Goal: Task Accomplishment & Management: Manage account settings

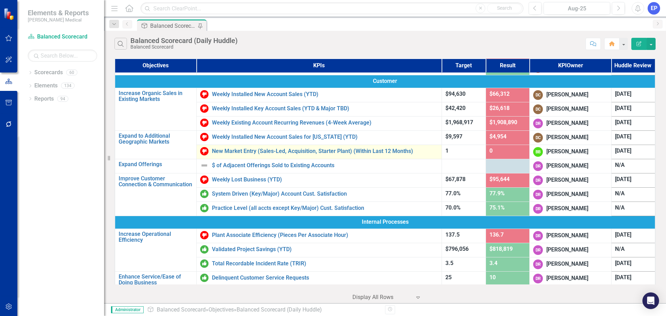
scroll to position [69, 0]
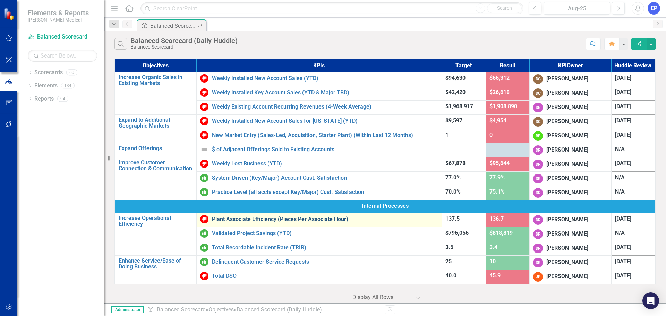
click at [266, 221] on link "Plant Associate Efficiency (Pieces Per Associate Hour)" at bounding box center [325, 219] width 226 height 6
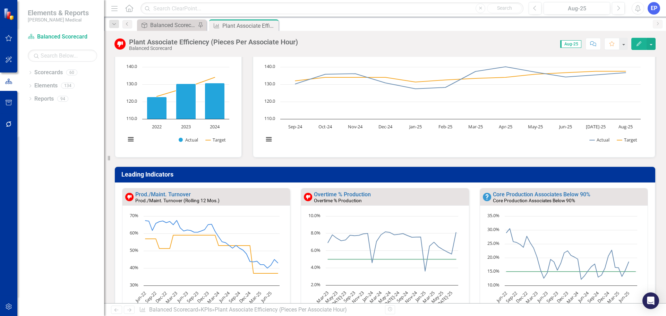
scroll to position [78, 0]
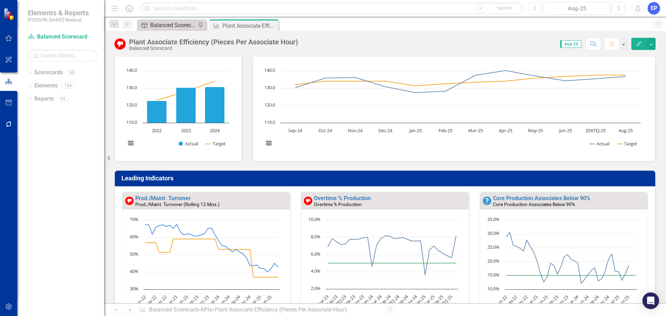
click at [159, 27] on div "Balanced Scorecard (Daily Huddle)" at bounding box center [173, 25] width 46 height 9
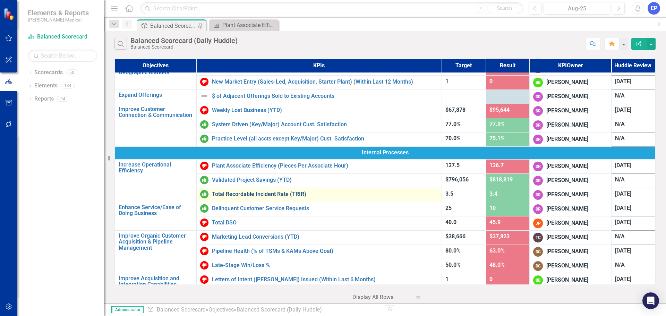
scroll to position [139, 0]
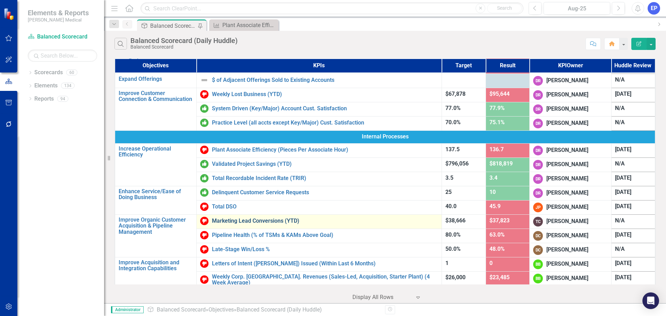
click at [279, 221] on link "Marketing Lead Conversions (YTD)" at bounding box center [325, 221] width 226 height 6
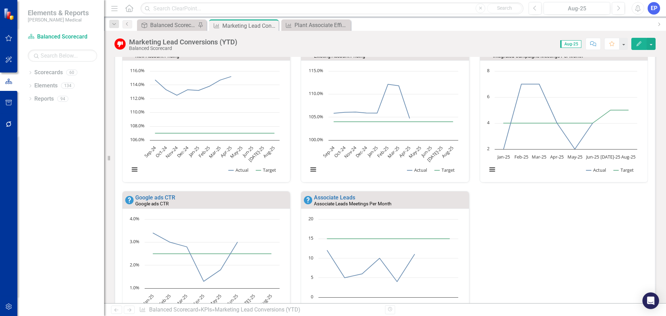
scroll to position [233, 0]
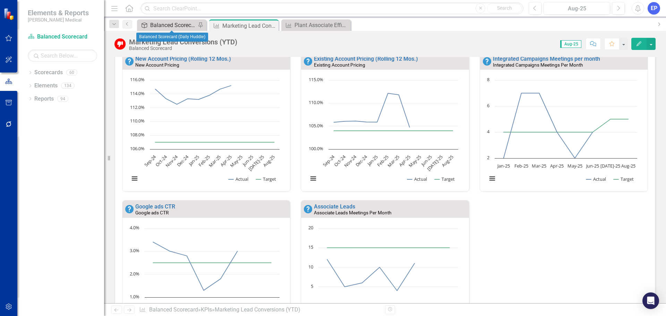
click at [160, 23] on div "Balanced Scorecard (Daily Huddle)" at bounding box center [173, 25] width 46 height 9
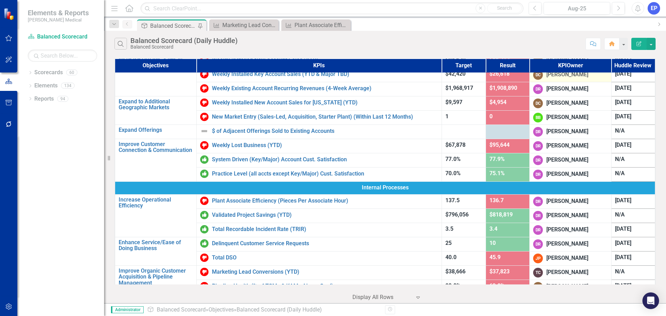
scroll to position [104, 0]
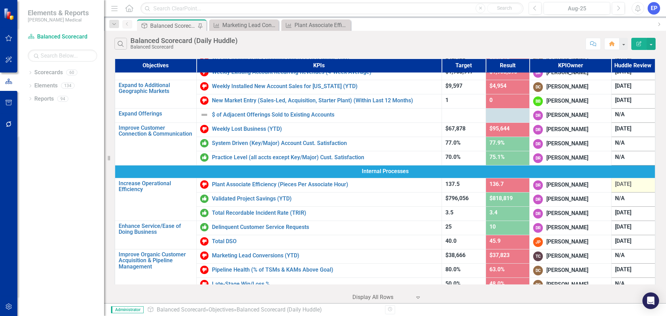
click at [621, 188] on div "7/22/25" at bounding box center [633, 184] width 36 height 8
click at [623, 186] on span "7/22/25" at bounding box center [623, 184] width 16 height 7
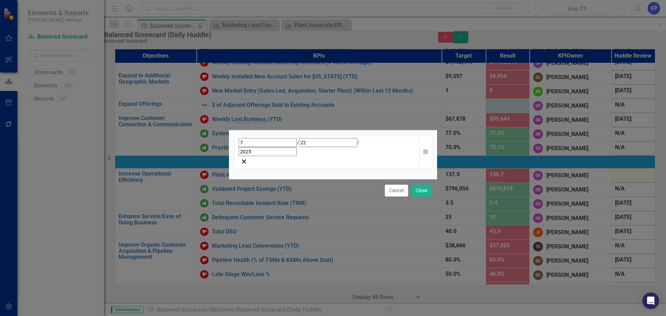
click at [395, 151] on div "7 / 22 / 2025" at bounding box center [327, 147] width 177 height 18
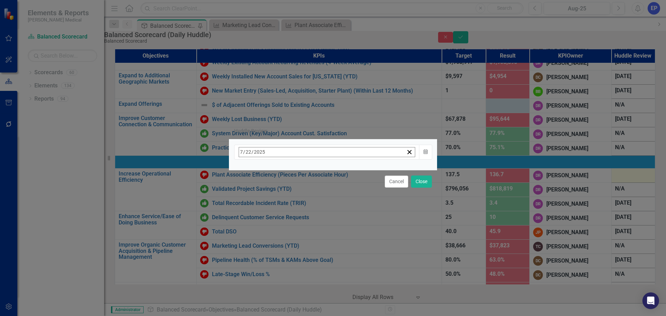
click at [340, 174] on button "›" at bounding box center [332, 167] width 15 height 15
click at [315, 230] on abbr "25" at bounding box center [313, 233] width 6 height 6
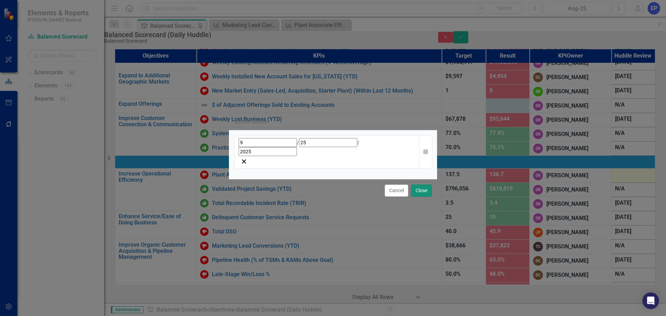
click at [419, 185] on button "Close" at bounding box center [421, 191] width 21 height 12
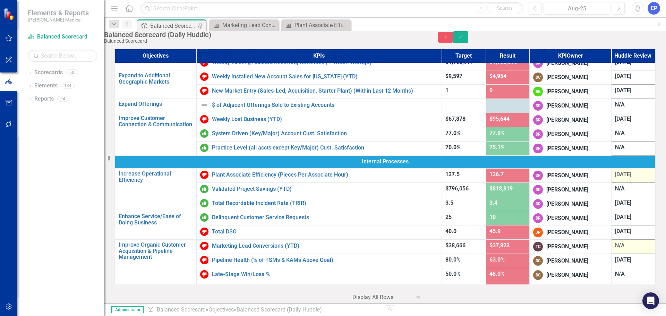
click at [617, 250] on div "N/A" at bounding box center [633, 246] width 36 height 8
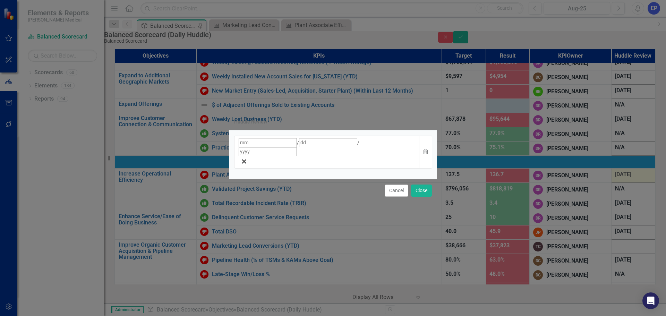
click at [373, 156] on div "/ /" at bounding box center [327, 147] width 177 height 18
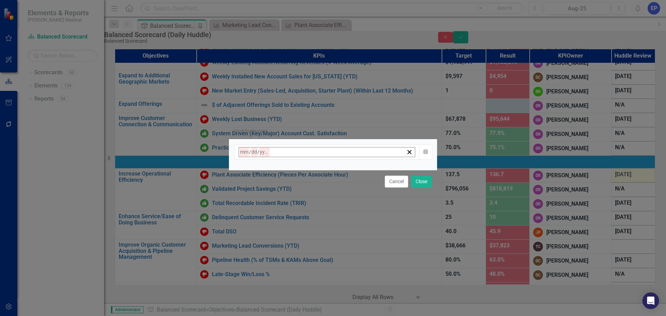
click at [315, 230] on abbr "25" at bounding box center [313, 233] width 6 height 6
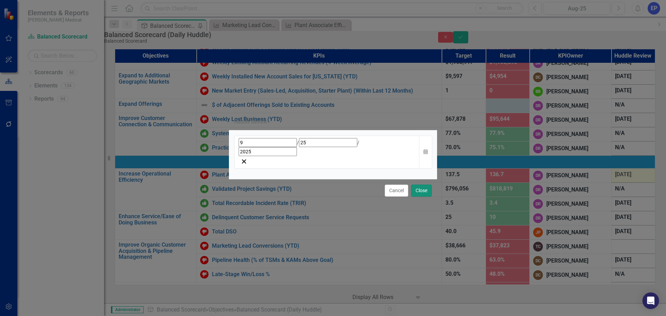
click at [419, 185] on button "Close" at bounding box center [421, 191] width 21 height 12
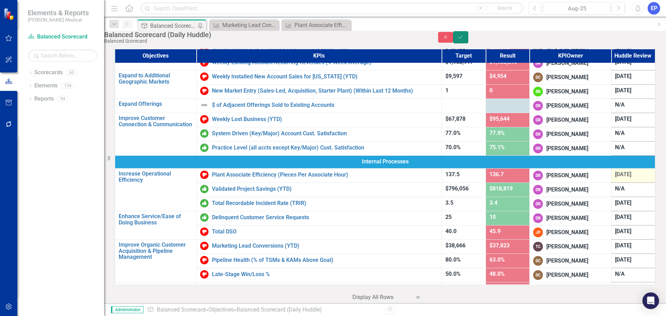
click at [464, 40] on icon "Save" at bounding box center [461, 37] width 6 height 5
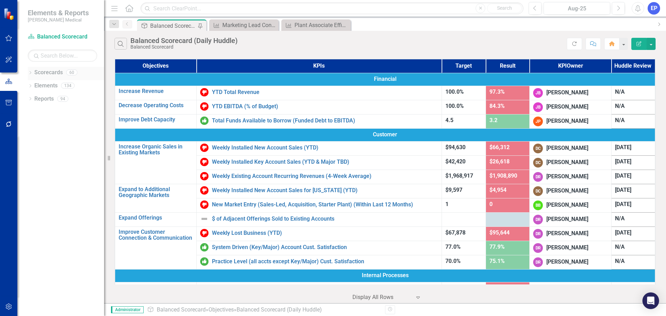
click at [31, 71] on icon "Dropdown" at bounding box center [30, 73] width 5 height 4
click at [26, 100] on icon "Dropdown" at bounding box center [23, 98] width 5 height 4
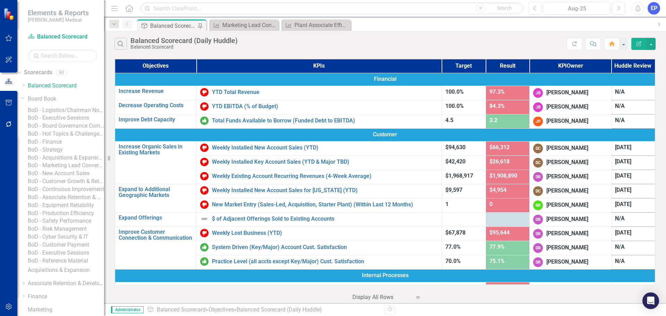
click at [61, 146] on link "BoD - Finance" at bounding box center [66, 142] width 76 height 8
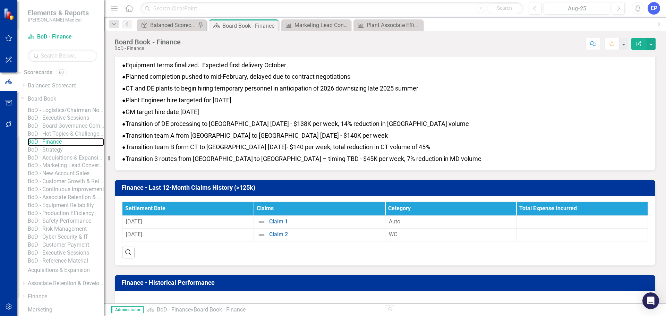
scroll to position [917, 0]
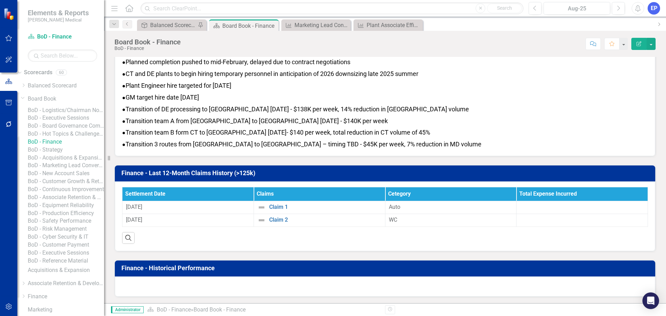
click at [65, 130] on link "BoD - Board Governance Committee Meeting" at bounding box center [66, 126] width 76 height 8
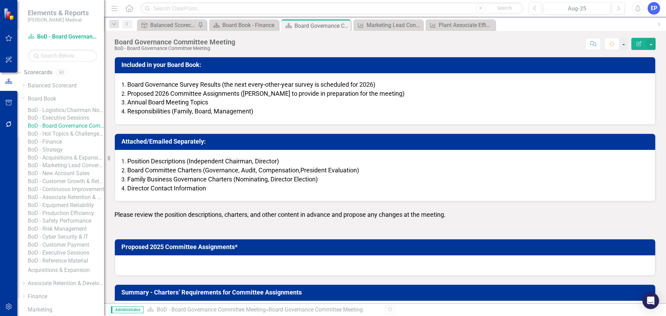
click at [139, 215] on span "Please review the position descriptions, charters, and other content in advance…" at bounding box center [279, 214] width 331 height 7
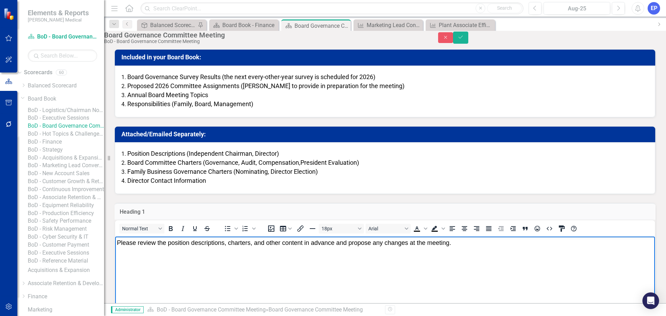
drag, startPoint x: 454, startPoint y: 245, endPoint x: 227, endPoint y: 491, distance: 335.6
click at [115, 237] on html "Please review the position descriptions, charters, and other content in advance…" at bounding box center [385, 289] width 540 height 104
click at [173, 231] on icon "Bold" at bounding box center [171, 228] width 4 height 5
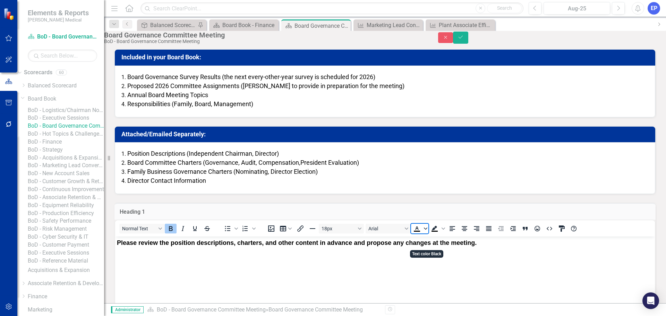
click at [427, 230] on icon "Text color Black" at bounding box center [425, 228] width 3 height 3
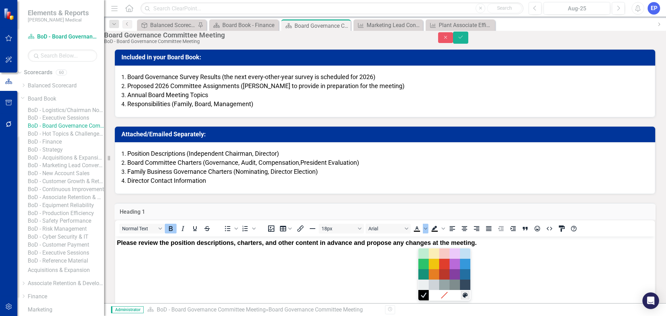
click at [467, 296] on icon "Custom color" at bounding box center [465, 295] width 5 height 5
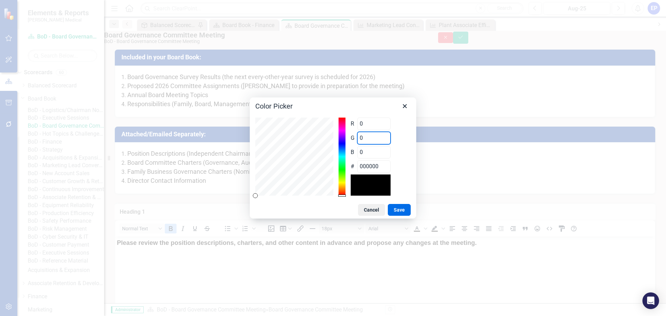
click at [297, 145] on div "R 0 Range 0 to 255 G 0 Range 0 to 255 B 0 Range 0 to 255 # 000000" at bounding box center [332, 157] width 155 height 78
type input "53"
type input "154"
click at [408, 207] on button "Save" at bounding box center [399, 210] width 23 height 12
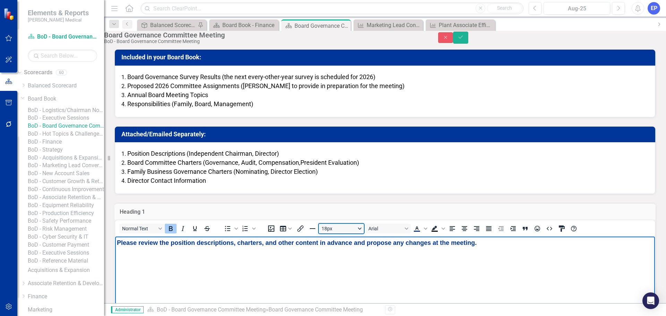
click at [347, 233] on button "18px" at bounding box center [341, 229] width 45 height 10
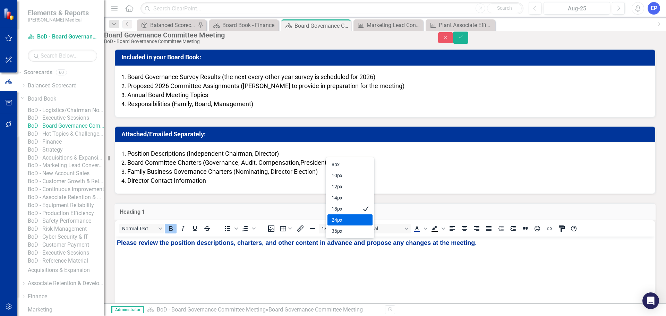
click at [344, 221] on div "24px" at bounding box center [345, 220] width 27 height 8
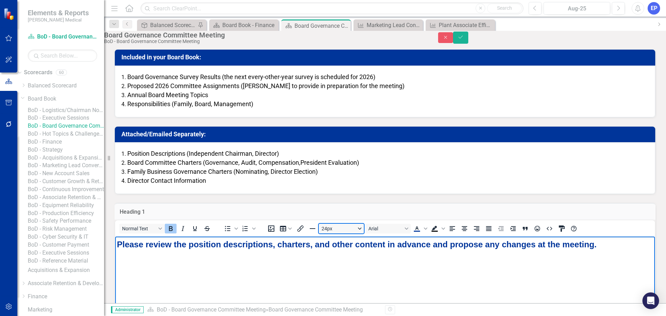
click at [333, 233] on button "24px" at bounding box center [341, 229] width 45 height 10
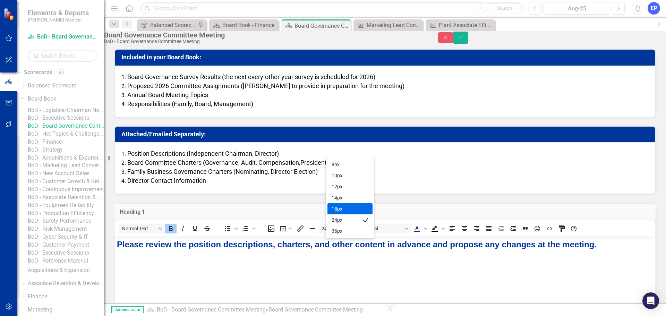
click at [336, 209] on div "18px" at bounding box center [345, 209] width 27 height 8
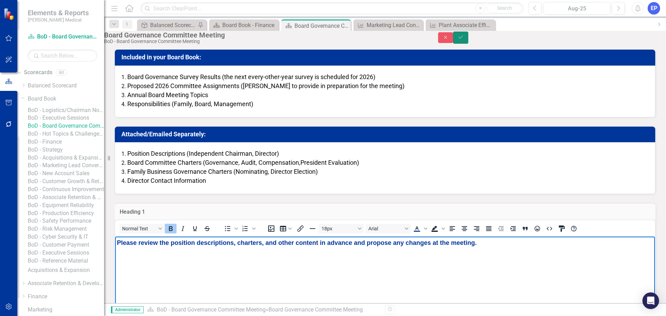
click at [468, 39] on button "Save" at bounding box center [460, 38] width 15 height 12
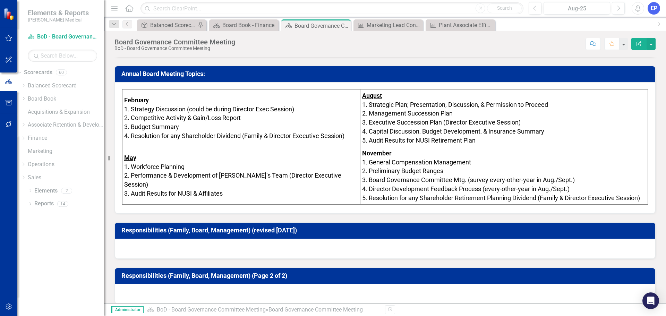
scroll to position [271, 0]
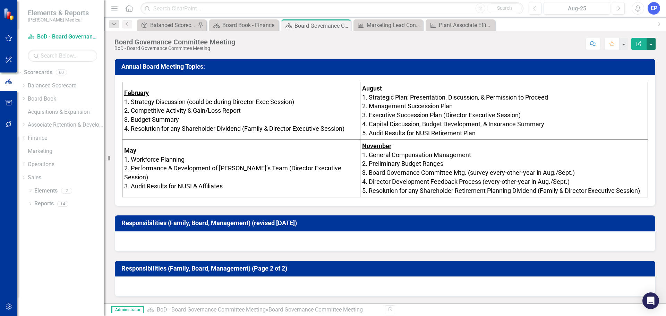
click at [648, 44] on button "button" at bounding box center [651, 44] width 9 height 12
click at [643, 64] on link "Edit Report Edit Layout" at bounding box center [627, 69] width 56 height 13
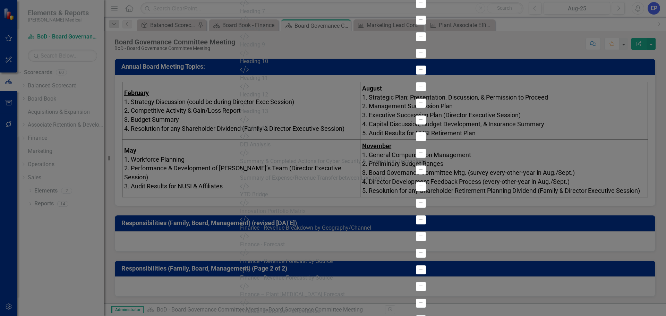
scroll to position [451, 0]
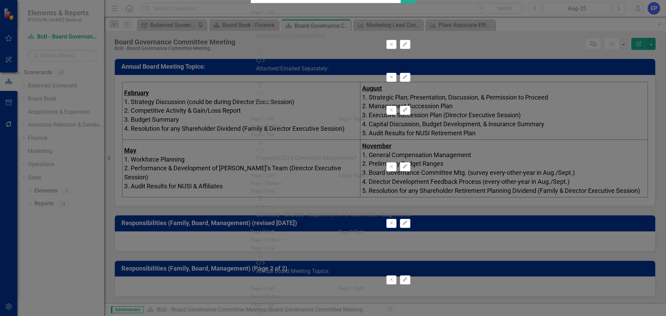
type input "resp"
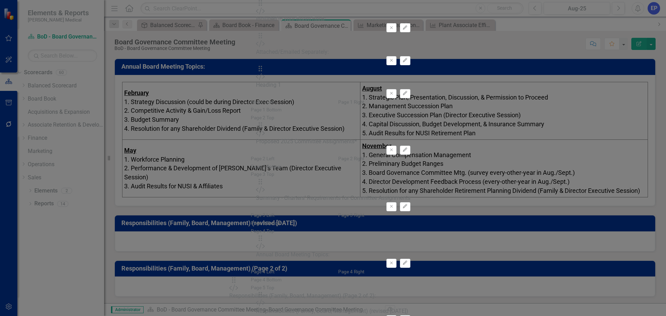
scroll to position [573, 0]
drag, startPoint x: 240, startPoint y: 69, endPoint x: 239, endPoint y: 202, distance: 132.9
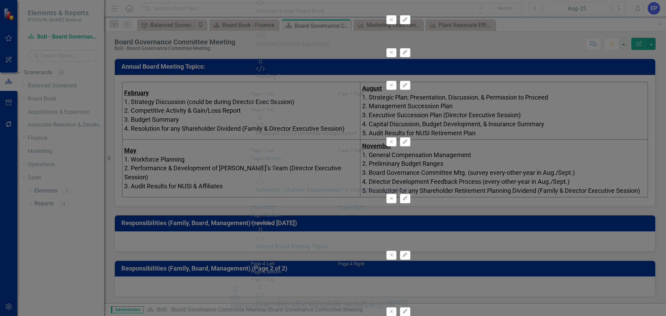
scroll to position [552, 0]
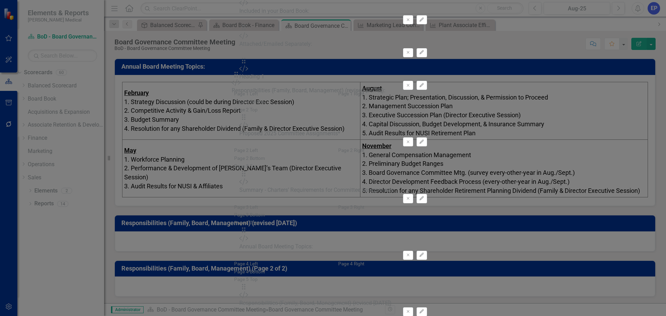
drag, startPoint x: 242, startPoint y: 66, endPoint x: 249, endPoint y: 78, distance: 13.8
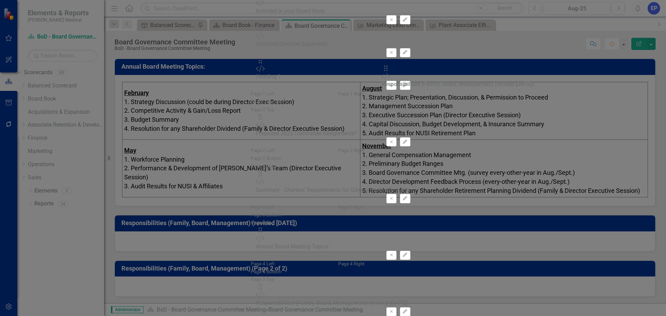
drag, startPoint x: 460, startPoint y: 101, endPoint x: 396, endPoint y: 75, distance: 69.2
click at [394, 309] on icon "Remove" at bounding box center [391, 311] width 5 height 4
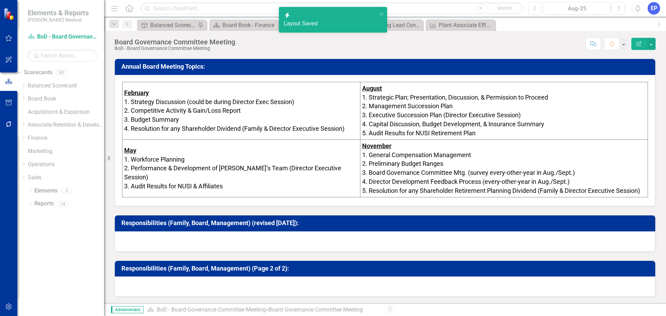
click at [464, 240] on div at bounding box center [385, 241] width 540 height 20
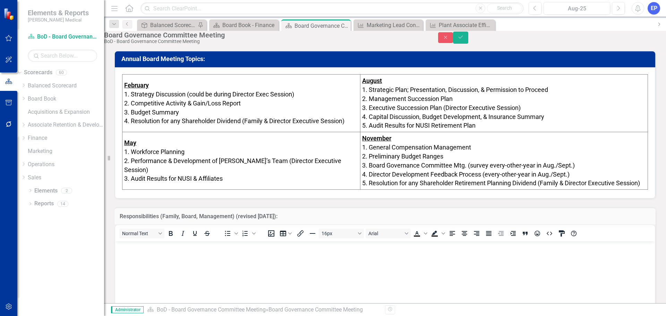
scroll to position [410, 0]
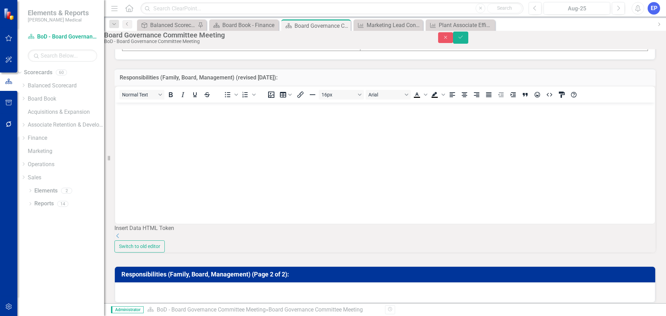
click at [121, 239] on icon "Dropdown" at bounding box center [117, 236] width 7 height 6
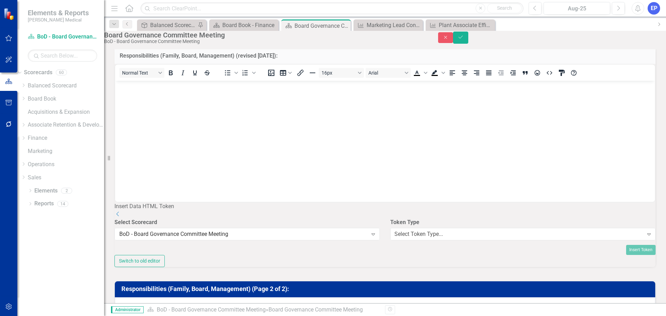
scroll to position [500, 0]
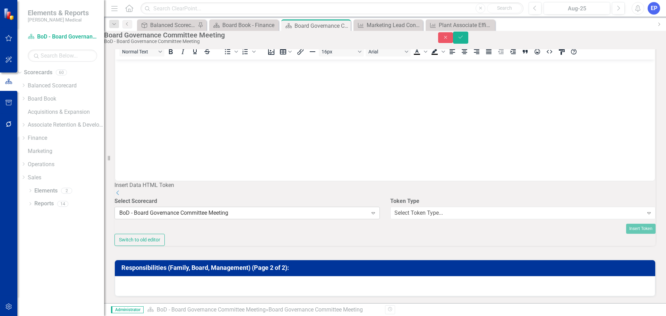
click at [301, 209] on div "BoD - Board Governance Committee Meeting" at bounding box center [243, 213] width 248 height 8
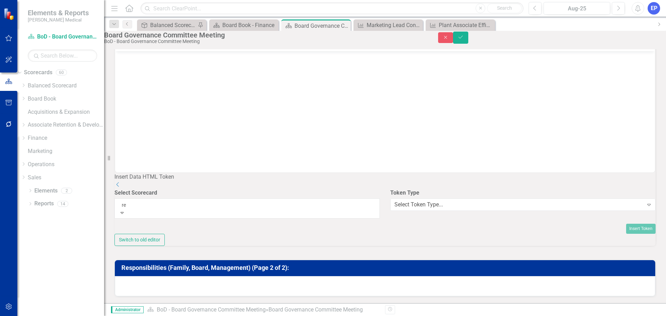
scroll to position [0, 0]
type input "ref"
click at [275, 316] on div "BoD - Ref erence Material" at bounding box center [333, 320] width 666 height 8
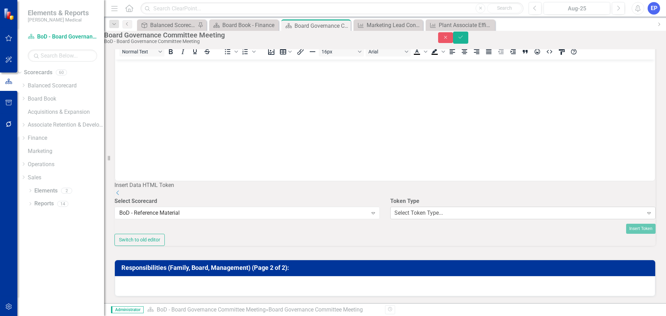
click at [404, 209] on div "Select Token Type..." at bounding box center [418, 213] width 49 height 8
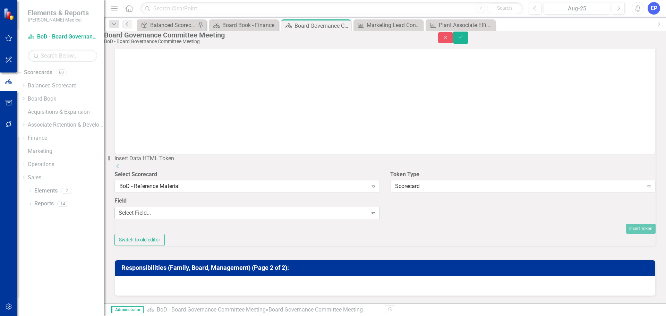
click at [151, 217] on div "Select Field..." at bounding box center [135, 213] width 32 height 8
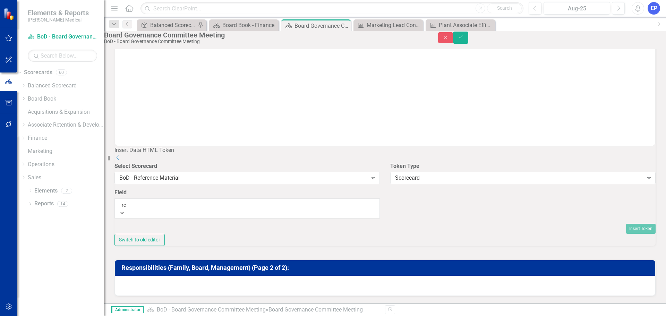
type input "res"
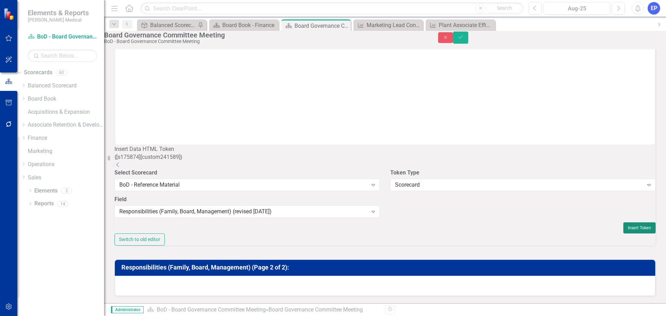
click at [623, 233] on button "Insert Token" at bounding box center [639, 227] width 32 height 11
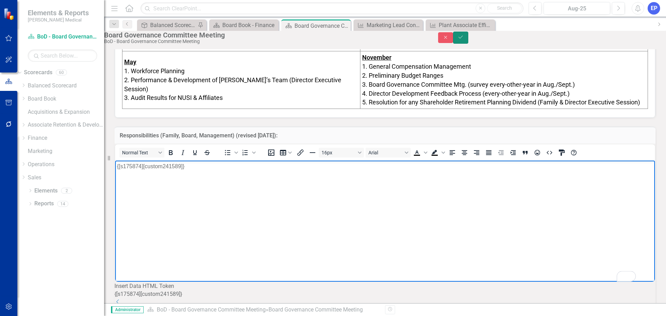
click at [468, 37] on button "Save" at bounding box center [460, 38] width 15 height 12
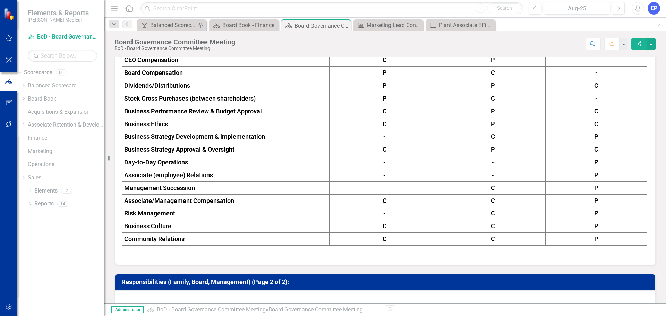
scroll to position [671, 0]
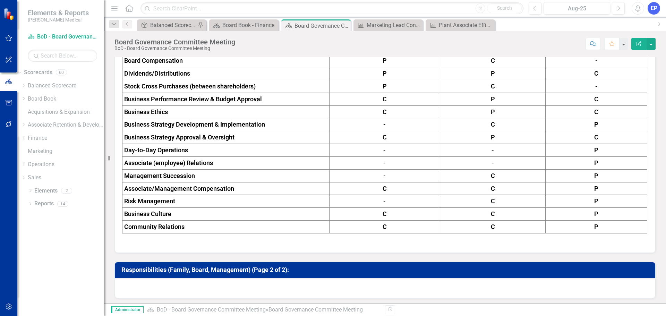
click at [376, 272] on td "Responsibilities (Family, Board, Management) (Page 2 of 2):" at bounding box center [386, 271] width 530 height 12
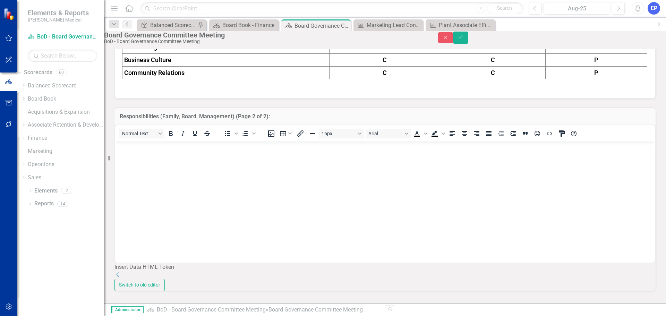
scroll to position [845, 0]
click at [635, 271] on div "Dropdown" at bounding box center [384, 275] width 541 height 8
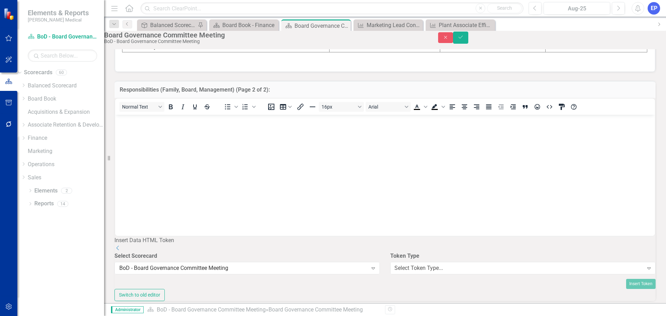
scroll to position [900, 0]
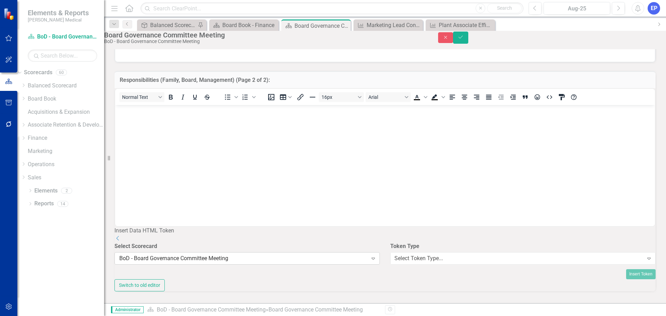
click at [284, 255] on div "BoD - Board Governance Committee Meeting" at bounding box center [243, 259] width 248 height 8
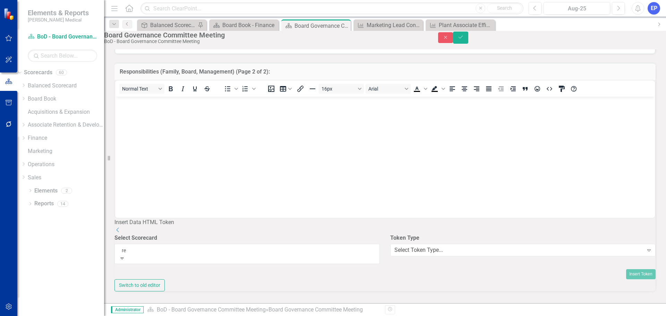
scroll to position [0, 0]
type input "ref"
click at [270, 316] on div "BoD - Ref erence Material" at bounding box center [333, 320] width 666 height 8
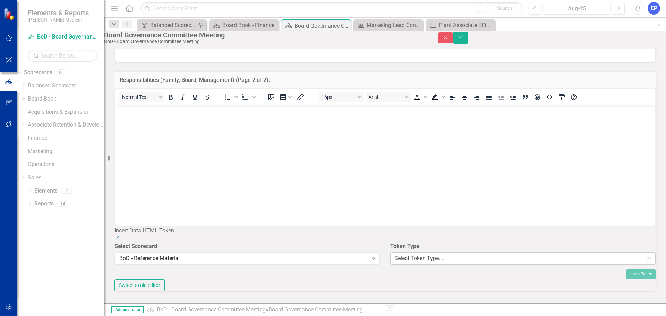
click at [403, 255] on div "Select Token Type..." at bounding box center [418, 259] width 49 height 8
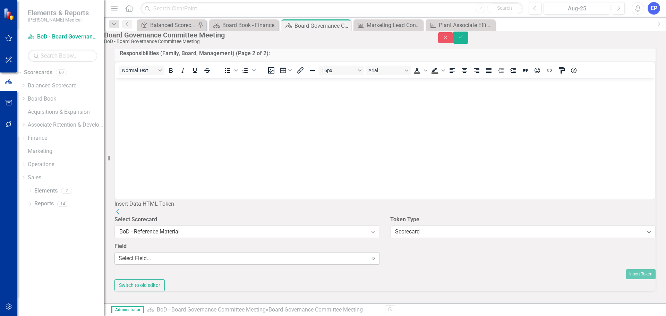
click at [151, 262] on div "Select Field..." at bounding box center [135, 259] width 32 height 8
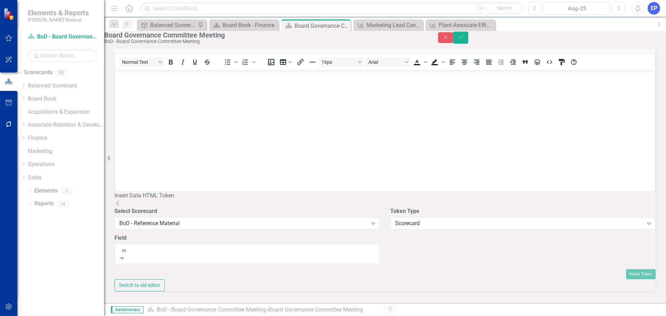
type input "res"
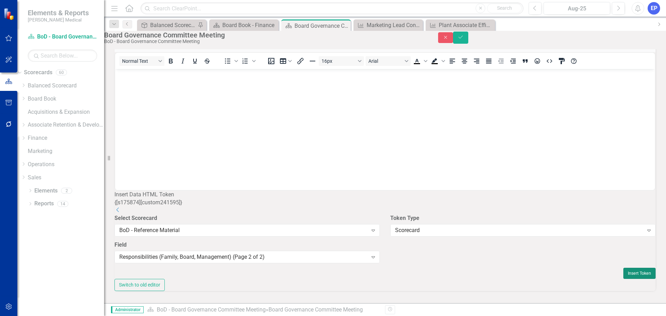
click at [623, 279] on button "Insert Token" at bounding box center [639, 273] width 32 height 11
click at [464, 40] on icon "Save" at bounding box center [461, 37] width 6 height 5
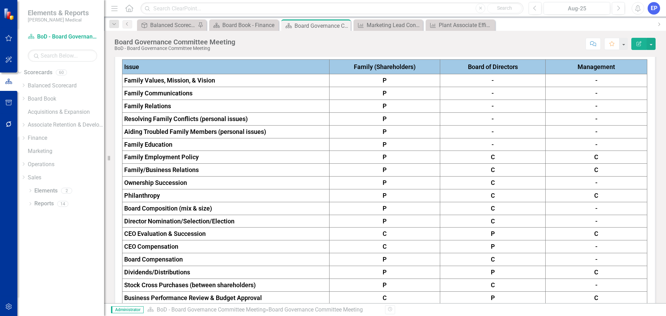
scroll to position [432, 0]
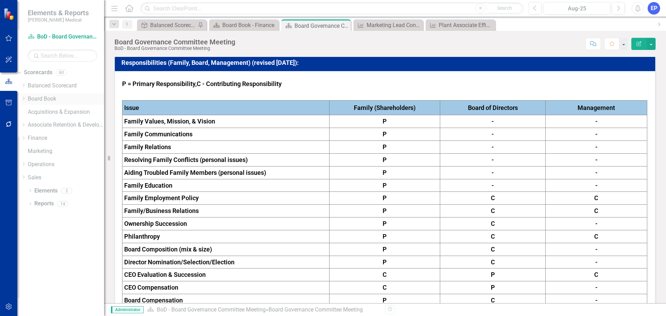
click at [26, 98] on icon "Dropdown" at bounding box center [23, 98] width 5 height 4
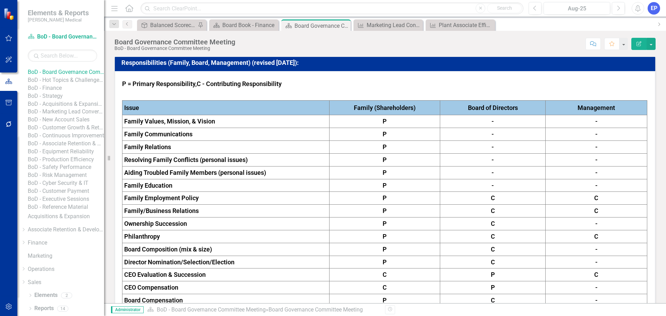
scroll to position [158, 0]
click at [58, 203] on link "BoD - Reference Material" at bounding box center [66, 207] width 76 height 8
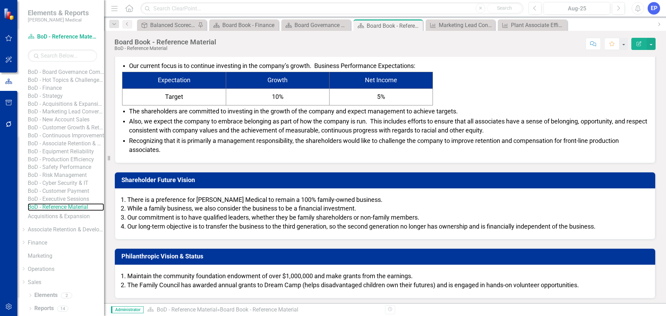
scroll to position [486, 0]
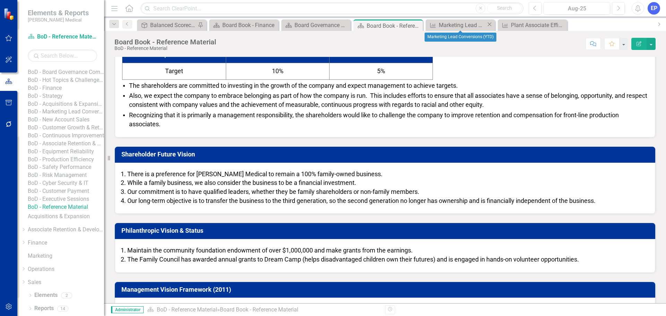
click at [487, 26] on icon "Close" at bounding box center [489, 25] width 7 height 6
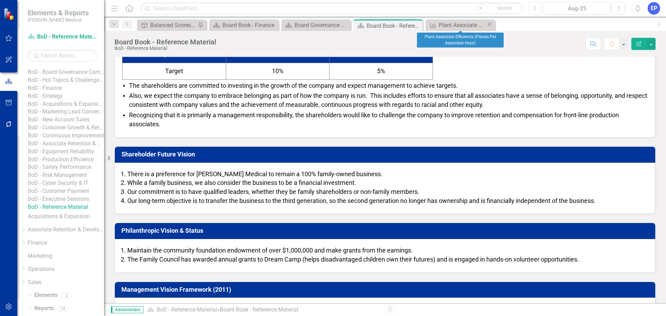
click at [487, 26] on icon "Close" at bounding box center [489, 25] width 7 height 6
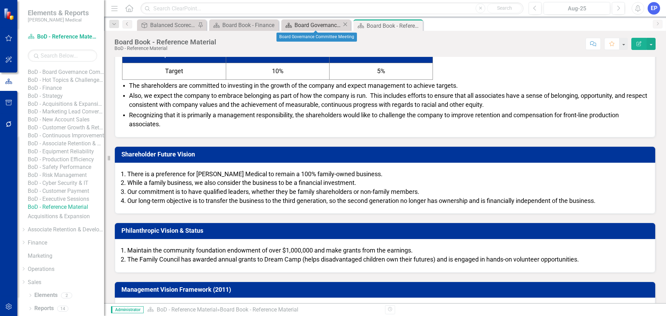
click at [322, 26] on div "Board Governance Committee Meeting" at bounding box center [319, 25] width 48 height 9
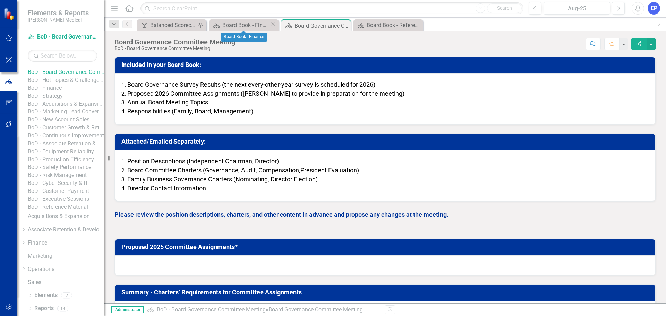
click at [274, 25] on icon "Close" at bounding box center [273, 25] width 7 height 6
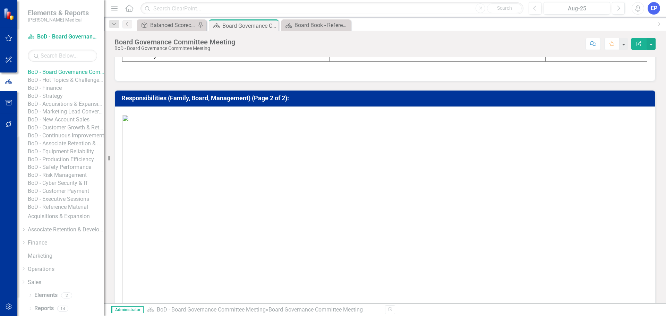
scroll to position [917, 0]
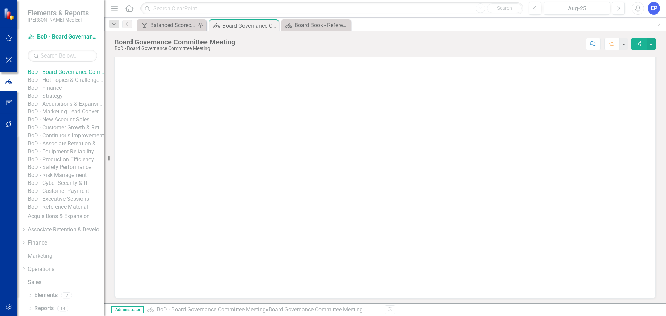
click at [489, 168] on img at bounding box center [377, 165] width 511 height 248
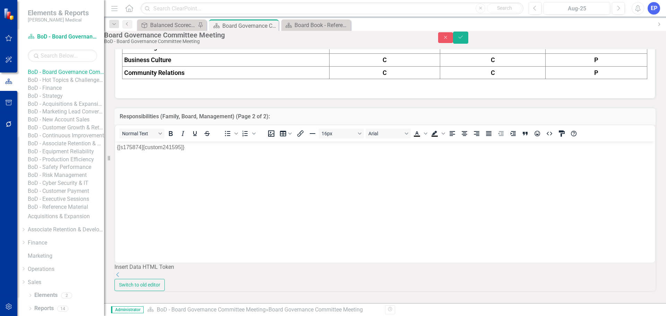
scroll to position [0, 0]
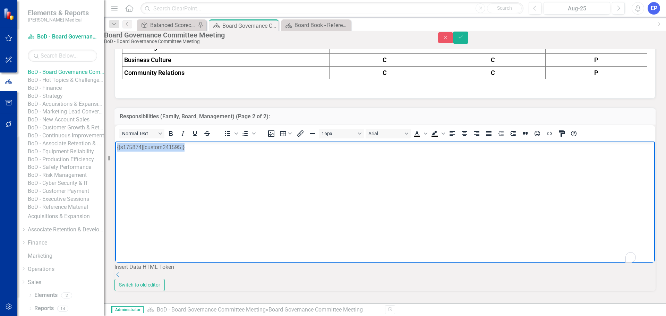
drag, startPoint x: 300, startPoint y: 188, endPoint x: 37, endPoint y: 169, distance: 263.6
click at [115, 169] on html "{[s175874][custom241595]}" at bounding box center [385, 193] width 540 height 104
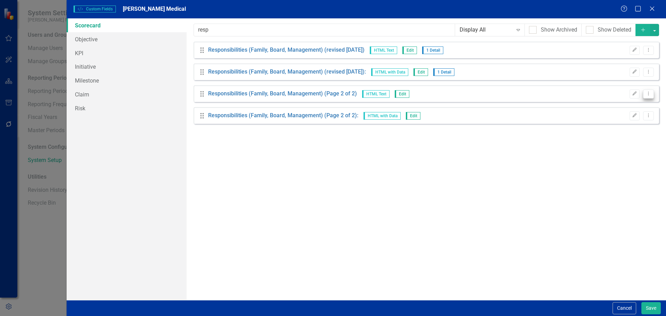
type input "resp"
click at [647, 96] on icon "Dropdown Menu" at bounding box center [649, 93] width 6 height 5
click at [624, 128] on link "Trash Delete Custom Field" at bounding box center [617, 131] width 74 height 13
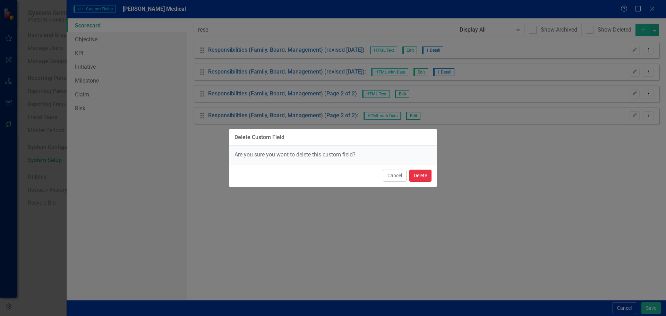
click at [420, 175] on button "Delete" at bounding box center [420, 176] width 22 height 12
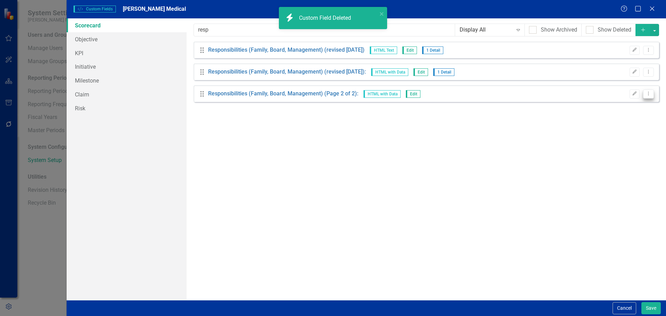
click at [648, 95] on icon "Dropdown Menu" at bounding box center [649, 93] width 6 height 5
click at [614, 127] on link "Trash Delete Custom Field" at bounding box center [617, 131] width 74 height 13
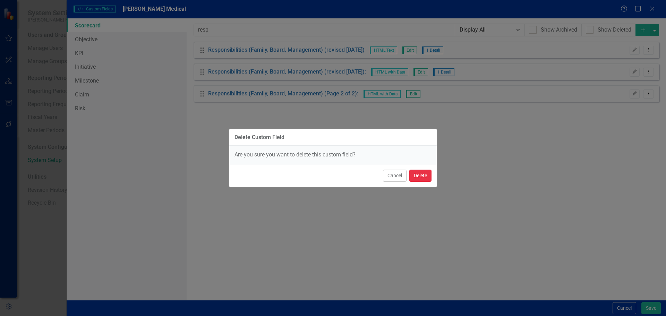
click at [422, 174] on button "Delete" at bounding box center [420, 176] width 22 height 12
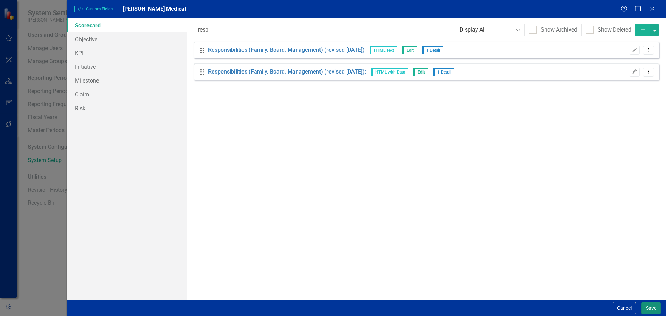
click at [647, 306] on button "Save" at bounding box center [650, 308] width 19 height 12
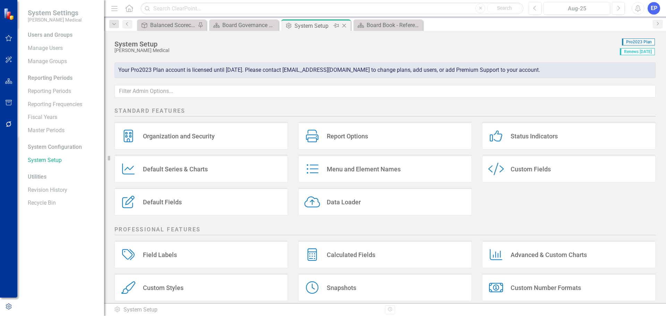
click at [344, 26] on icon "Close" at bounding box center [344, 26] width 7 height 6
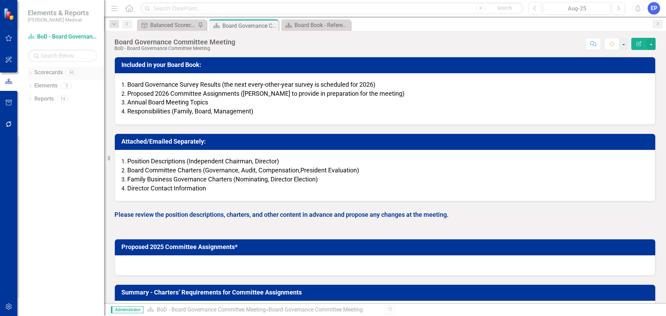
click at [32, 71] on icon "Dropdown" at bounding box center [30, 73] width 5 height 4
click at [34, 97] on icon "Dropdown" at bounding box center [33, 98] width 5 height 4
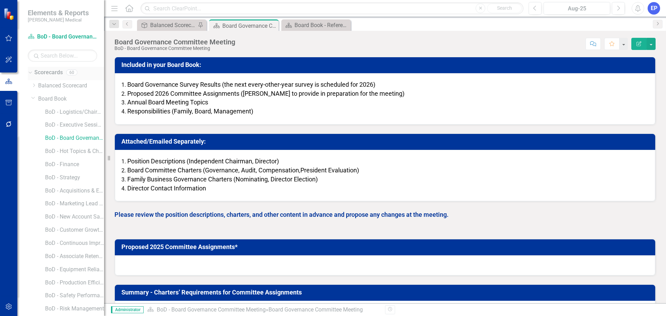
click at [54, 75] on link "Scorecards" at bounding box center [48, 73] width 28 height 8
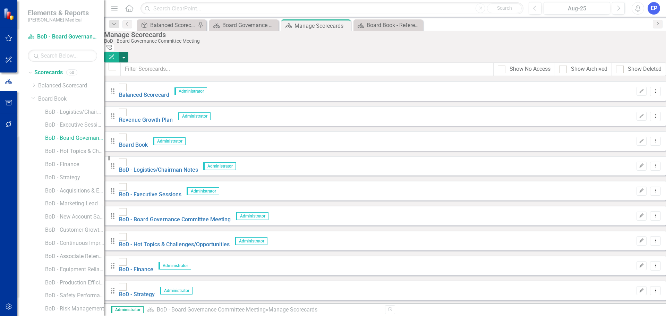
click at [128, 52] on button "button" at bounding box center [123, 57] width 9 height 11
click at [631, 71] on link "Add Add Scorecard" at bounding box center [619, 70] width 72 height 13
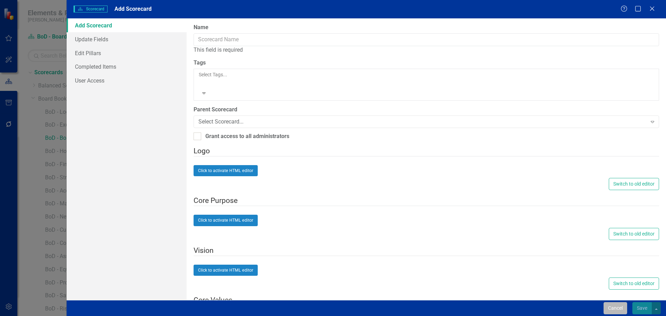
click at [611, 310] on button "Cancel" at bounding box center [616, 308] width 24 height 12
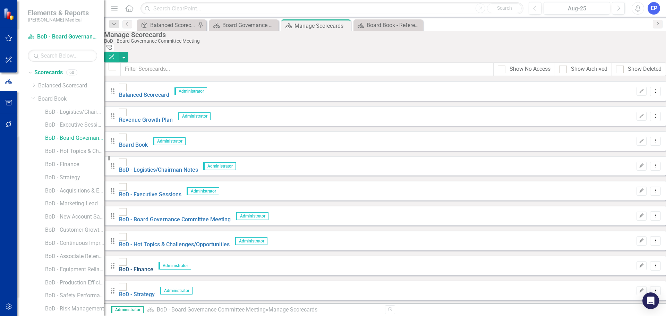
click at [153, 266] on link "BoD - Finance" at bounding box center [136, 269] width 34 height 7
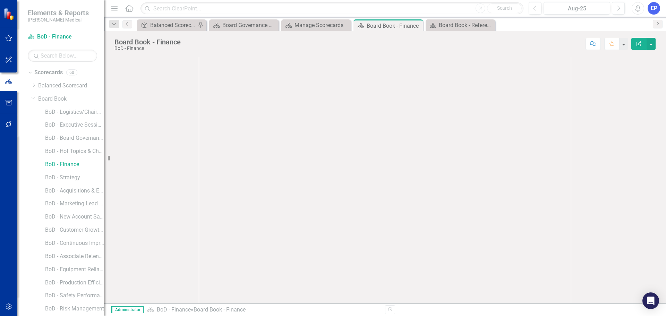
scroll to position [15, 0]
click at [416, 26] on icon at bounding box center [417, 26] width 4 height 4
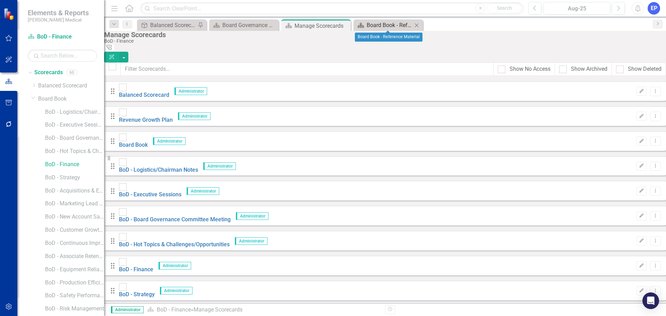
click at [403, 26] on div "Board Book - Reference Material" at bounding box center [390, 25] width 46 height 9
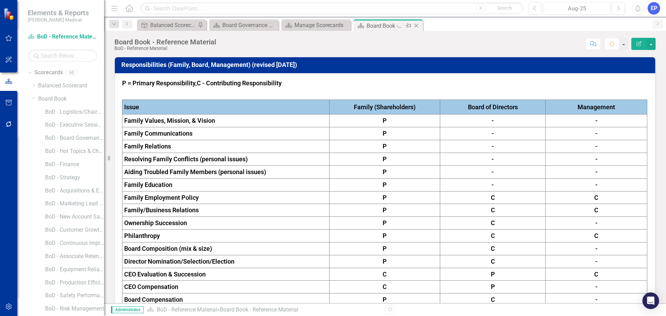
click at [416, 25] on icon "Close" at bounding box center [416, 26] width 7 height 6
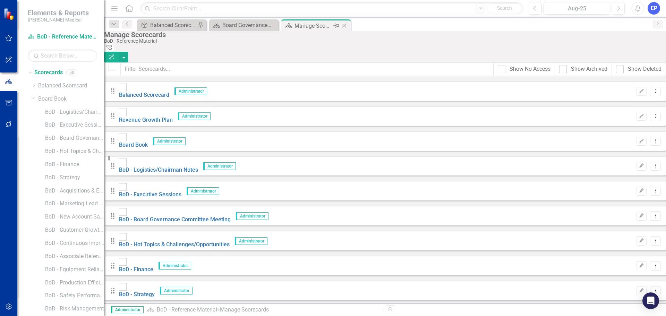
click at [320, 27] on div "Manage Scorecards" at bounding box center [313, 26] width 37 height 9
click at [181, 191] on link "BoD - Executive Sessions" at bounding box center [150, 194] width 62 height 7
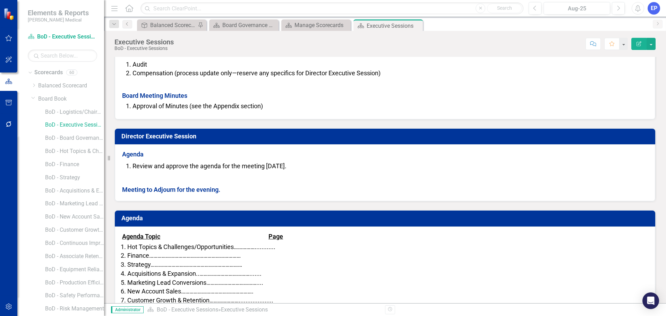
scroll to position [180, 0]
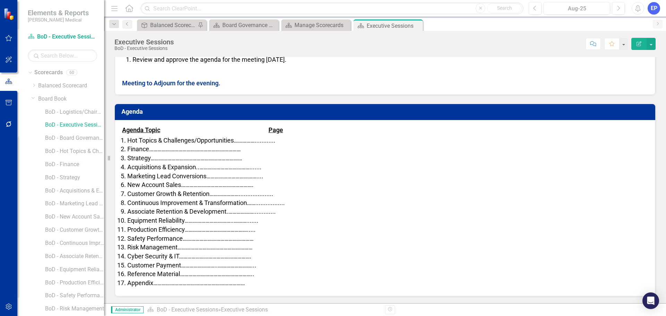
click at [12, 307] on icon "button" at bounding box center [8, 307] width 7 height 6
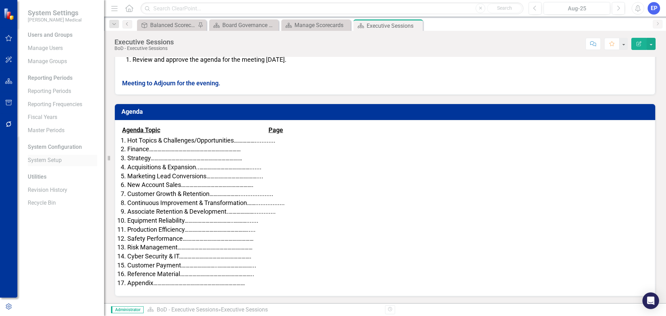
click at [40, 161] on link "System Setup" at bounding box center [62, 160] width 69 height 8
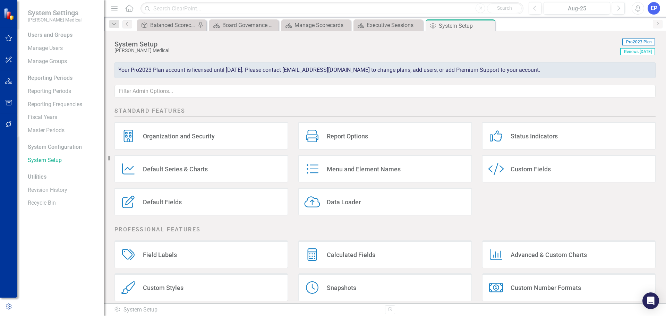
click at [512, 165] on div "Custom Fields" at bounding box center [531, 169] width 40 height 8
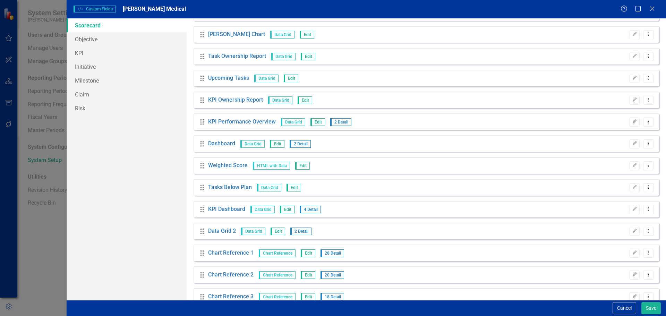
scroll to position [347, 0]
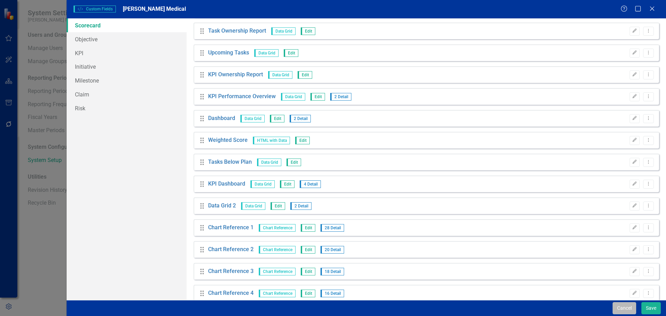
click at [617, 304] on button "Cancel" at bounding box center [625, 308] width 24 height 12
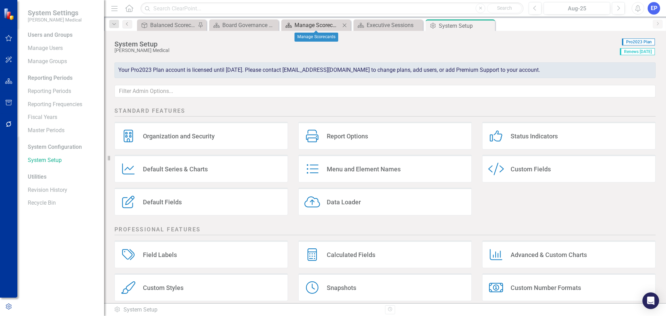
click at [311, 27] on div "Manage Scorecards" at bounding box center [318, 25] width 46 height 9
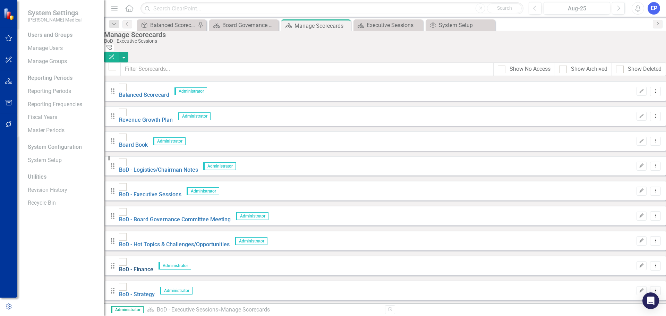
click at [153, 266] on link "BoD - Finance" at bounding box center [136, 269] width 34 height 7
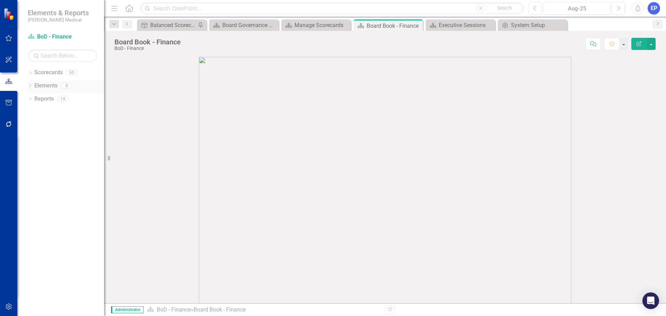
click at [44, 82] on link "Elements" at bounding box center [45, 86] width 23 height 8
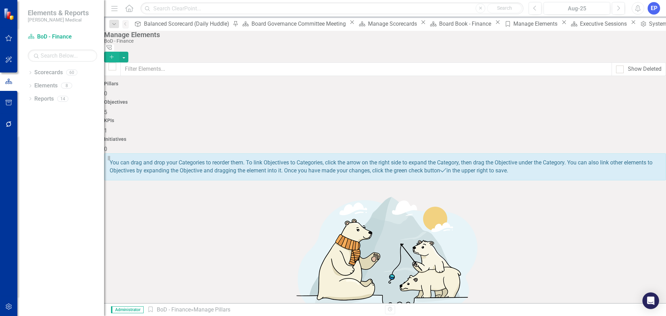
click at [307, 104] on div "Objectives 5" at bounding box center [385, 108] width 562 height 17
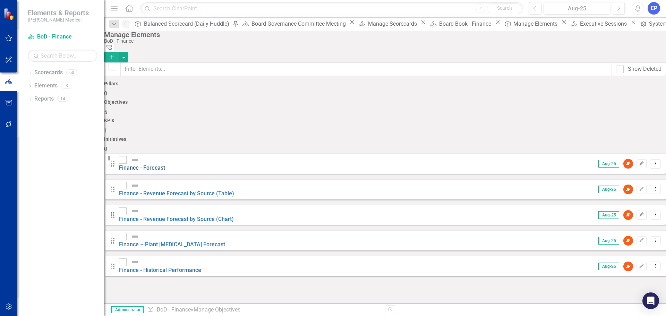
click at [165, 164] on link "Finance - Forecast" at bounding box center [142, 167] width 46 height 7
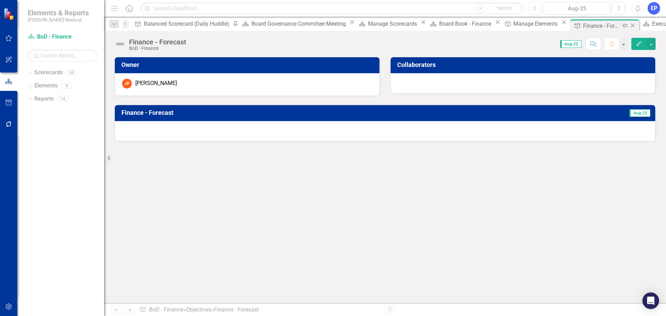
click at [629, 25] on icon "Close" at bounding box center [632, 26] width 7 height 6
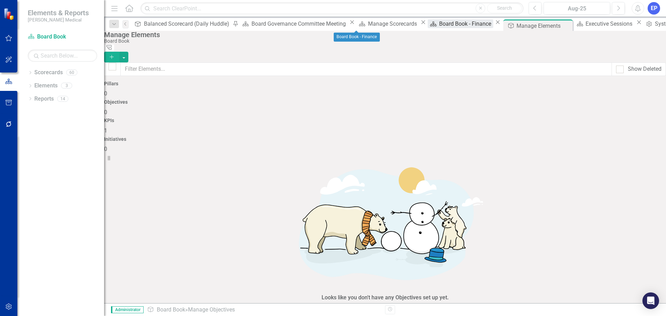
click at [439, 26] on div "Board Book - Finance" at bounding box center [466, 23] width 54 height 9
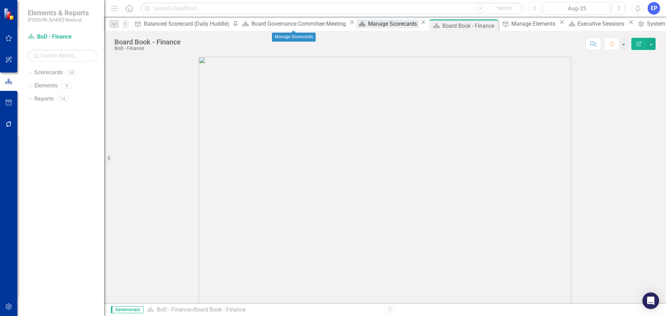
click at [368, 27] on div "Manage Scorecards" at bounding box center [393, 23] width 51 height 9
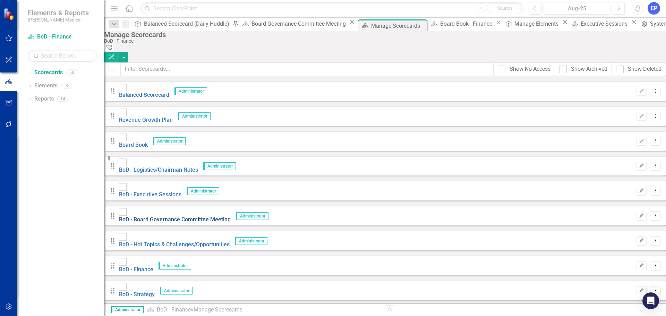
click at [186, 216] on link "BoD - Board Governance Committee Meeting" at bounding box center [175, 219] width 112 height 7
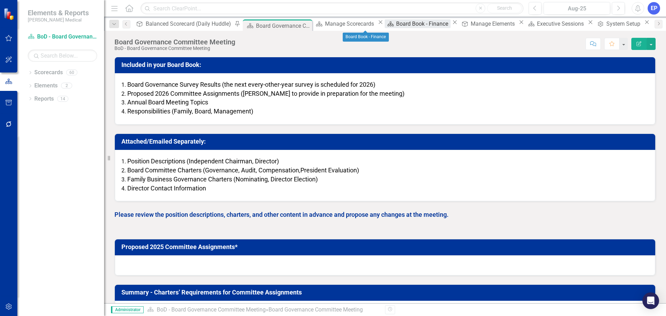
click at [396, 24] on div "Board Book - Finance" at bounding box center [423, 23] width 54 height 9
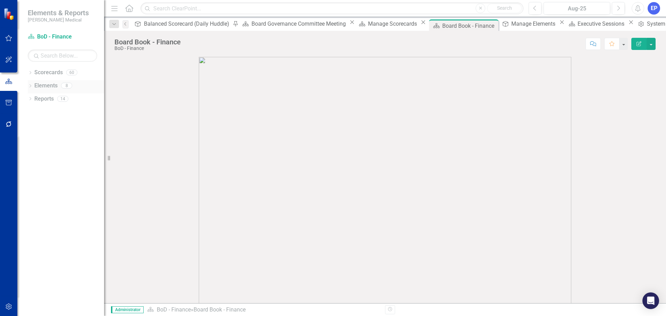
click at [54, 87] on link "Elements" at bounding box center [45, 86] width 23 height 8
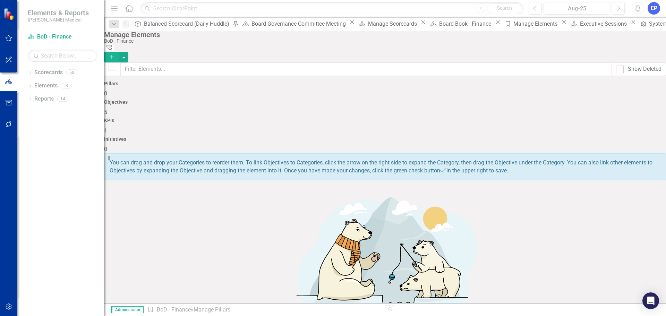
click at [305, 103] on div "Objectives 5" at bounding box center [385, 108] width 562 height 17
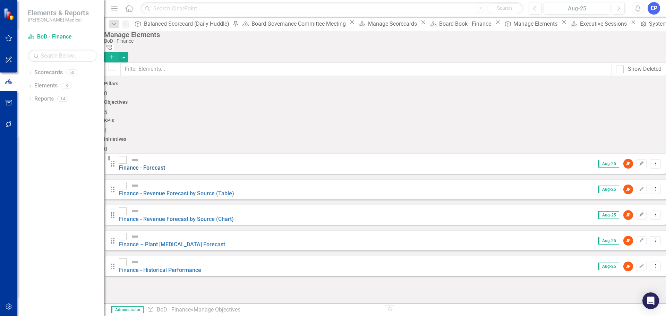
click at [165, 164] on link "Finance - Forecast" at bounding box center [142, 167] width 46 height 7
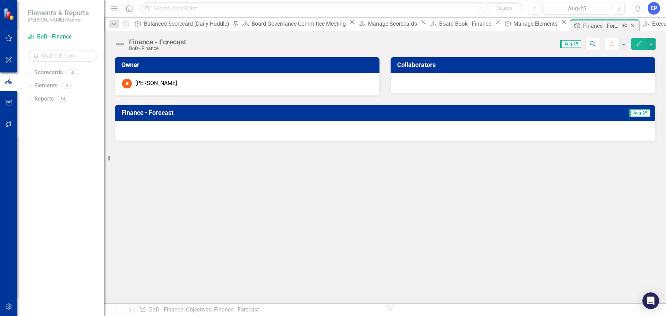
click at [629, 26] on icon "Close" at bounding box center [632, 26] width 7 height 6
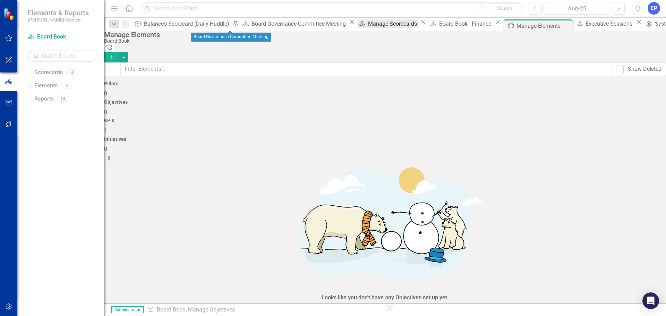
click at [368, 24] on div "Manage Scorecards" at bounding box center [393, 23] width 51 height 9
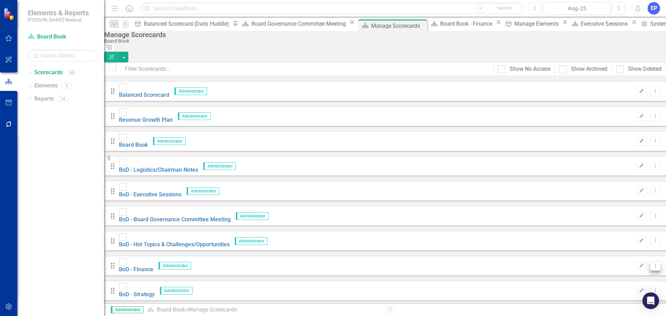
click at [653, 263] on icon "Dropdown Menu" at bounding box center [656, 265] width 6 height 5
click at [608, 262] on link "Copy Duplicate Scorecard" at bounding box center [610, 261] width 77 height 13
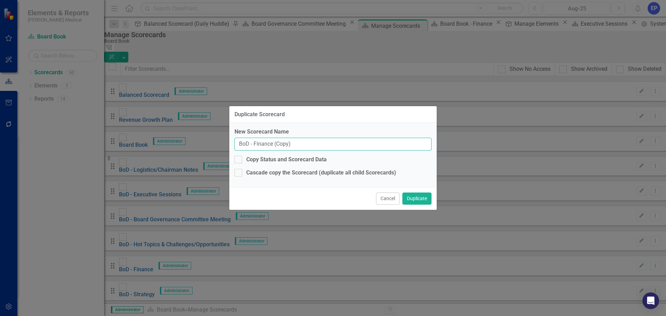
drag, startPoint x: 254, startPoint y: 143, endPoint x: 321, endPoint y: 145, distance: 67.3
click at [321, 145] on input "BoD - Finance (Copy)" at bounding box center [333, 144] width 197 height 13
click at [312, 144] on input "BoD - Finance (Copy)" at bounding box center [333, 144] width 197 height 13
drag, startPoint x: 308, startPoint y: 144, endPoint x: 255, endPoint y: 143, distance: 53.1
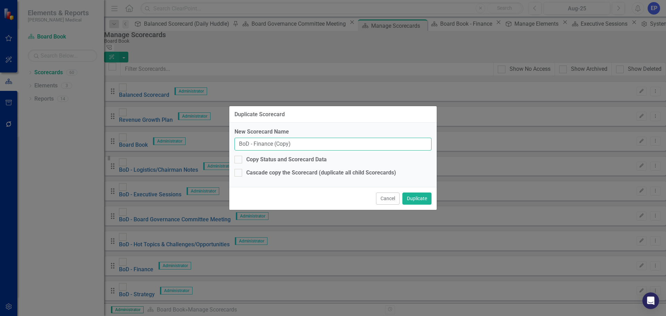
click at [255, 143] on input "BoD - Finance (Copy)" at bounding box center [333, 144] width 197 height 13
type input "BoD - Special Meeting Topics"
click at [410, 196] on button "Duplicate" at bounding box center [416, 199] width 29 height 12
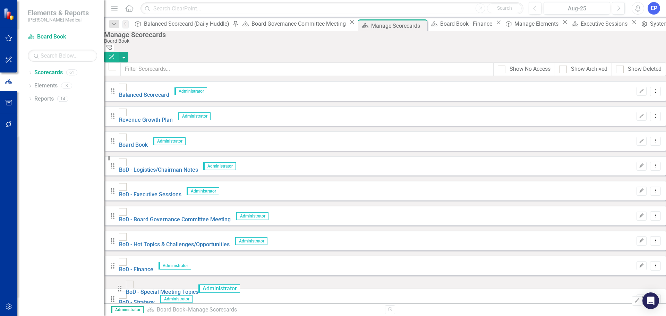
scroll to position [331, 0]
drag, startPoint x: 123, startPoint y: 189, endPoint x: 123, endPoint y: 214, distance: 24.3
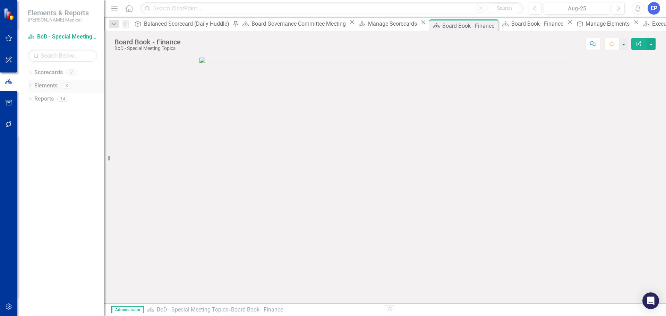
click at [41, 84] on link "Elements" at bounding box center [45, 86] width 23 height 8
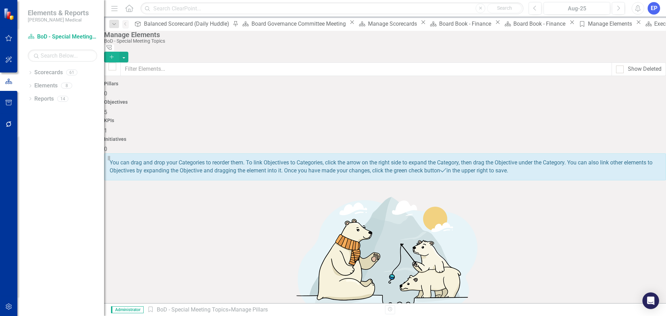
click at [312, 100] on div "Objectives 5" at bounding box center [385, 108] width 562 height 17
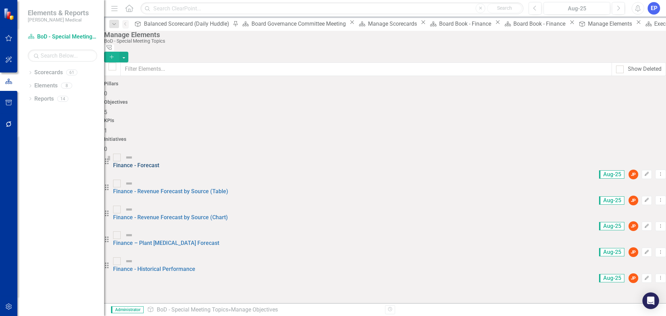
click at [159, 162] on link "Finance - Forecast" at bounding box center [136, 165] width 46 height 7
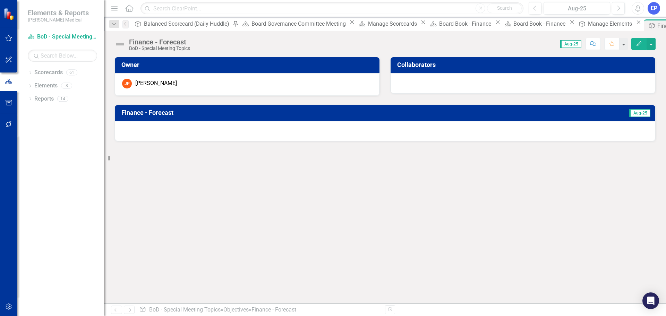
click at [637, 44] on icon "Edit" at bounding box center [639, 43] width 6 height 5
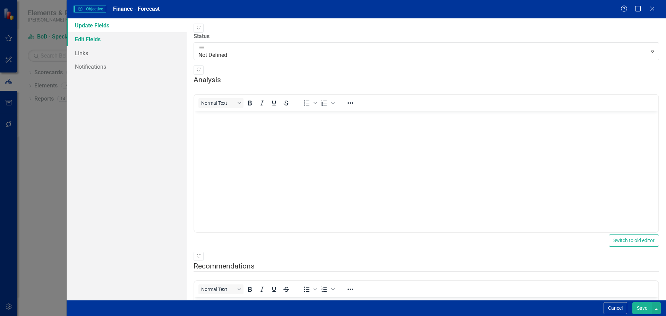
click at [107, 41] on link "Edit Fields" at bounding box center [127, 39] width 120 height 14
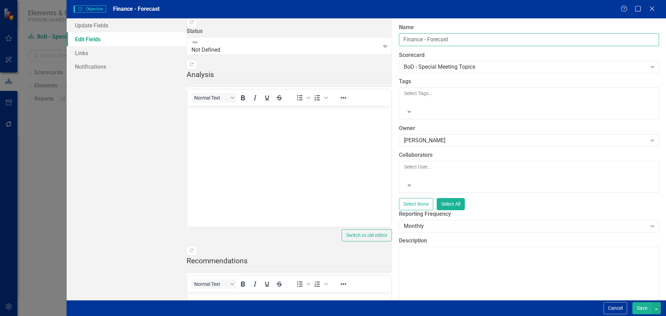
click at [399, 40] on input "Finance - Forecast" at bounding box center [529, 39] width 260 height 13
paste input "Production Associate Starting Wages - Historical"
type input "Production Associate Starting Wages - Historical"
click at [404, 137] on div "Jack Phillips" at bounding box center [525, 141] width 243 height 8
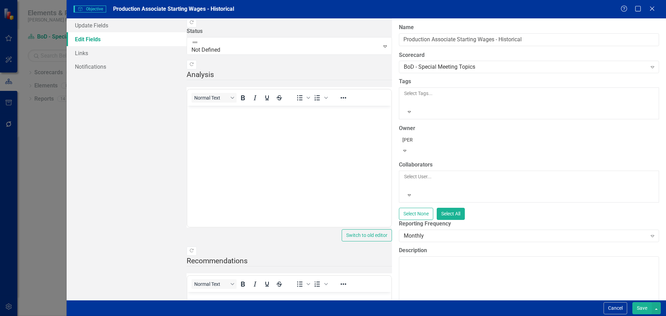
type input "barry"
click at [244, 316] on div "Barry Clements" at bounding box center [334, 322] width 655 height 8
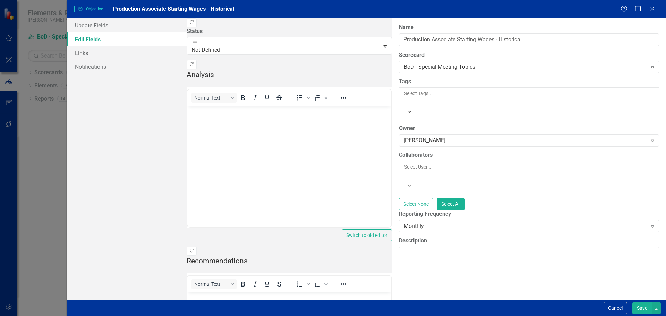
click at [645, 309] on button "Save" at bounding box center [641, 308] width 19 height 12
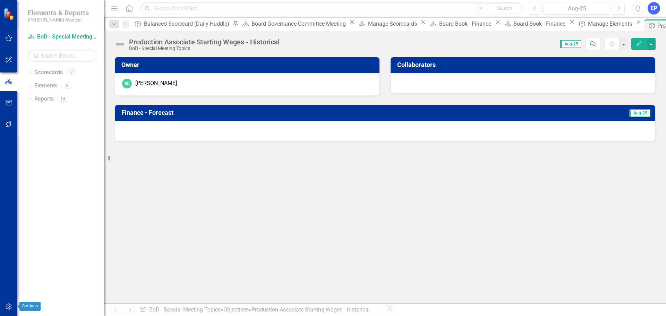
click at [10, 306] on icon "button" at bounding box center [8, 307] width 7 height 6
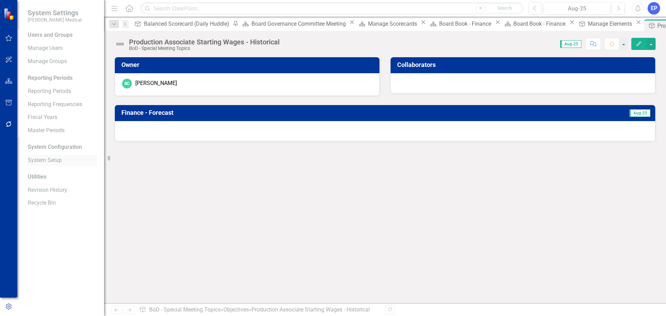
click at [45, 160] on link "System Setup" at bounding box center [62, 160] width 69 height 8
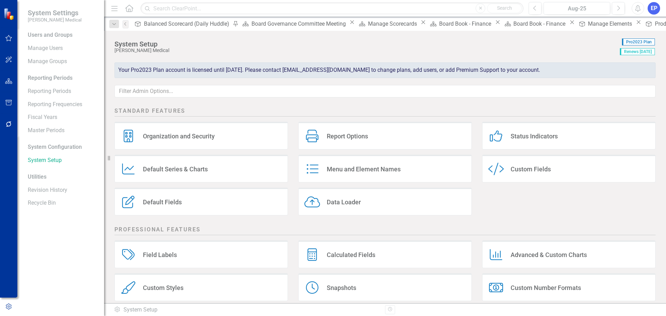
click at [512, 166] on div "Custom Fields" at bounding box center [531, 169] width 40 height 8
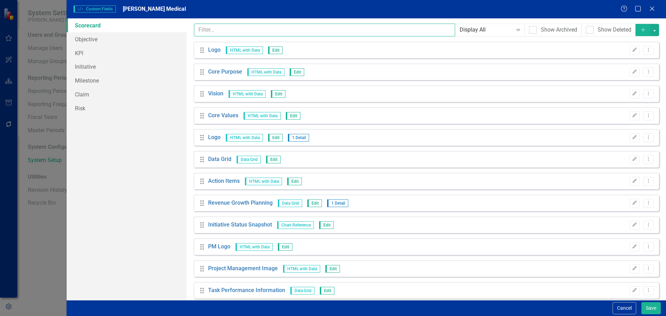
click at [282, 32] on input "text" at bounding box center [325, 30] width 262 height 13
click at [152, 43] on link "Objective" at bounding box center [127, 39] width 120 height 14
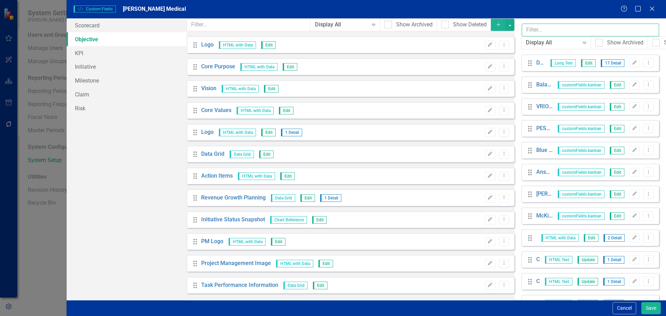
click at [522, 31] on input "text" at bounding box center [590, 30] width 137 height 13
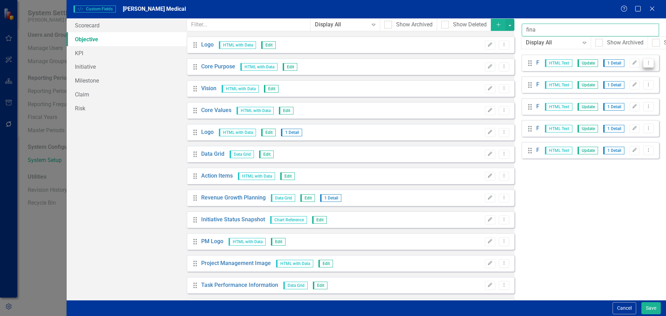
type input "fina"
click at [649, 60] on icon "Dropdown Menu" at bounding box center [649, 62] width 6 height 5
click at [629, 75] on link "Copy Duplicate Custom Field" at bounding box center [617, 74] width 74 height 13
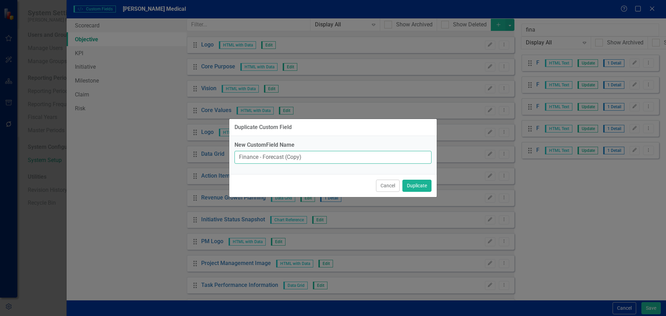
drag, startPoint x: 340, startPoint y: 156, endPoint x: 198, endPoint y: 156, distance: 142.6
click at [198, 156] on div "Duplicate Custom Field New CustomField Name Finance - Forecast (Copy) Cancel Du…" at bounding box center [333, 158] width 666 height 316
paste input "Production Associate Starting Wages - Historical"
type input "Production Associate Starting Wages - Historical"
click at [421, 184] on button "Duplicate" at bounding box center [416, 186] width 29 height 12
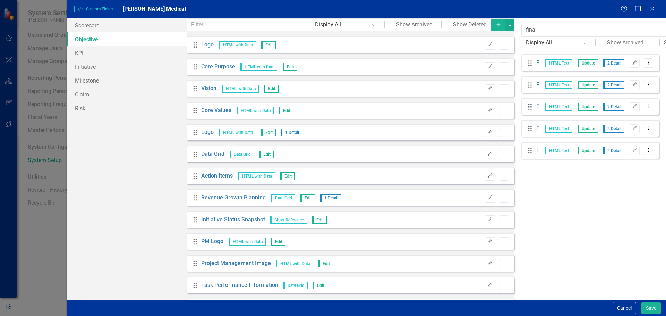
click at [87, 40] on link "Objective" at bounding box center [127, 39] width 120 height 14
click at [87, 26] on link "Scorecard" at bounding box center [127, 25] width 120 height 14
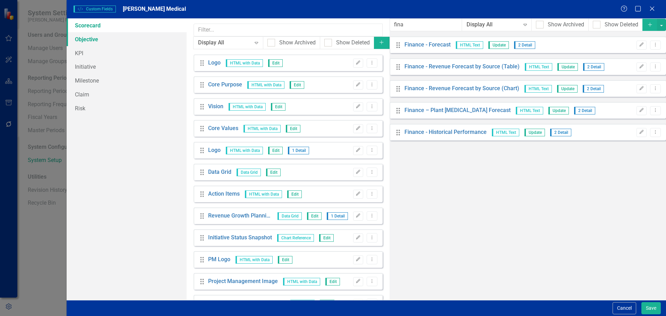
click at [95, 34] on link "Objective" at bounding box center [127, 39] width 120 height 14
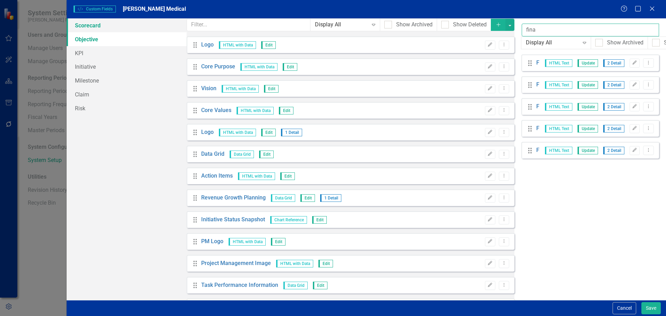
drag, startPoint x: 217, startPoint y: 27, endPoint x: 145, endPoint y: 27, distance: 72.5
click at [150, 27] on div "Scorecard Objective KPI Initiative Milestone Claim Risk Custom fields are one o…" at bounding box center [366, 159] width 599 height 282
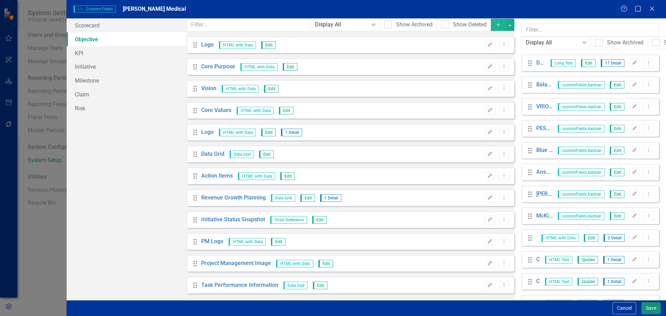
click at [647, 306] on button "Save" at bounding box center [650, 308] width 19 height 12
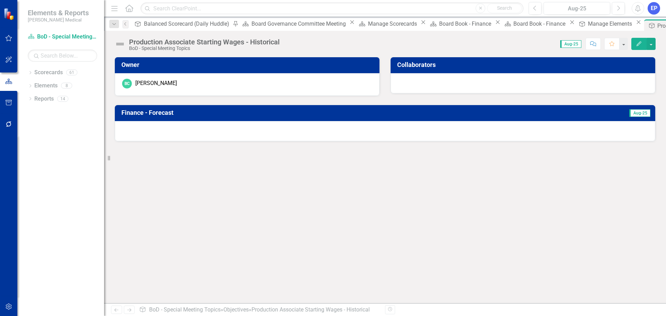
click at [657, 25] on div "Production Associate Starting Wages - Historical" at bounding box center [675, 26] width 37 height 9
click at [652, 46] on button "button" at bounding box center [651, 44] width 9 height 12
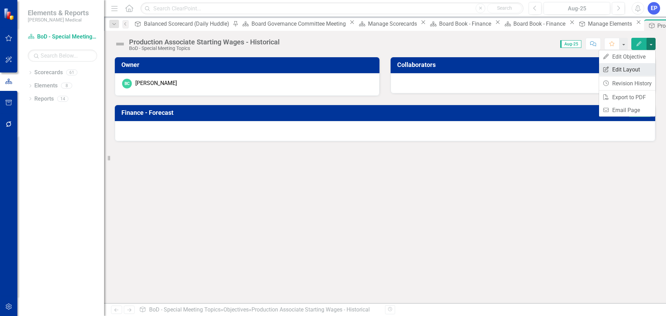
click at [635, 69] on link "Edit Report Edit Layout" at bounding box center [627, 69] width 56 height 13
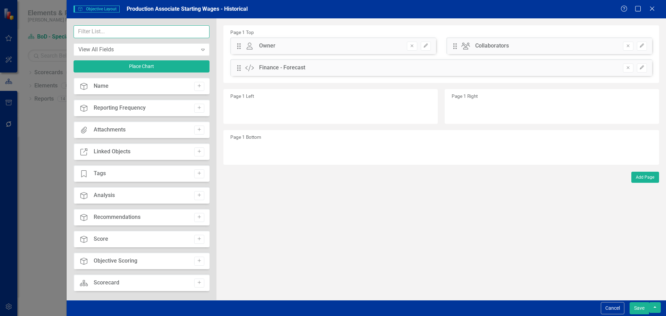
click at [152, 29] on input "text" at bounding box center [142, 31] width 136 height 13
paste input "Production Associate Starting Wages - Historical"
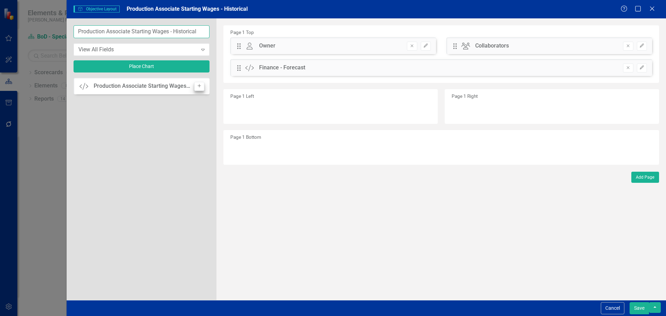
type input "Production Associate Starting Wages - Historical"
click at [195, 85] on button "Add" at bounding box center [199, 86] width 10 height 9
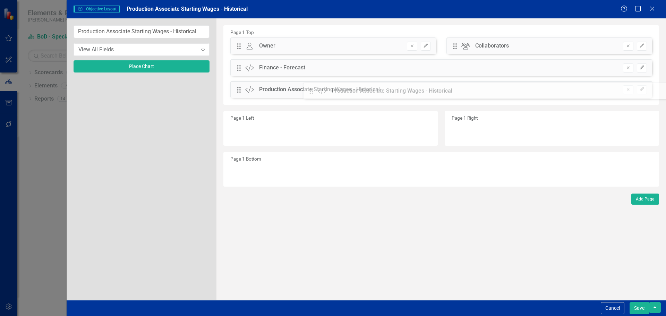
drag, startPoint x: 241, startPoint y: 45, endPoint x: 318, endPoint y: 90, distance: 89.7
click at [626, 68] on icon "Remove" at bounding box center [627, 68] width 5 height 4
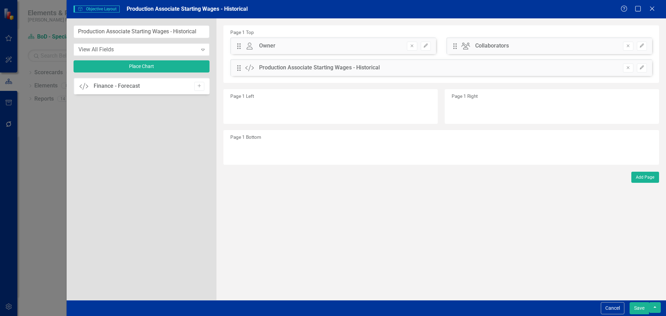
click at [642, 307] on button "Save" at bounding box center [639, 308] width 19 height 12
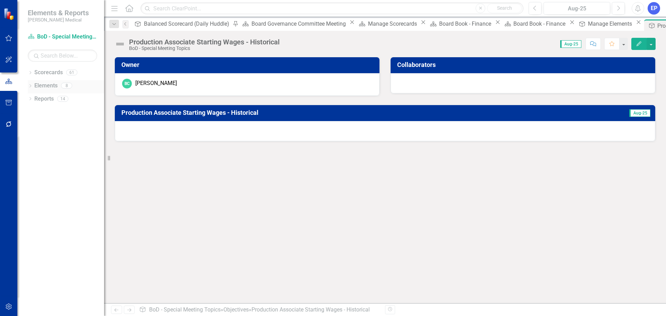
click at [45, 87] on link "Elements" at bounding box center [45, 86] width 23 height 8
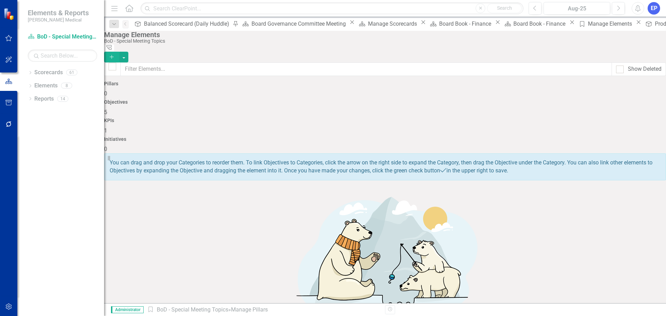
click at [290, 100] on div "Objectives 5" at bounding box center [385, 108] width 562 height 17
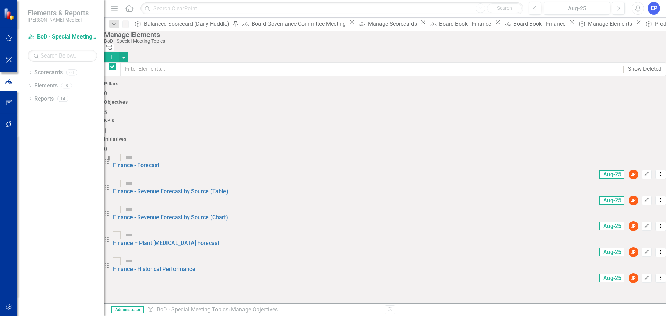
checkbox input "false"
click at [645, 198] on icon "button" at bounding box center [647, 200] width 4 height 4
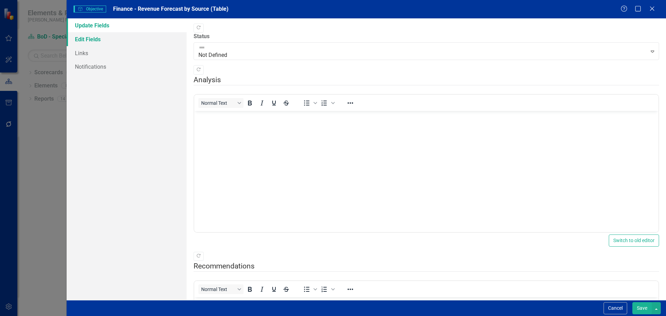
click at [122, 38] on link "Edit Fields" at bounding box center [127, 39] width 120 height 14
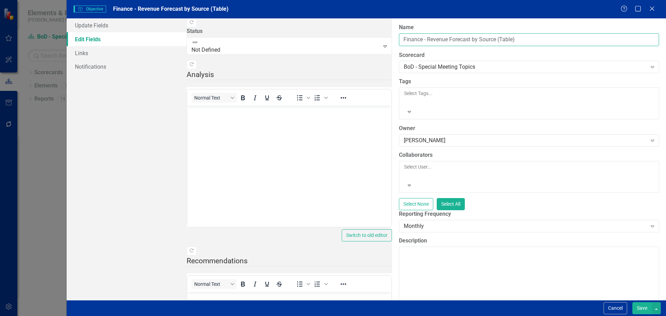
click at [399, 38] on input "Finance - Revenue Forecast by Source (Table)" at bounding box center [529, 39] width 260 height 13
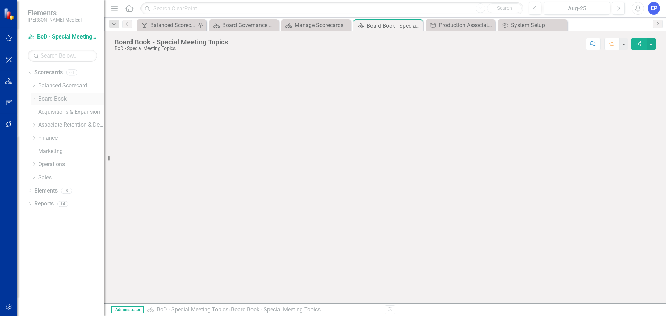
click at [34, 100] on icon "Dropdown" at bounding box center [33, 98] width 5 height 4
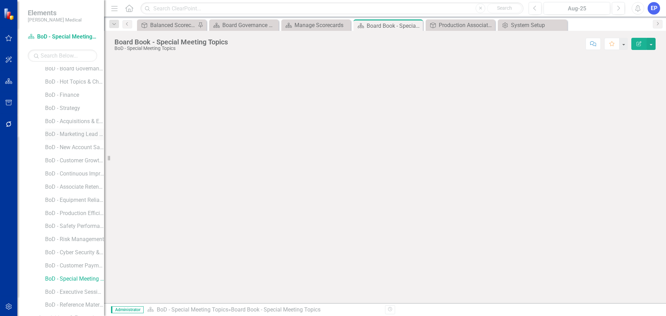
scroll to position [104, 0]
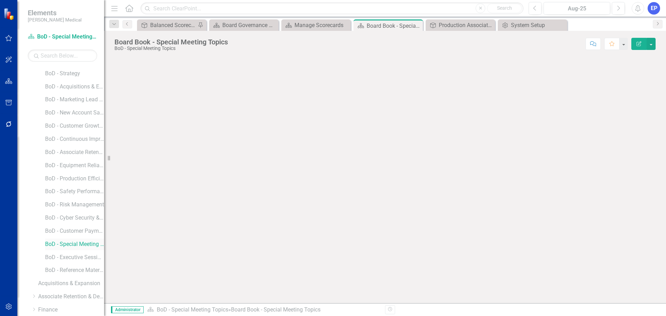
click at [69, 242] on link "BoD - Special Meeting Topics" at bounding box center [74, 244] width 59 height 8
click at [49, 294] on link "Elements" at bounding box center [45, 295] width 23 height 8
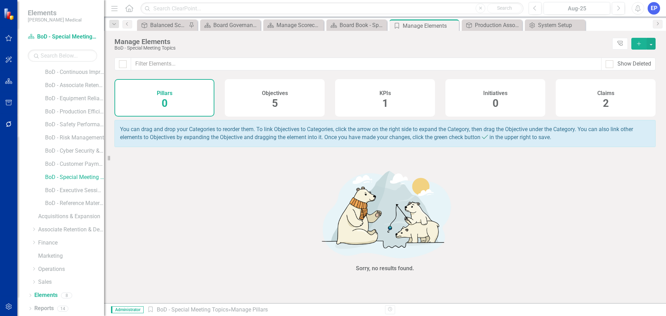
click at [275, 94] on h4 "Objectives" at bounding box center [275, 93] width 26 height 6
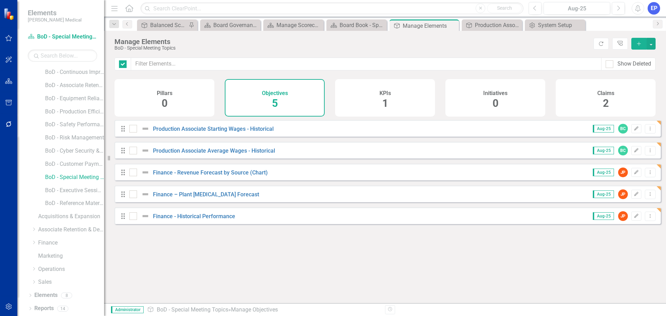
checkbox input "false"
click at [648, 175] on button "Dropdown Menu" at bounding box center [650, 172] width 11 height 9
click at [611, 224] on link "Trash Delete Objective" at bounding box center [618, 227] width 64 height 13
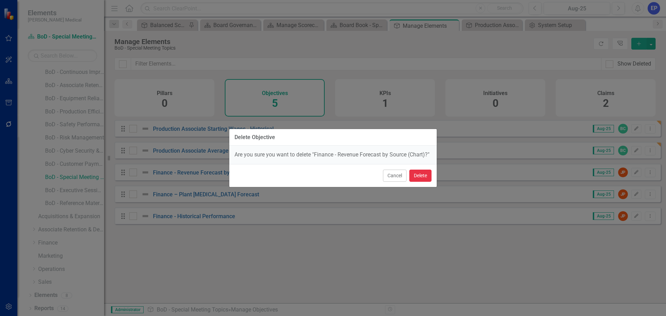
click at [421, 180] on button "Delete" at bounding box center [420, 176] width 22 height 12
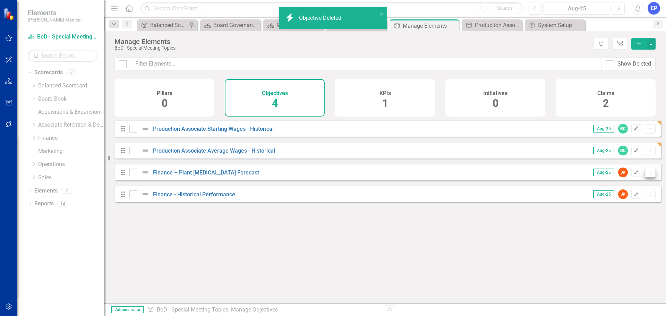
click at [647, 174] on icon "Dropdown Menu" at bounding box center [650, 172] width 6 height 5
click at [613, 225] on link "Trash Delete Objective" at bounding box center [618, 227] width 64 height 13
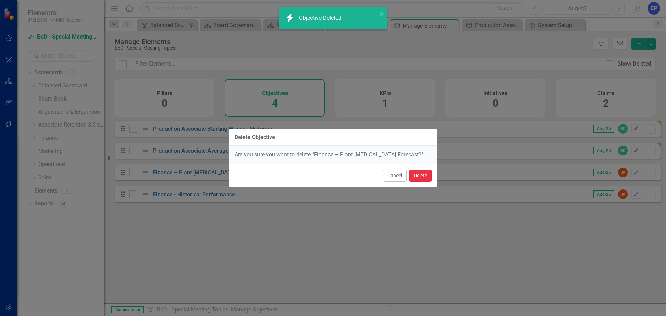
click at [420, 173] on button "Delete" at bounding box center [420, 176] width 22 height 12
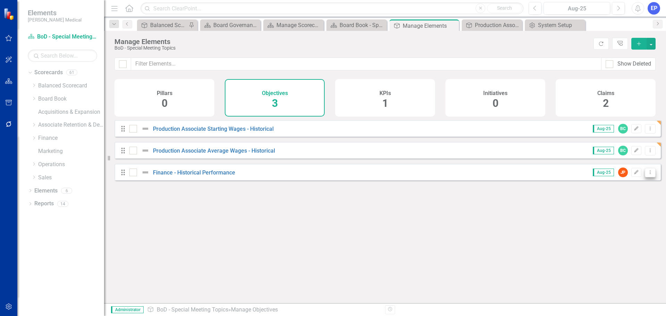
click at [647, 174] on icon "Dropdown Menu" at bounding box center [650, 172] width 6 height 5
click at [605, 226] on link "Trash Delete Objective" at bounding box center [618, 227] width 64 height 13
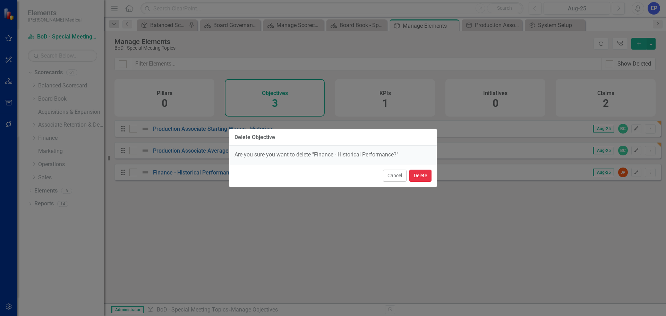
click at [416, 180] on button "Delete" at bounding box center [420, 176] width 22 height 12
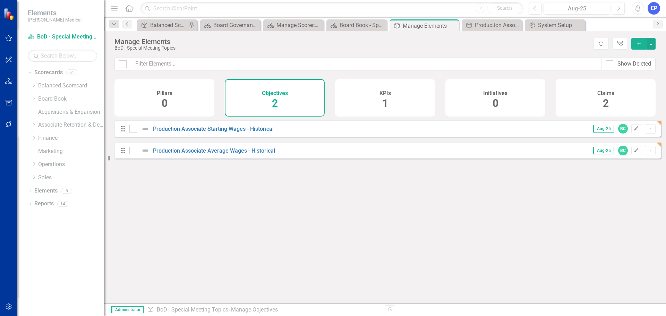
click at [380, 101] on div "KPIs 1" at bounding box center [385, 97] width 100 height 37
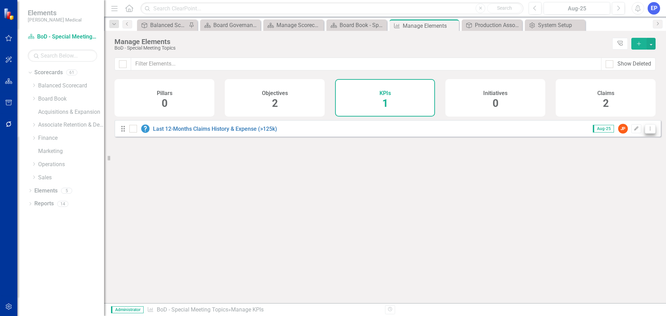
click at [647, 131] on icon "Dropdown Menu" at bounding box center [650, 128] width 6 height 5
click at [609, 183] on link "Trash Delete KPI" at bounding box center [622, 184] width 55 height 13
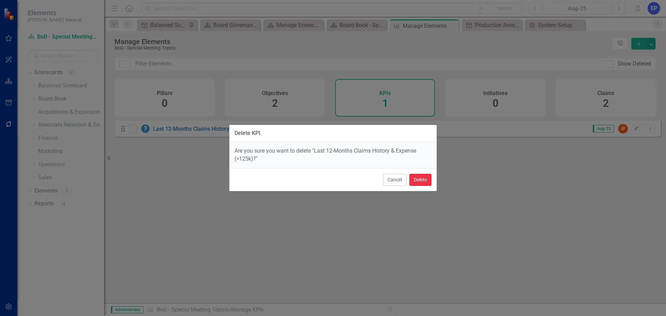
click at [425, 179] on button "Delete" at bounding box center [420, 180] width 22 height 12
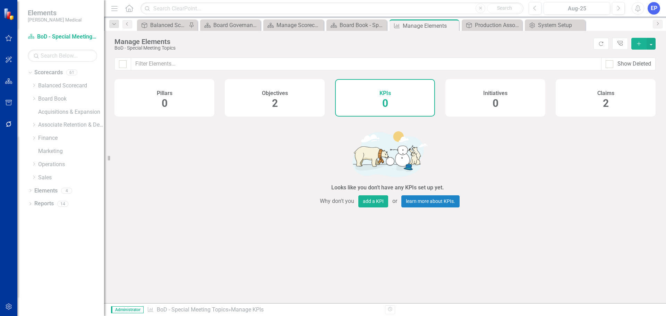
click at [610, 99] on div "Claims 2" at bounding box center [606, 97] width 100 height 37
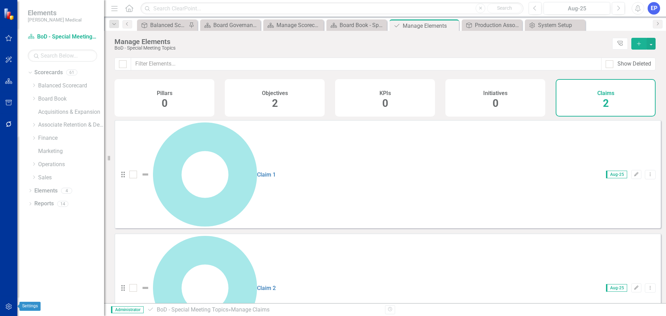
click at [7, 308] on icon "button" at bounding box center [8, 307] width 7 height 6
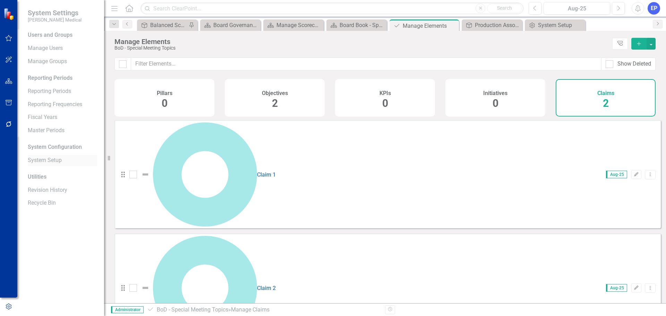
click at [38, 162] on link "System Setup" at bounding box center [62, 160] width 69 height 8
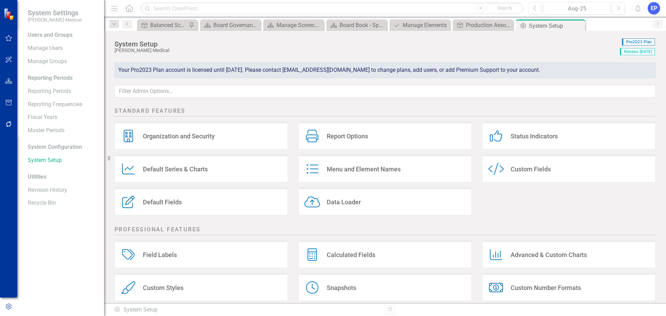
click at [154, 255] on div "Field Labels" at bounding box center [160, 255] width 34 height 8
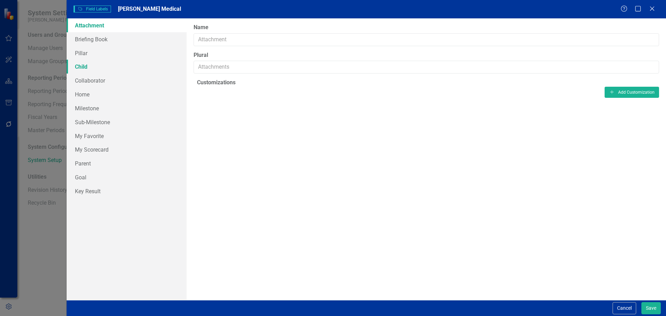
click at [93, 63] on link "Child" at bounding box center [127, 67] width 120 height 14
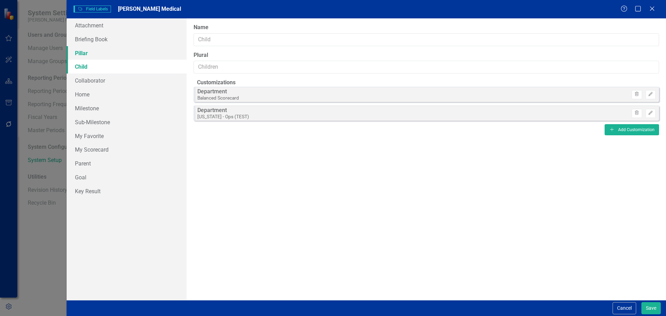
click at [91, 56] on link "Pillar" at bounding box center [127, 53] width 120 height 14
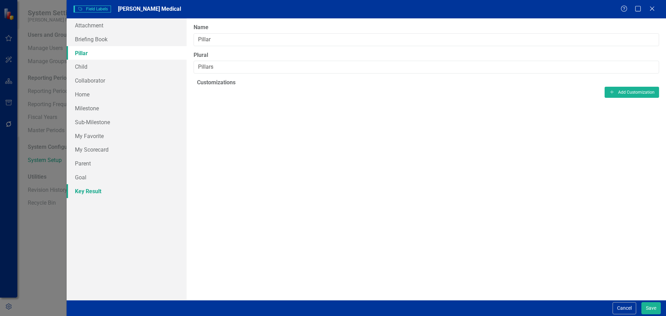
click at [86, 188] on link "Key Result" at bounding box center [127, 191] width 120 height 14
click at [84, 176] on link "Goal" at bounding box center [127, 177] width 120 height 14
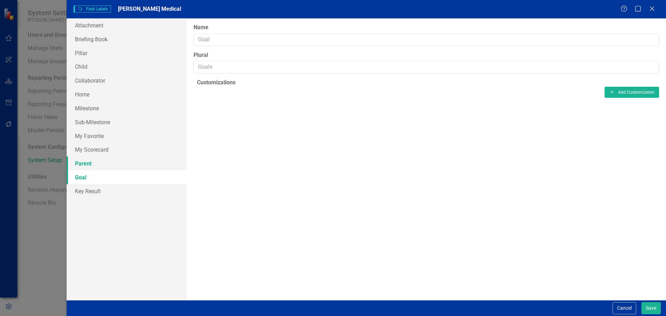
click at [85, 166] on link "Parent" at bounding box center [127, 163] width 120 height 14
click at [87, 150] on link "My Scorecard" at bounding box center [127, 150] width 120 height 14
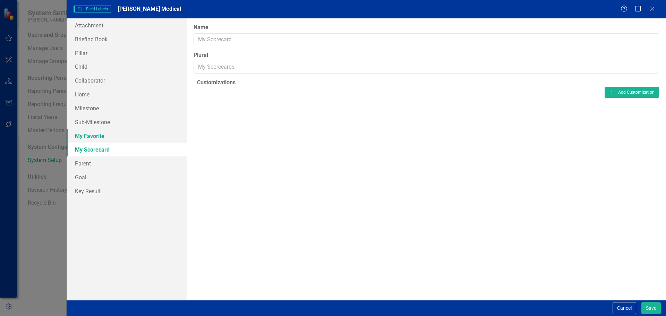
click at [87, 137] on link "My Favorite" at bounding box center [127, 136] width 120 height 14
click at [87, 121] on link "Sub-Milestone" at bounding box center [127, 122] width 120 height 14
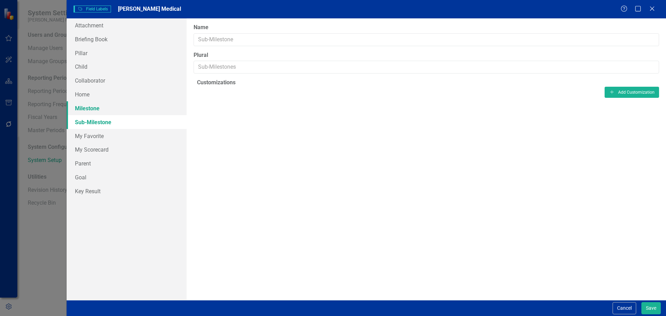
click at [87, 109] on link "Milestone" at bounding box center [127, 108] width 120 height 14
click at [87, 95] on link "Home" at bounding box center [127, 94] width 120 height 14
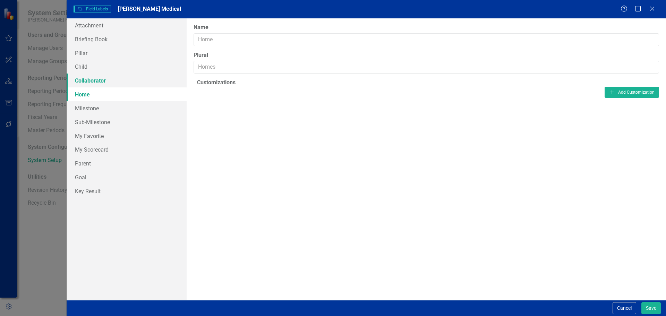
click at [87, 82] on link "Collaborator" at bounding box center [127, 81] width 120 height 14
click at [87, 66] on link "Child" at bounding box center [127, 67] width 120 height 14
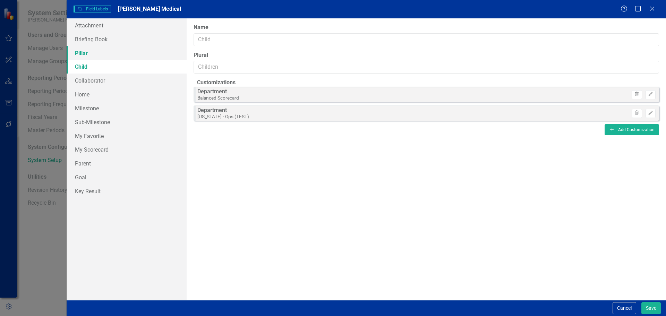
click at [87, 51] on link "Pillar" at bounding box center [127, 53] width 120 height 14
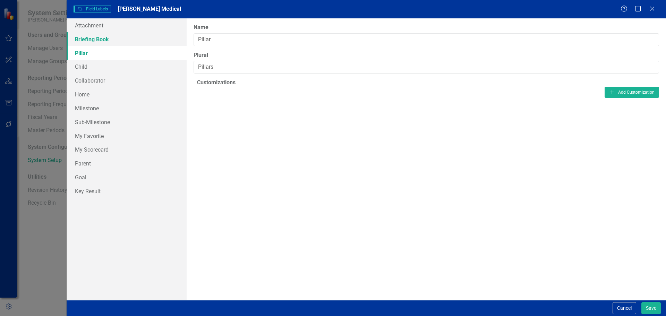
click at [87, 40] on link "Briefing Book" at bounding box center [127, 39] width 120 height 14
click at [86, 28] on link "Attachment" at bounding box center [127, 25] width 120 height 14
click at [614, 307] on button "Cancel" at bounding box center [625, 308] width 24 height 12
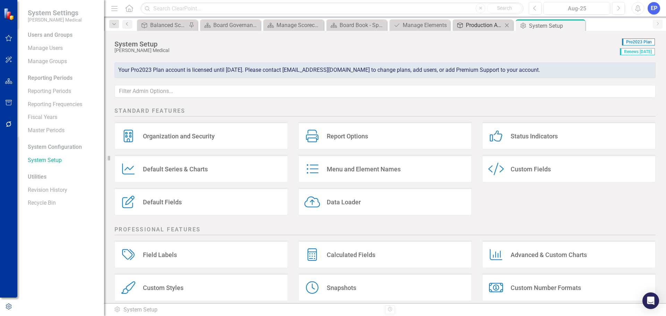
click at [487, 24] on div "Production Associate Starting Wages - Historical" at bounding box center [484, 25] width 37 height 9
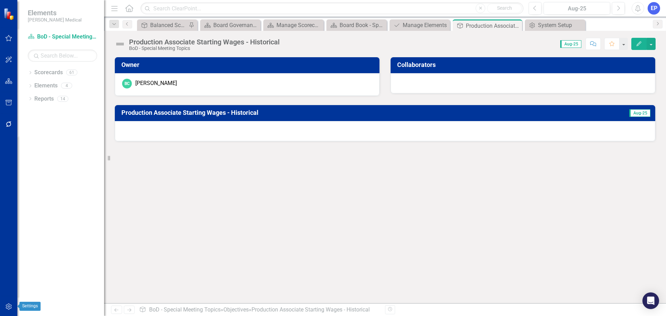
click at [9, 305] on icon "button" at bounding box center [8, 307] width 7 height 6
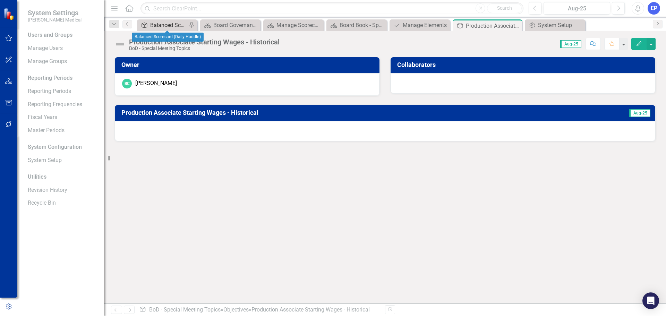
click at [169, 26] on div "Balanced Scorecard (Daily Huddle)" at bounding box center [168, 25] width 37 height 9
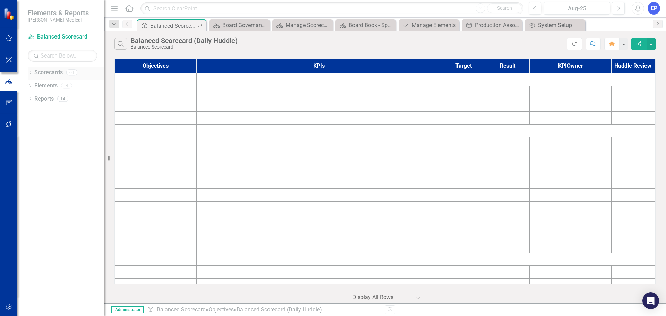
click at [54, 71] on link "Scorecards" at bounding box center [48, 73] width 28 height 8
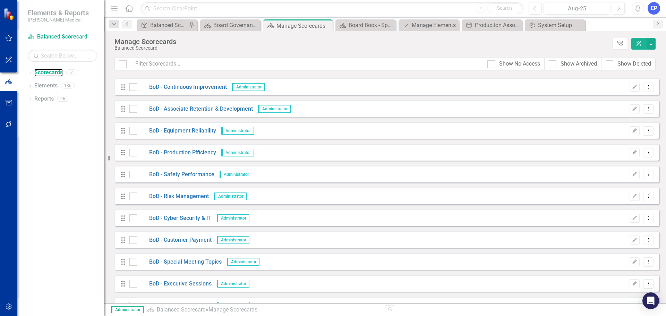
scroll to position [312, 0]
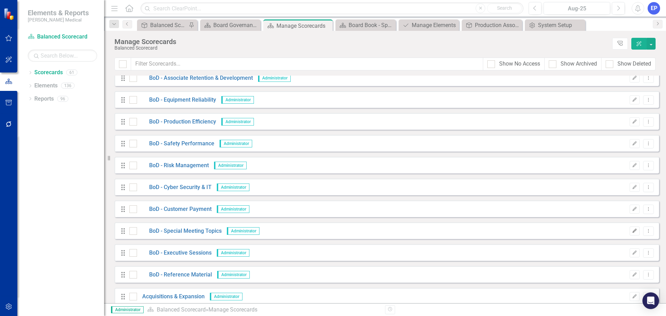
click at [633, 231] on icon "button" at bounding box center [635, 231] width 4 height 4
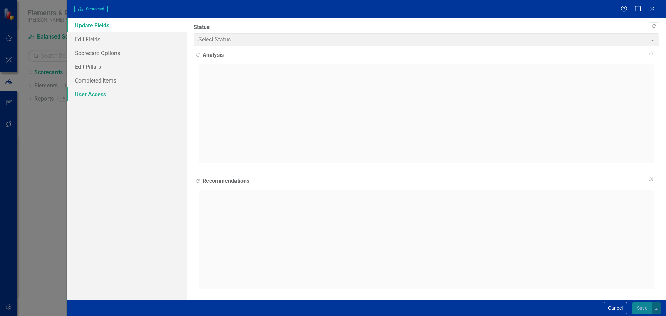
click at [109, 100] on link "User Access" at bounding box center [127, 94] width 120 height 14
click at [103, 95] on link "User Access" at bounding box center [127, 94] width 120 height 14
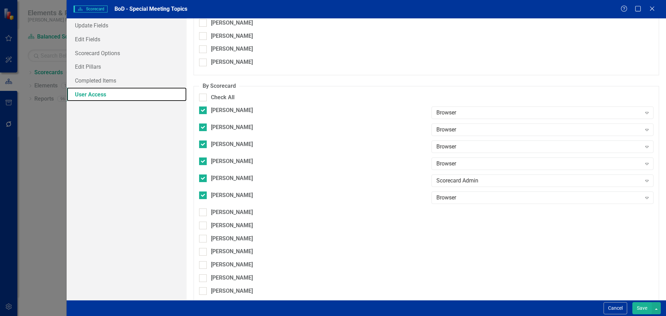
scroll to position [254, 0]
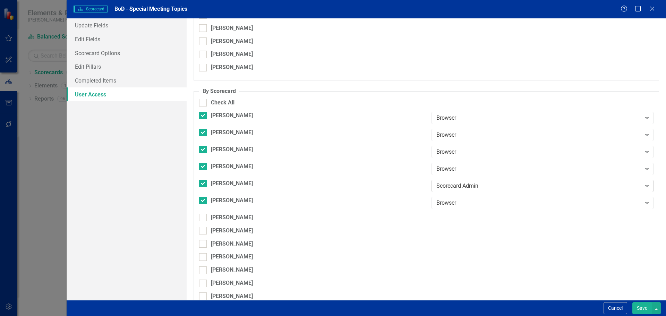
click at [502, 182] on div "Scorecard Admin" at bounding box center [538, 186] width 205 height 8
click at [492, 316] on div "Browser" at bounding box center [334, 322] width 655 height 8
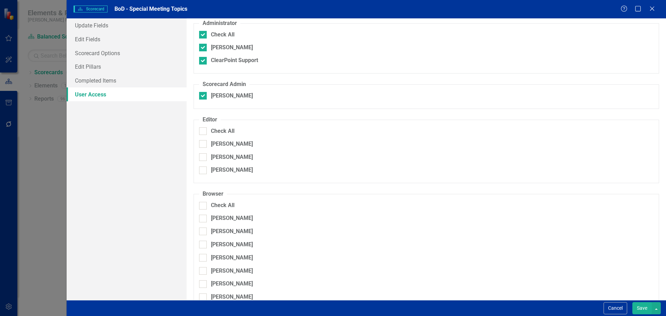
scroll to position [0, 0]
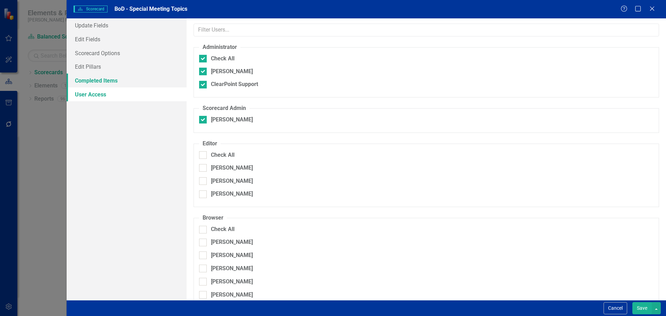
click at [112, 79] on link "Completed Items" at bounding box center [127, 81] width 120 height 14
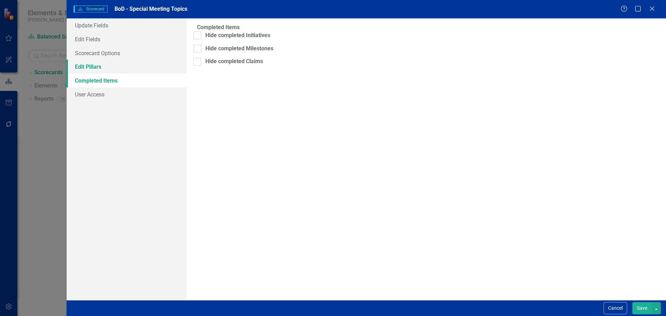
click at [105, 68] on link "Edit Pillars" at bounding box center [127, 67] width 120 height 14
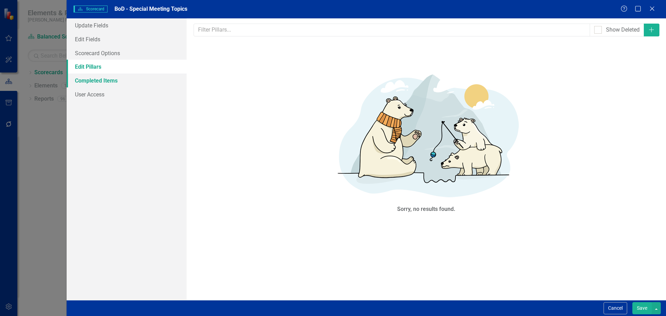
click at [105, 80] on link "Completed Items" at bounding box center [127, 81] width 120 height 14
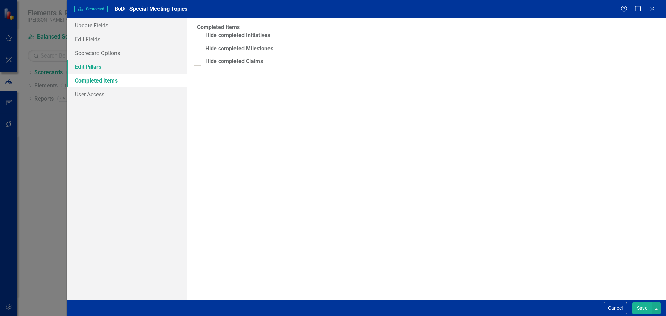
click at [104, 71] on link "Edit Pillars" at bounding box center [127, 67] width 120 height 14
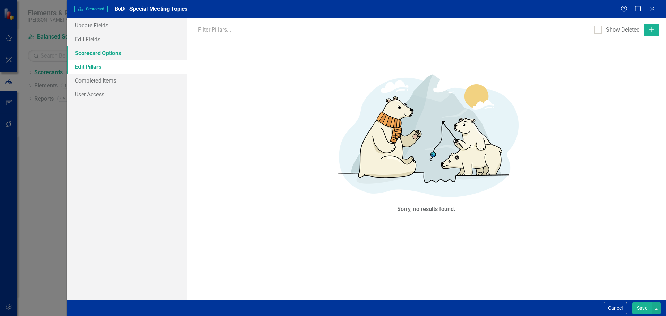
click at [103, 58] on link "Scorecard Options" at bounding box center [127, 53] width 120 height 14
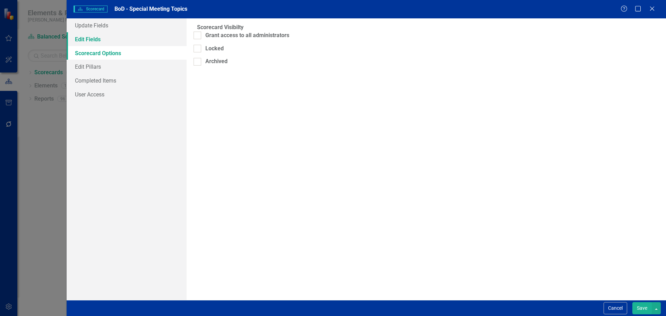
click at [100, 42] on link "Edit Fields" at bounding box center [127, 39] width 120 height 14
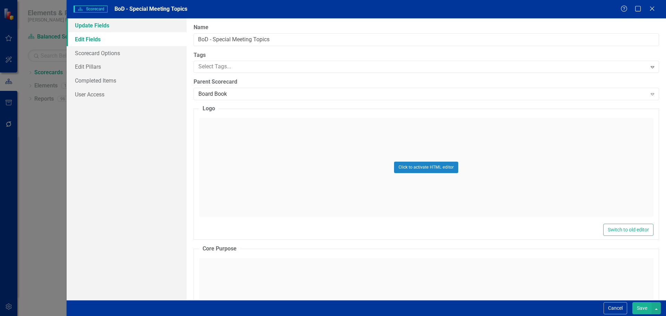
click at [99, 28] on link "Update Fields" at bounding box center [127, 25] width 120 height 14
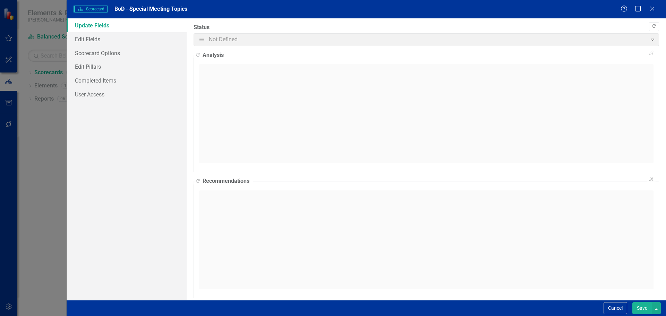
click at [639, 308] on button "Save" at bounding box center [641, 308] width 19 height 12
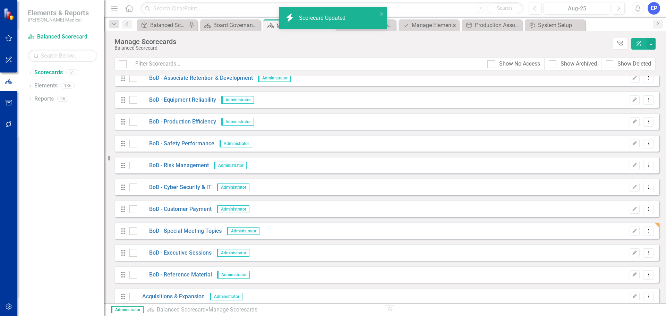
scroll to position [416, 0]
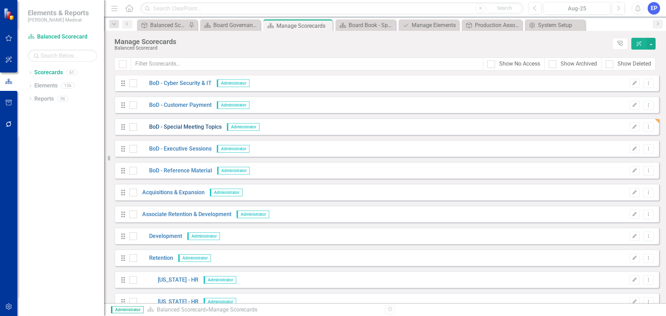
click at [195, 127] on link "BoD - Special Meeting Topics" at bounding box center [179, 127] width 85 height 8
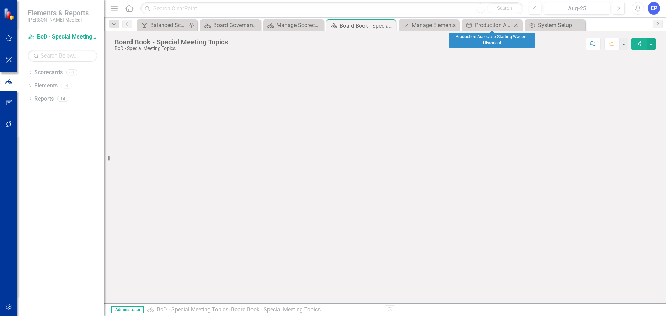
click at [514, 26] on icon "Close" at bounding box center [515, 26] width 7 height 6
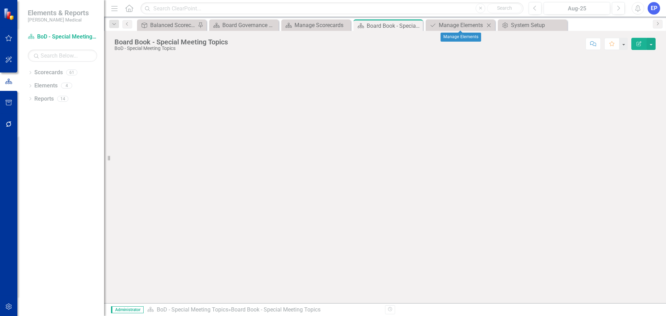
click at [486, 25] on icon "Close" at bounding box center [488, 26] width 7 height 6
click at [346, 26] on icon "Close" at bounding box center [344, 26] width 7 height 6
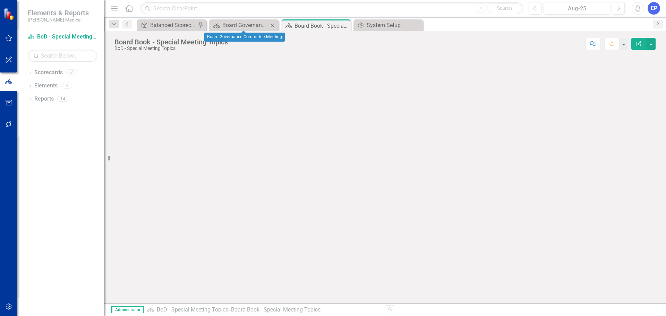
click at [271, 25] on icon "Close" at bounding box center [272, 26] width 7 height 6
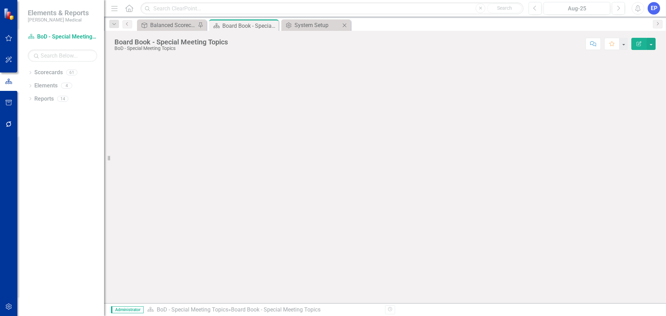
click at [343, 27] on icon at bounding box center [345, 25] width 4 height 4
click at [272, 25] on icon "Close" at bounding box center [271, 26] width 7 height 6
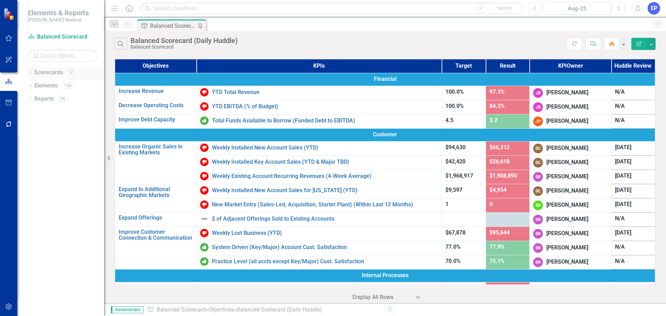
click at [63, 71] on div "Scorecards 61" at bounding box center [69, 73] width 70 height 13
click at [50, 74] on link "Scorecards" at bounding box center [48, 73] width 28 height 8
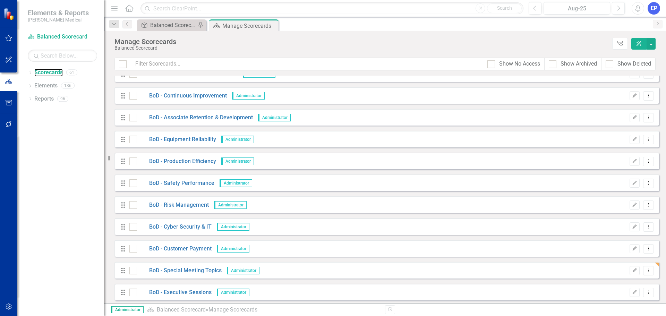
scroll to position [312, 0]
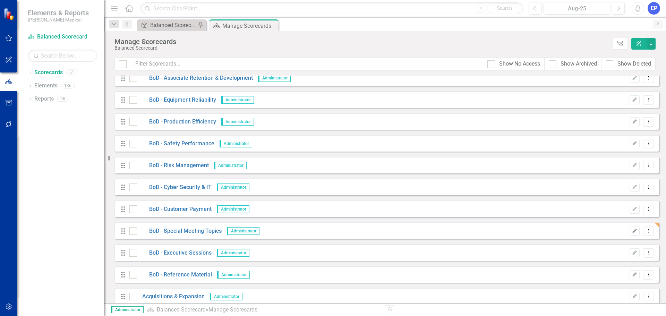
click at [630, 230] on button "Edit" at bounding box center [635, 231] width 10 height 9
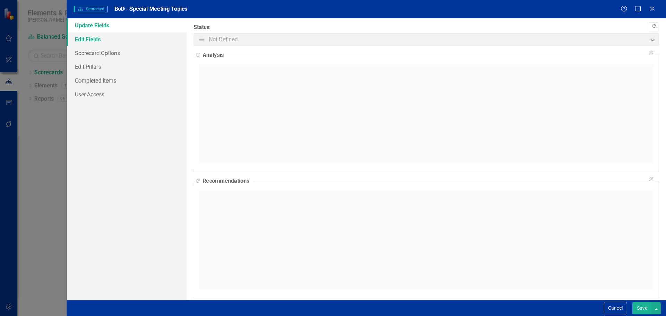
click at [113, 36] on link "Edit Fields" at bounding box center [127, 39] width 120 height 14
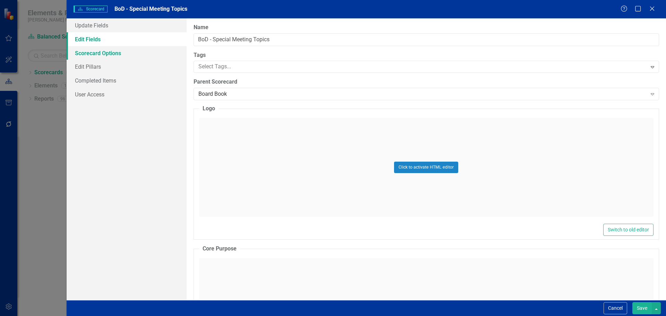
click at [112, 54] on link "Scorecard Options" at bounding box center [127, 53] width 120 height 14
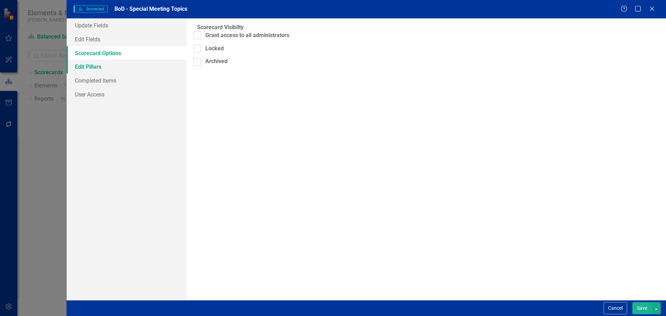
click at [109, 65] on link "Edit Pillars" at bounding box center [127, 67] width 120 height 14
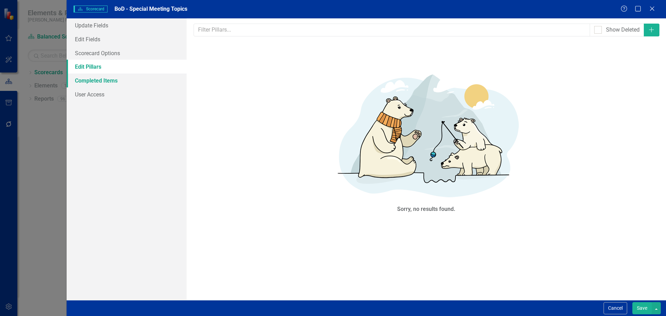
click at [108, 79] on link "Completed Items" at bounding box center [127, 81] width 120 height 14
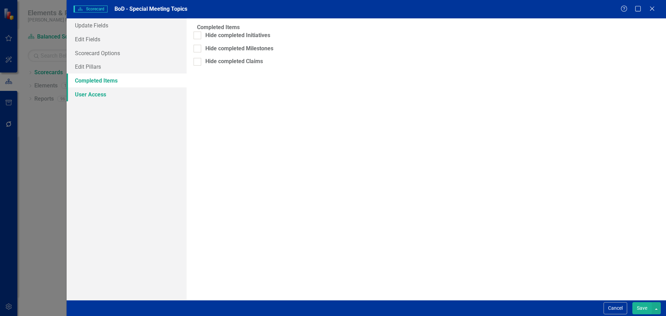
click at [105, 89] on link "User Access" at bounding box center [127, 94] width 120 height 14
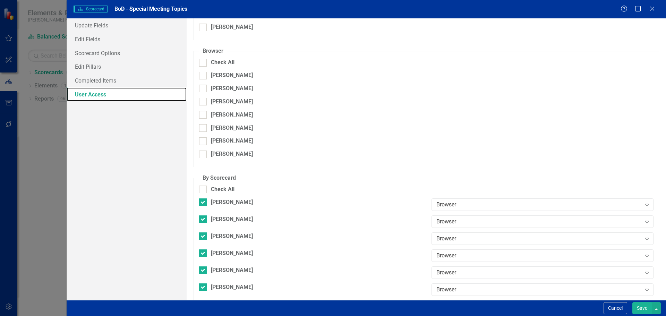
scroll to position [173, 0]
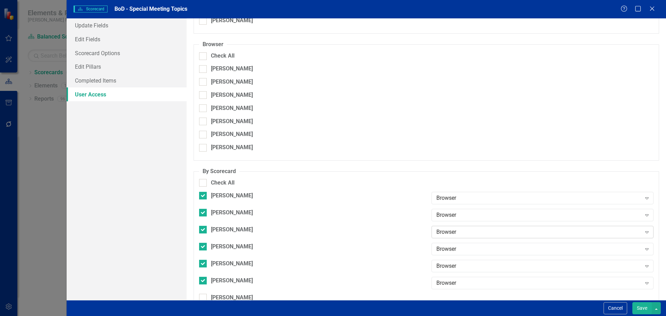
click at [436, 228] on div "Browser" at bounding box center [538, 232] width 205 height 8
click at [94, 25] on link "Update Fields" at bounding box center [127, 25] width 120 height 14
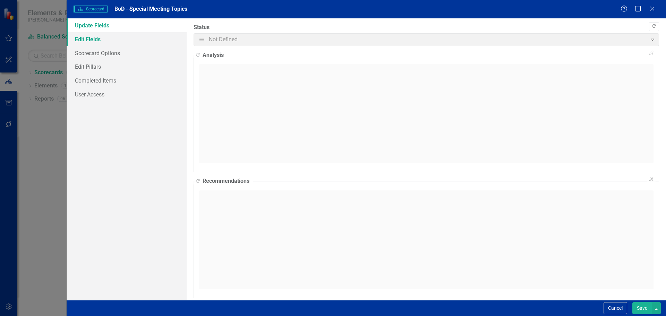
click at [94, 39] on link "Edit Fields" at bounding box center [127, 39] width 120 height 14
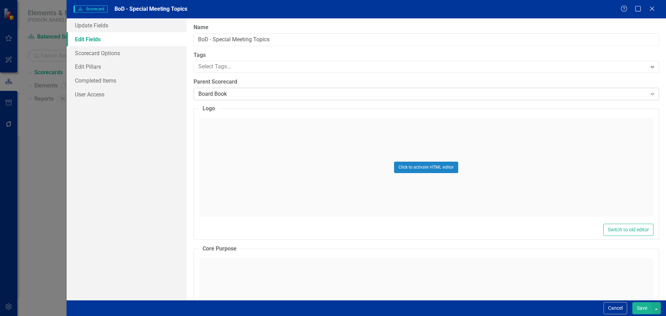
click at [247, 95] on div "Board Book" at bounding box center [422, 94] width 449 height 8
click at [215, 42] on input "BoD - Special Meeting Topics" at bounding box center [427, 39] width 466 height 13
drag, startPoint x: 213, startPoint y: 38, endPoint x: 281, endPoint y: 43, distance: 67.5
click at [281, 43] on input "BoD - Special Meeting Topics" at bounding box center [427, 39] width 466 height 13
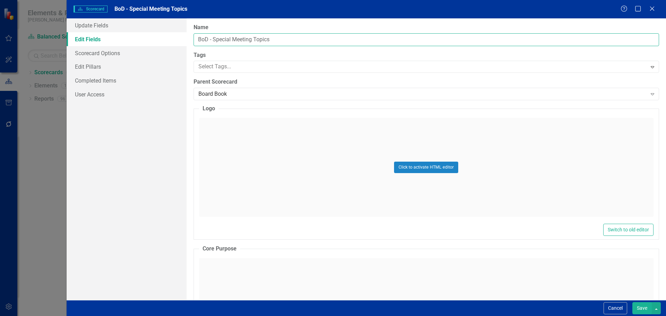
paste input "General Compensation Management"
type input "BoD - General Compensation Management"
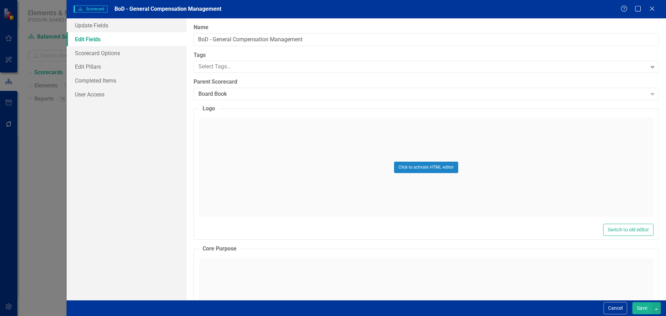
click at [638, 306] on button "Save" at bounding box center [641, 308] width 19 height 12
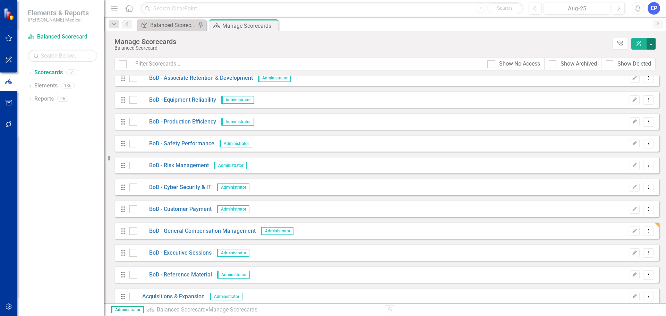
click at [651, 46] on button "button" at bounding box center [651, 44] width 9 height 12
click at [640, 66] on link "Add Add Scorecard" at bounding box center [619, 70] width 72 height 13
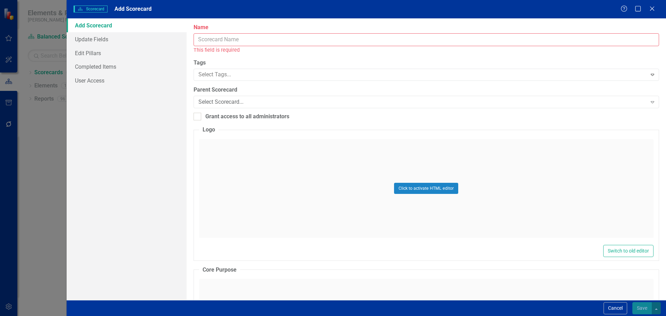
click at [485, 37] on input "Name" at bounding box center [427, 39] width 466 height 13
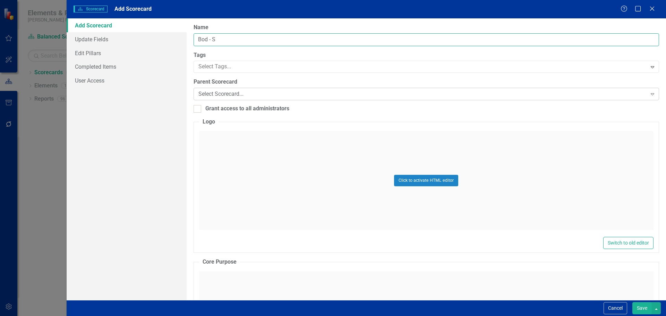
type input "BoD - Special Meeting Topics"
click at [251, 94] on div "Select Scorecard..." at bounding box center [422, 94] width 449 height 8
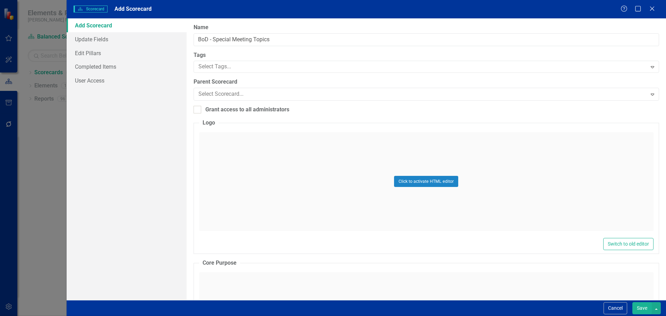
click at [101, 80] on link "User Access" at bounding box center [127, 81] width 120 height 14
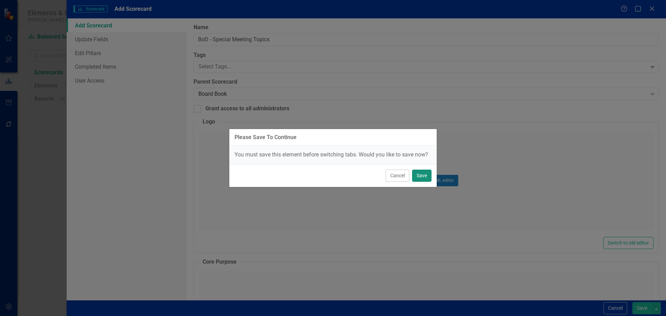
click at [416, 176] on button "Save" at bounding box center [421, 176] width 19 height 12
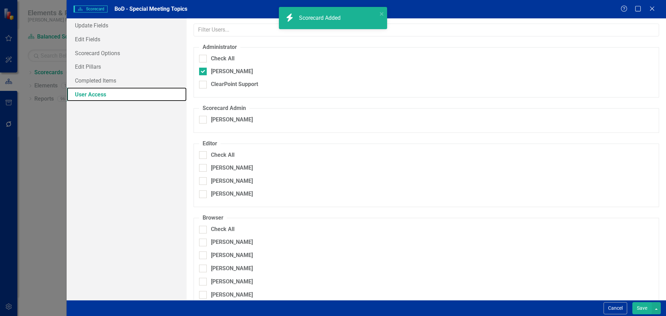
checkbox input "true"
checkbox input "false"
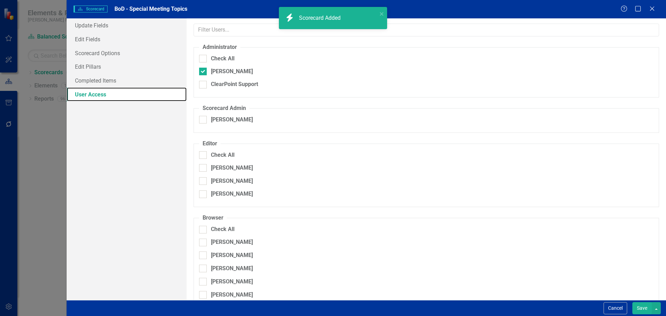
checkbox input "false"
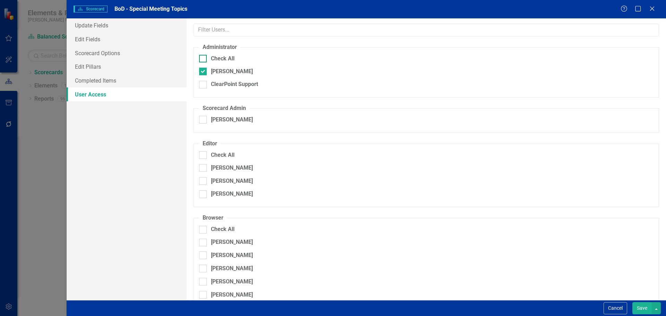
click at [202, 57] on input "Check All" at bounding box center [201, 57] width 5 height 5
checkbox input "true"
click at [201, 117] on div at bounding box center [203, 120] width 8 height 8
click at [201, 117] on input "[PERSON_NAME]" at bounding box center [201, 118] width 5 height 5
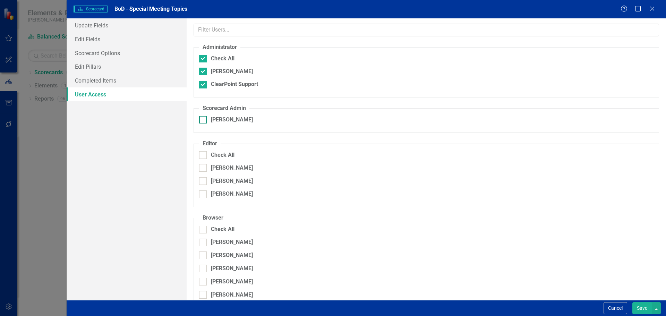
checkbox input "true"
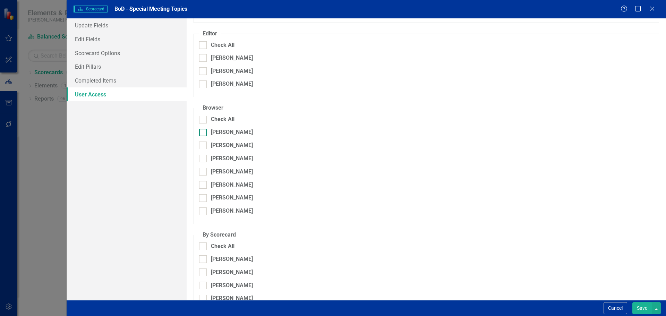
scroll to position [173, 0]
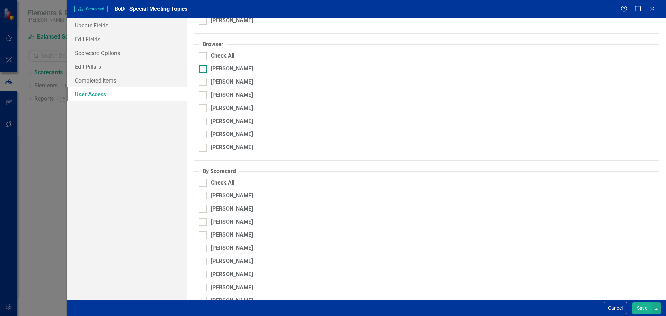
click at [203, 192] on div at bounding box center [203, 196] width 8 height 8
click at [203, 192] on input "[PERSON_NAME]" at bounding box center [201, 194] width 5 height 5
checkbox input "true"
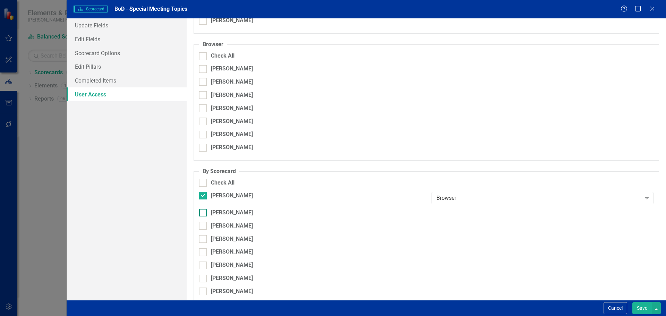
click at [201, 209] on div at bounding box center [203, 213] width 8 height 8
click at [201, 209] on input "[PERSON_NAME]" at bounding box center [201, 211] width 5 height 5
checkbox input "true"
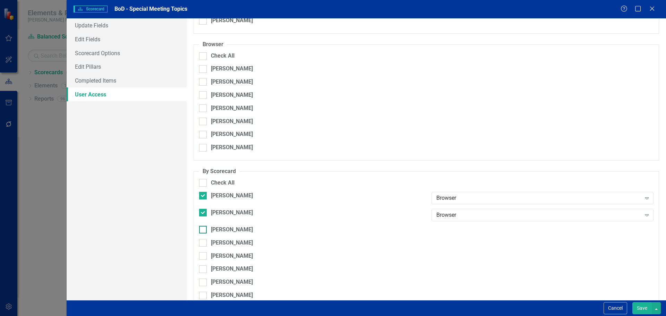
click at [203, 226] on div "[PERSON_NAME]" at bounding box center [426, 230] width 454 height 8
click at [203, 226] on input "[PERSON_NAME]" at bounding box center [201, 228] width 5 height 5
checkbox input "true"
click at [202, 243] on input "[PERSON_NAME]" at bounding box center [201, 245] width 5 height 5
checkbox input "true"
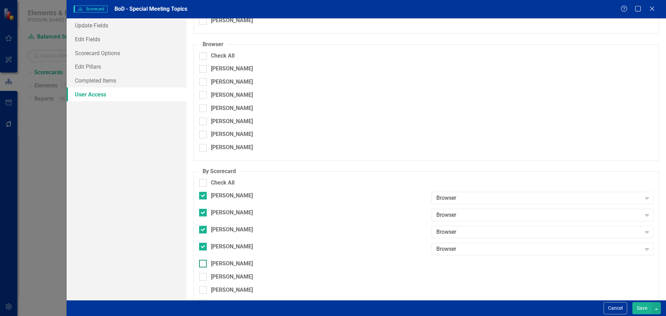
click at [202, 260] on input "[PERSON_NAME]" at bounding box center [201, 262] width 5 height 5
checkbox input "true"
click at [202, 277] on input "[PERSON_NAME]" at bounding box center [201, 279] width 5 height 5
checkbox input "true"
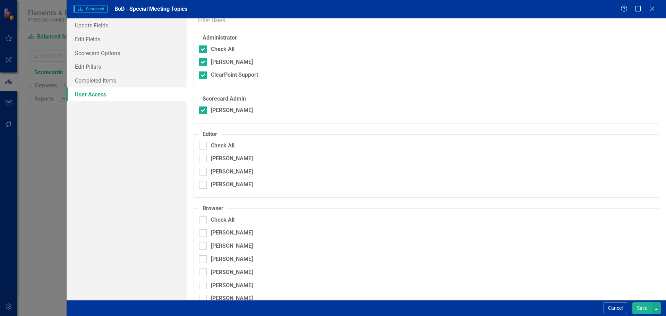
scroll to position [0, 0]
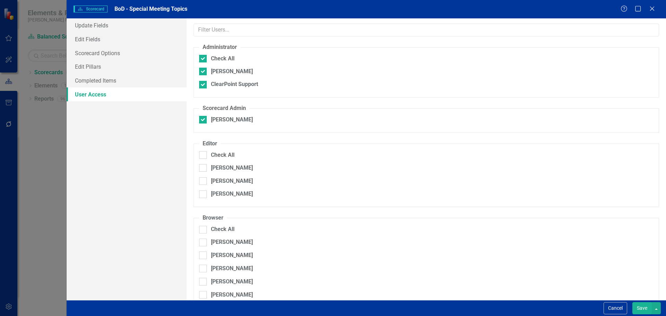
click at [639, 310] on button "Save" at bounding box center [641, 308] width 19 height 12
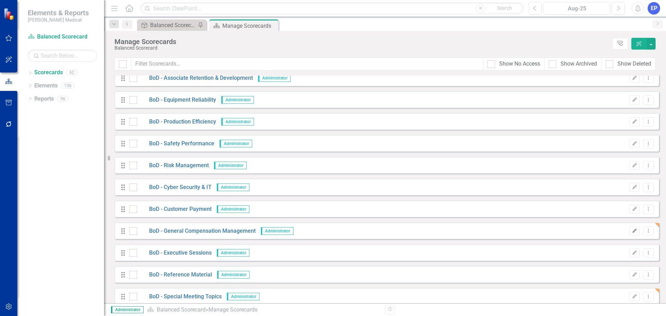
click at [632, 232] on icon "Edit" at bounding box center [634, 231] width 5 height 4
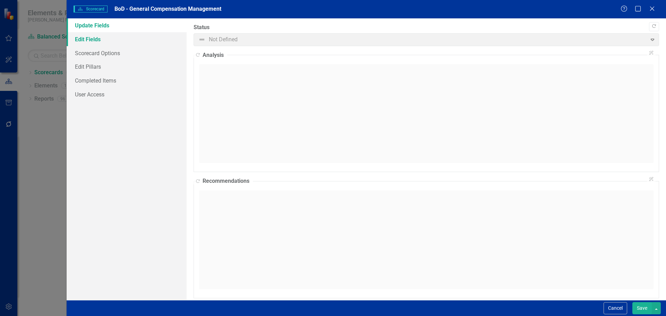
click at [88, 42] on link "Edit Fields" at bounding box center [127, 39] width 120 height 14
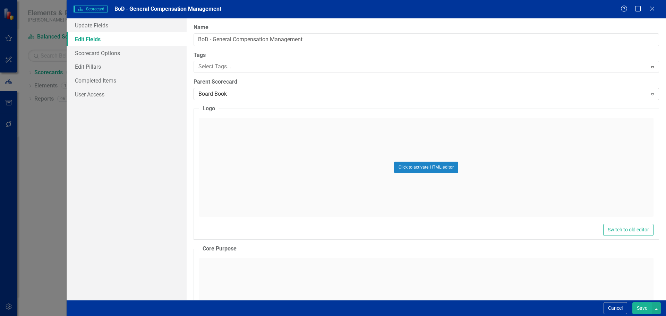
click at [212, 95] on div "Board Book" at bounding box center [422, 94] width 449 height 8
click at [641, 306] on button "Save" at bounding box center [641, 308] width 19 height 12
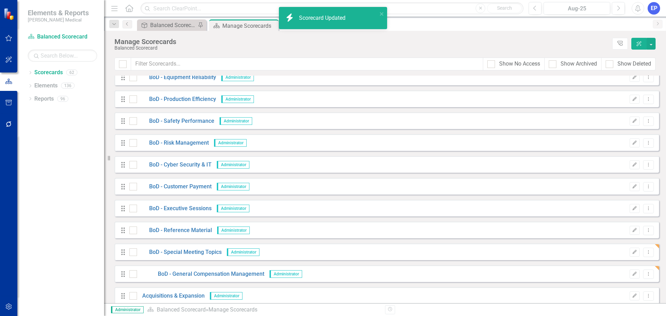
scroll to position [347, 0]
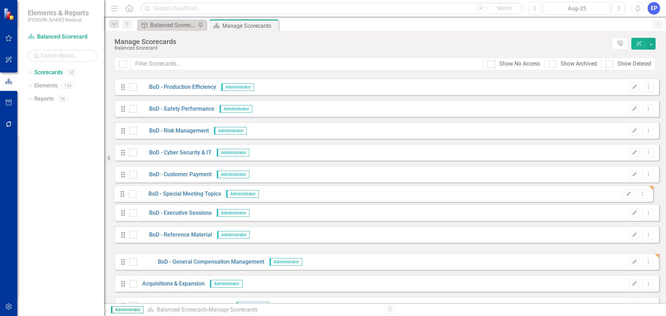
drag, startPoint x: 122, startPoint y: 240, endPoint x: 121, endPoint y: 193, distance: 46.5
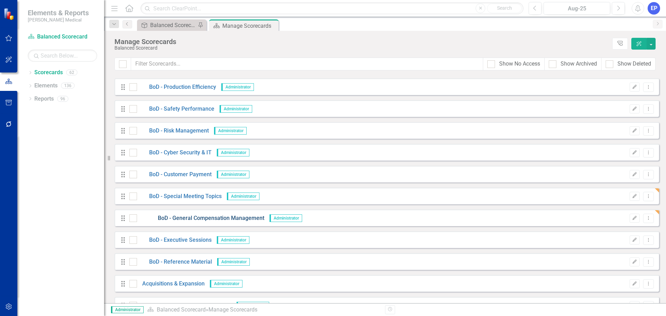
click at [179, 216] on link "BoD - General Compensation Management" at bounding box center [200, 218] width 127 height 8
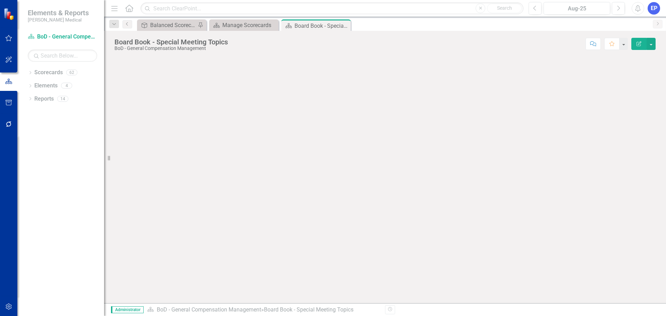
click at [10, 299] on div at bounding box center [8, 297] width 17 height 3
click at [30, 73] on icon "Dropdown" at bounding box center [30, 73] width 5 height 4
click at [34, 98] on icon "Dropdown" at bounding box center [33, 98] width 5 height 4
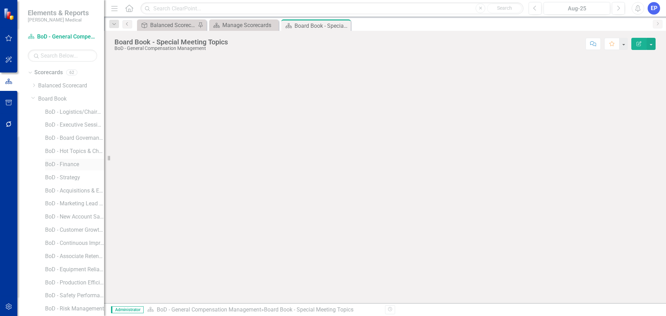
click at [54, 164] on link "BoD - Finance" at bounding box center [74, 165] width 59 height 8
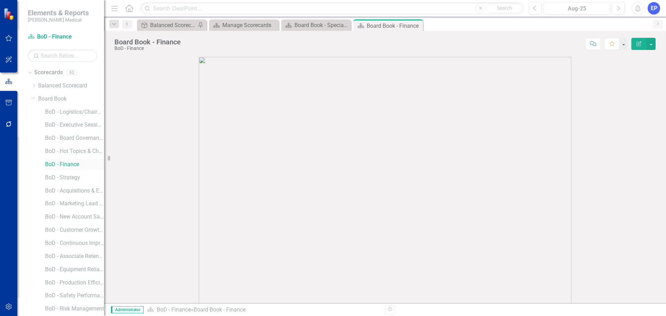
scroll to position [171, 0]
click at [50, 294] on link "Elements" at bounding box center [45, 295] width 23 height 8
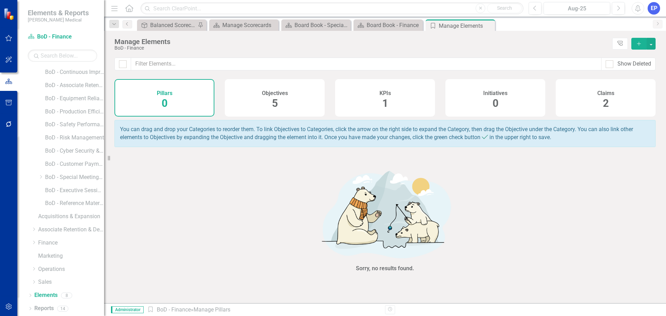
click at [267, 104] on div "Objectives 5" at bounding box center [275, 97] width 100 height 37
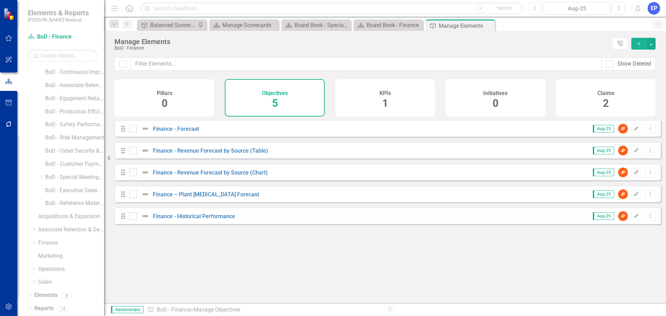
click at [589, 96] on div "Claims 2" at bounding box center [606, 97] width 100 height 37
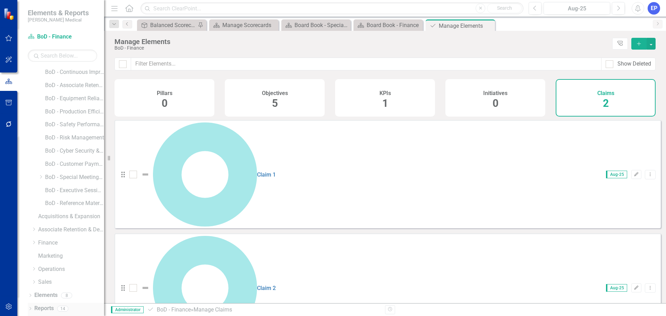
click at [43, 308] on link "Reports" at bounding box center [43, 309] width 19 height 8
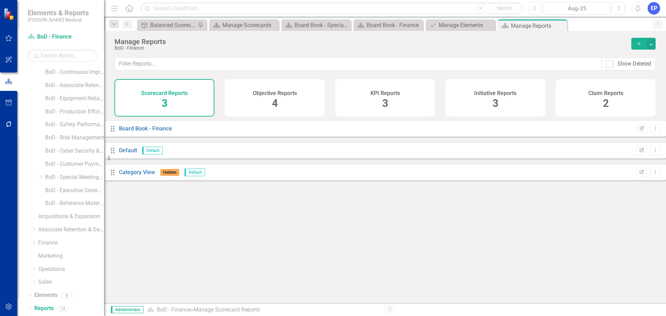
click at [597, 103] on div "Claim Reports 2" at bounding box center [606, 97] width 100 height 37
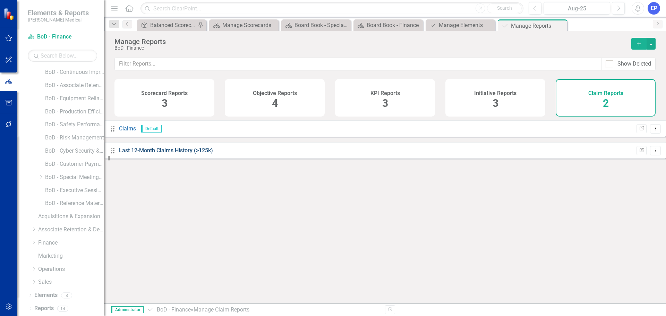
click at [194, 154] on link "Last 12-Month Claims History (>125k)" at bounding box center [166, 150] width 94 height 7
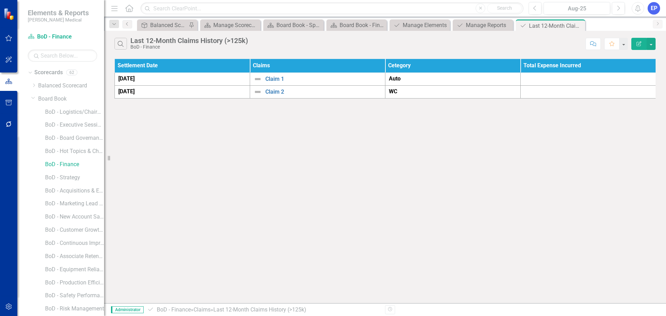
scroll to position [171, 0]
click at [42, 179] on div "Dropdown" at bounding box center [40, 177] width 5 height 6
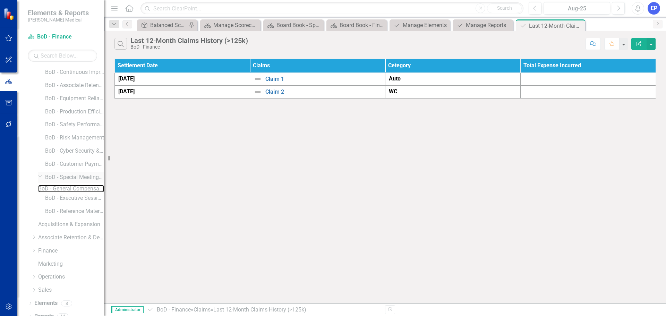
click at [62, 193] on link "BoD - General Compensation Management" at bounding box center [71, 189] width 66 height 8
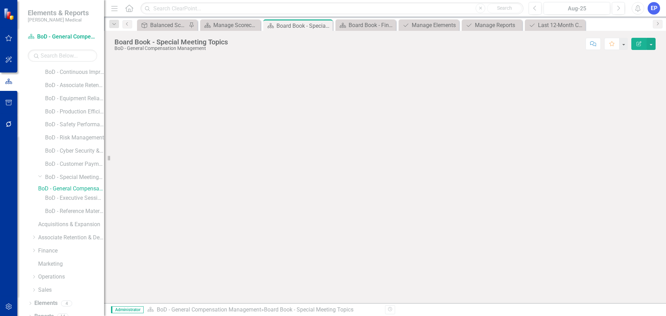
click at [7, 305] on icon "button" at bounding box center [9, 307] width 6 height 6
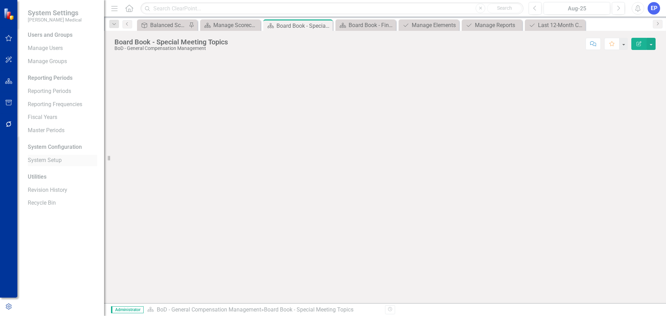
click at [55, 163] on link "System Setup" at bounding box center [62, 160] width 69 height 8
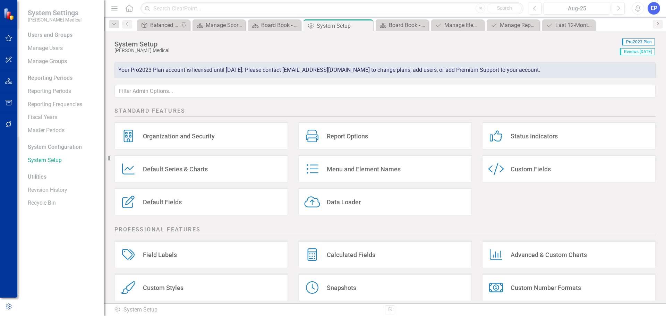
click at [356, 172] on div "Menu and Element Names" at bounding box center [364, 169] width 74 height 8
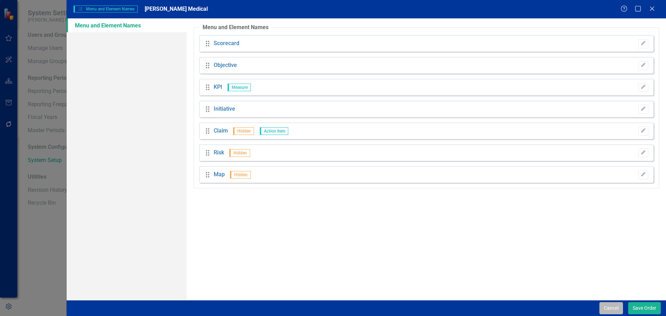
click at [617, 310] on button "Cancel" at bounding box center [611, 308] width 24 height 12
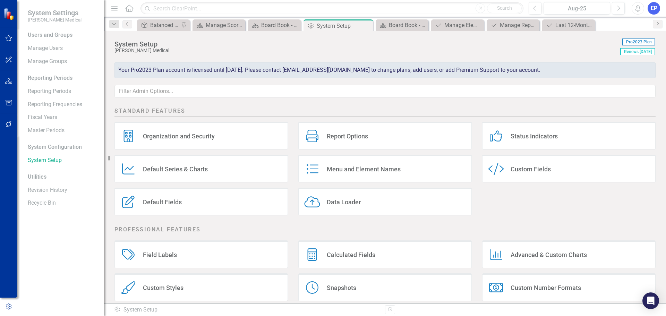
click at [503, 171] on div "Custom Style" at bounding box center [497, 169] width 19 height 13
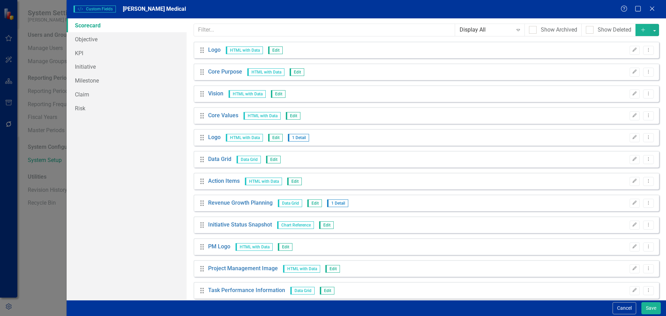
click at [616, 308] on button "Cancel" at bounding box center [625, 308] width 24 height 12
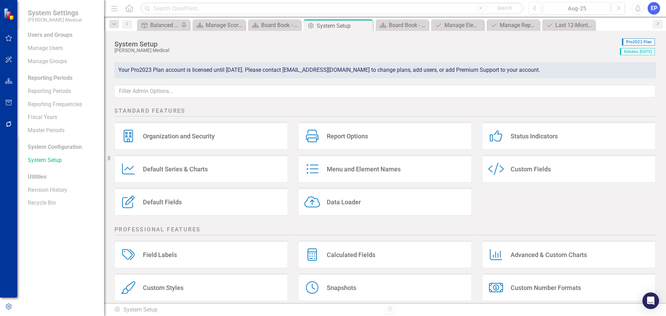
click at [403, 172] on div "Menu and Element Names Menu and Element Names" at bounding box center [384, 169] width 173 height 28
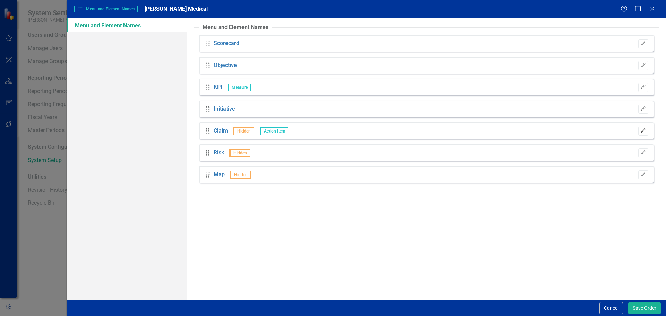
click at [644, 131] on icon "Edit" at bounding box center [643, 131] width 5 height 4
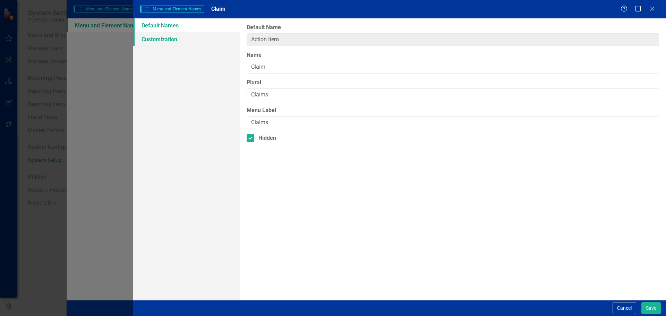
click at [174, 40] on link "Customization" at bounding box center [186, 39] width 106 height 14
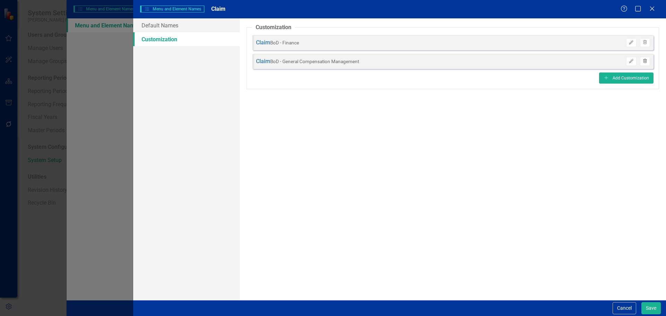
click at [641, 62] on button "Trash" at bounding box center [645, 61] width 10 height 9
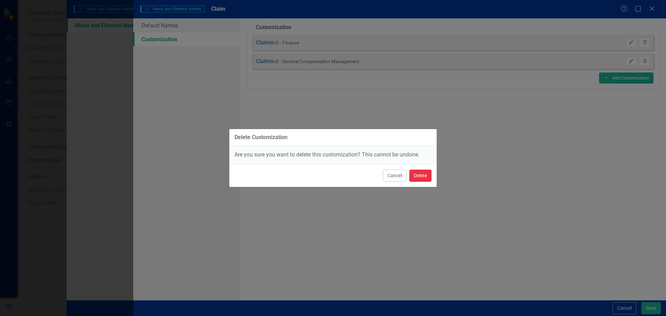
click at [429, 174] on button "Delete" at bounding box center [420, 176] width 22 height 12
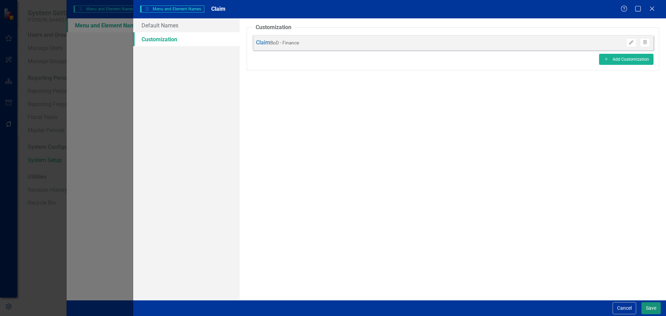
click at [653, 311] on button "Save" at bounding box center [650, 308] width 19 height 12
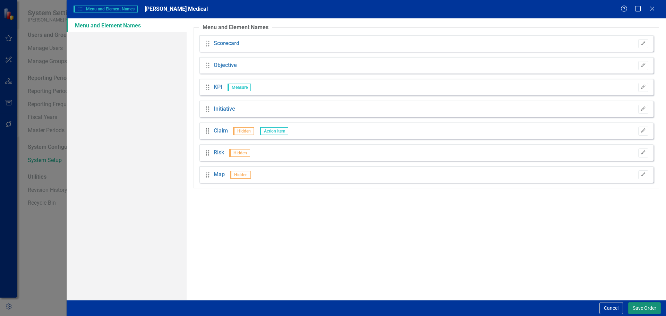
click at [632, 307] on button "Save Order" at bounding box center [644, 308] width 33 height 12
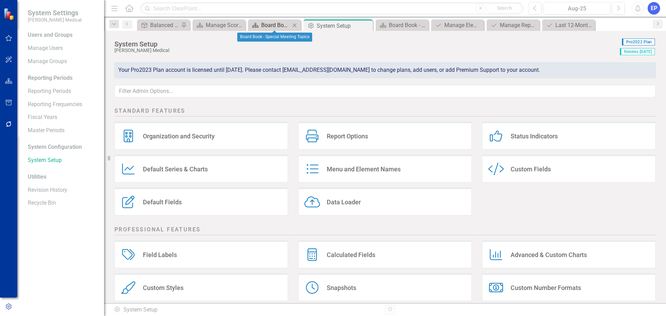
click at [280, 24] on div "Board Book - Special Meeting Topics" at bounding box center [275, 25] width 29 height 9
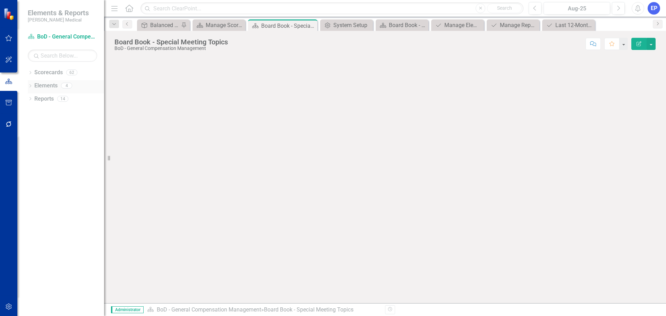
click at [44, 84] on link "Elements" at bounding box center [45, 86] width 23 height 8
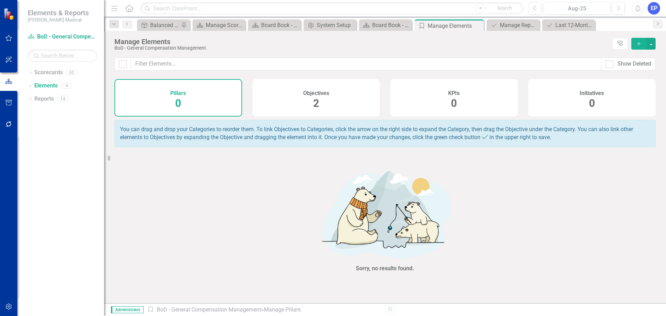
click at [315, 100] on span "2" at bounding box center [316, 103] width 6 height 12
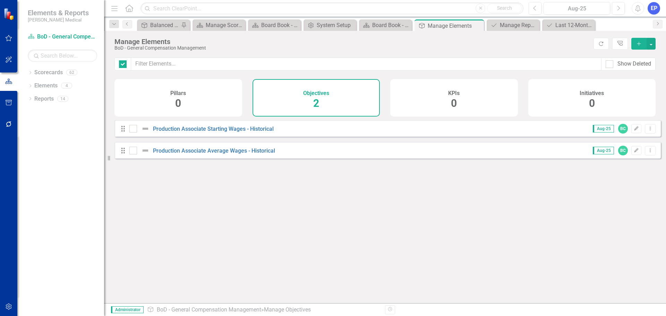
checkbox input "false"
click at [249, 132] on link "Production Associate Starting Wages - Historical" at bounding box center [213, 129] width 121 height 7
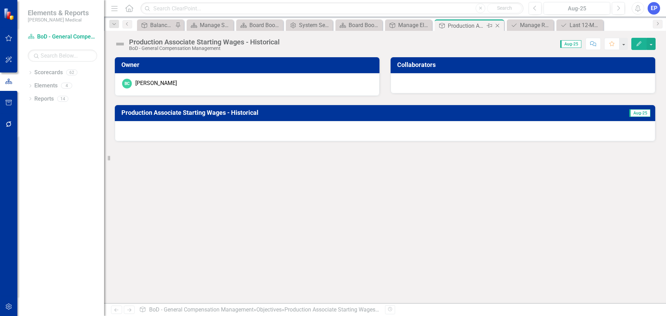
click at [497, 26] on icon "Close" at bounding box center [497, 26] width 7 height 6
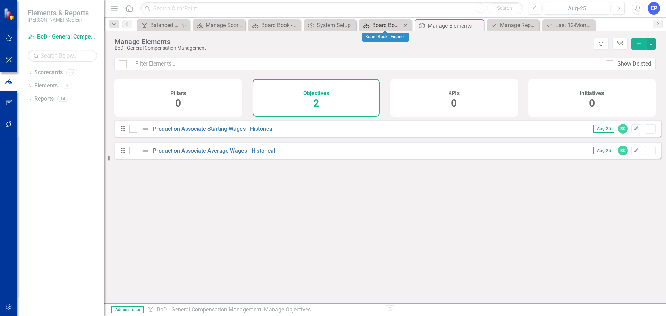
click at [387, 27] on div "Board Book - Finance" at bounding box center [386, 25] width 29 height 9
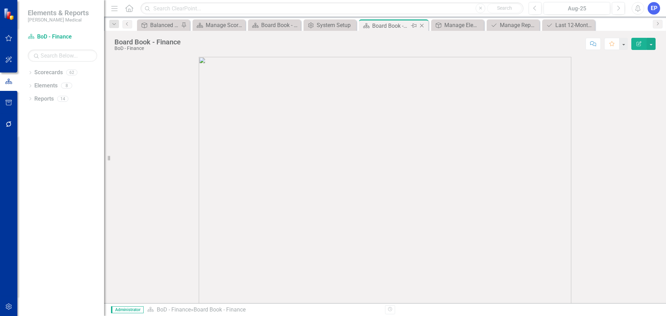
click at [422, 26] on icon "Close" at bounding box center [421, 26] width 7 height 6
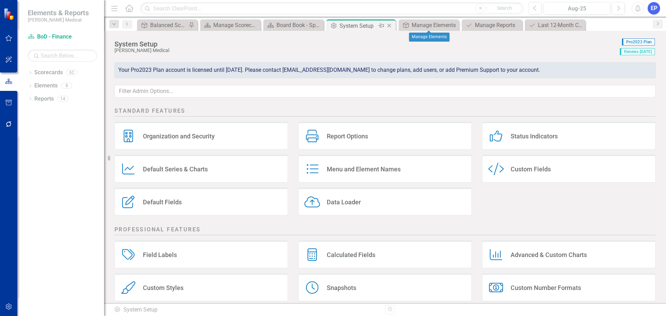
click at [367, 27] on div "System Setup" at bounding box center [358, 26] width 37 height 9
click at [388, 25] on icon "Close" at bounding box center [389, 26] width 7 height 6
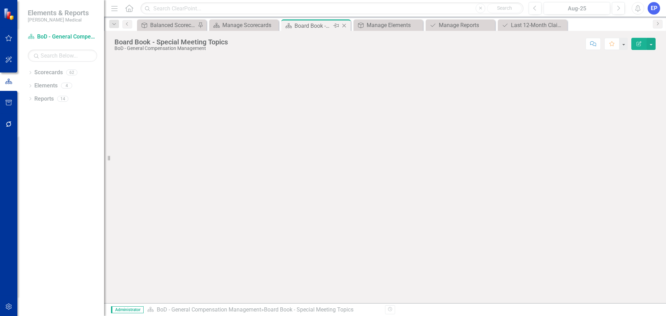
click at [317, 24] on div "Board Book - Special Meeting Topics" at bounding box center [313, 26] width 37 height 9
click at [402, 28] on div "Manage Elements" at bounding box center [390, 25] width 46 height 9
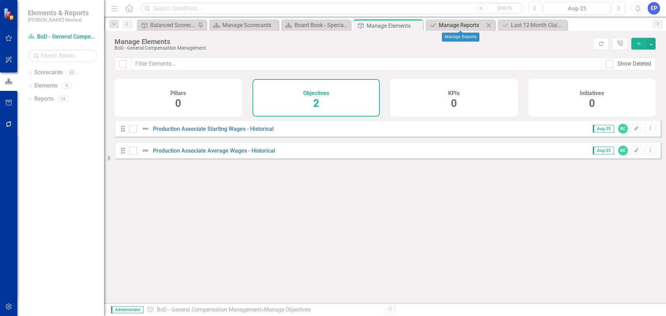
click at [453, 25] on div "Manage Reports" at bounding box center [462, 25] width 46 height 9
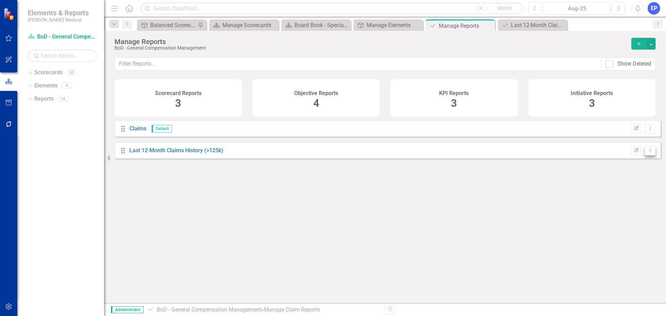
click at [647, 153] on icon "Dropdown Menu" at bounding box center [650, 150] width 6 height 5
click at [617, 204] on link "Trash Delete Report" at bounding box center [621, 205] width 57 height 13
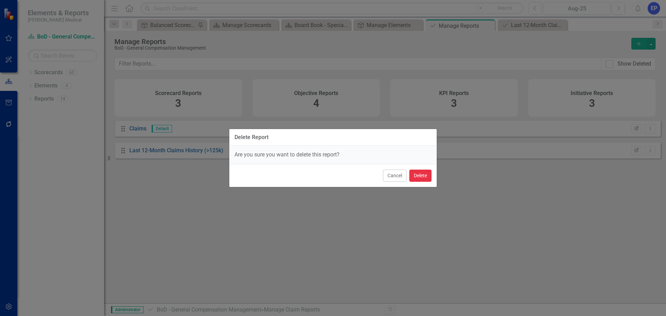
click at [419, 178] on button "Delete" at bounding box center [420, 176] width 22 height 12
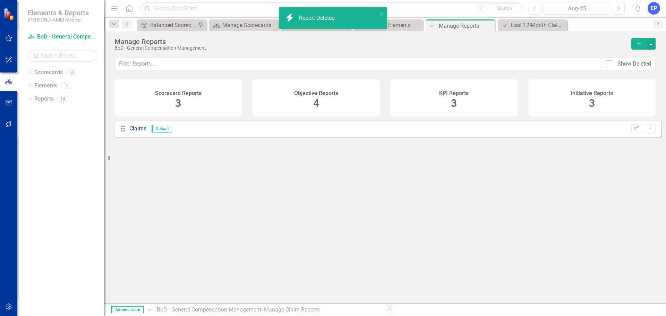
click at [135, 132] on link "Claims" at bounding box center [137, 128] width 17 height 7
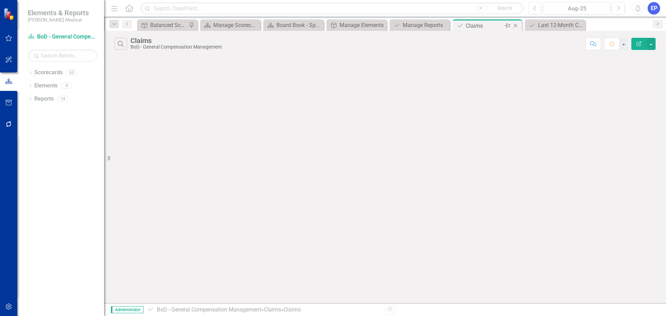
click at [518, 26] on icon "Close" at bounding box center [515, 26] width 7 height 6
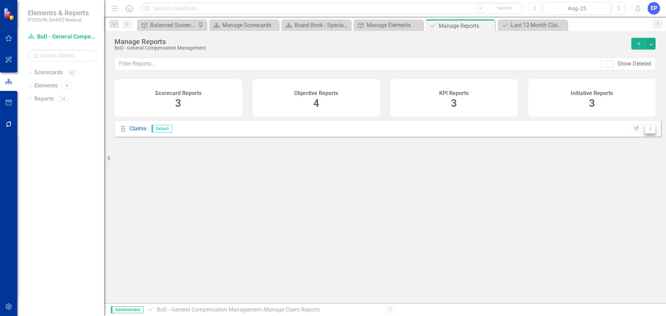
click at [647, 131] on icon "Dropdown Menu" at bounding box center [650, 128] width 6 height 5
click at [613, 173] on link "Trash Delete Report" at bounding box center [622, 171] width 55 height 13
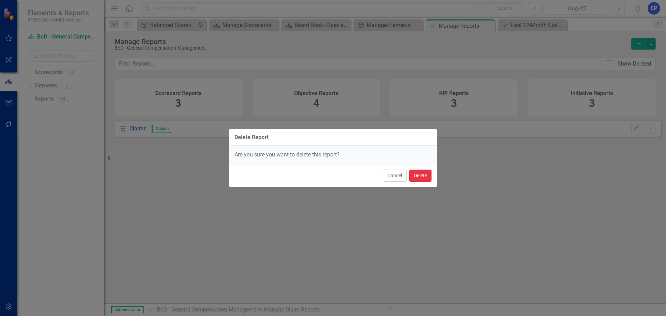
click at [426, 175] on button "Delete" at bounding box center [420, 176] width 22 height 12
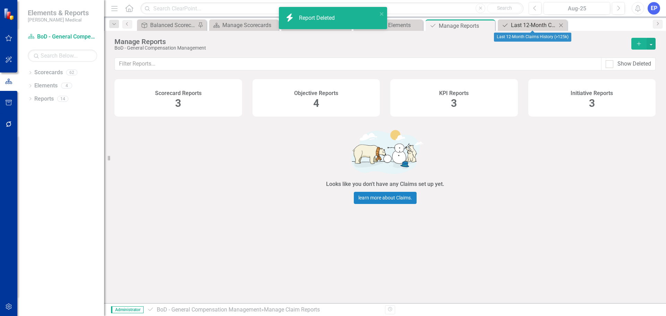
click at [529, 23] on div "Last 12-Month Claims History (>125k)" at bounding box center [534, 25] width 46 height 9
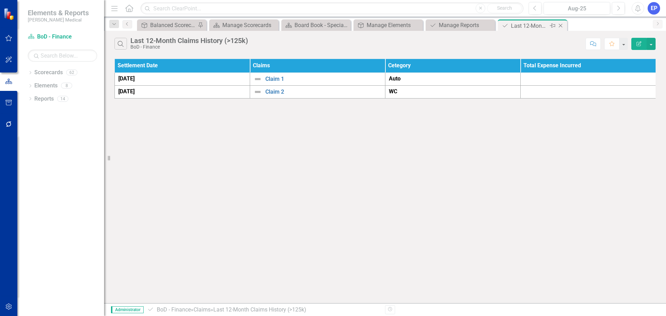
click at [560, 23] on icon "Close" at bounding box center [560, 26] width 7 height 6
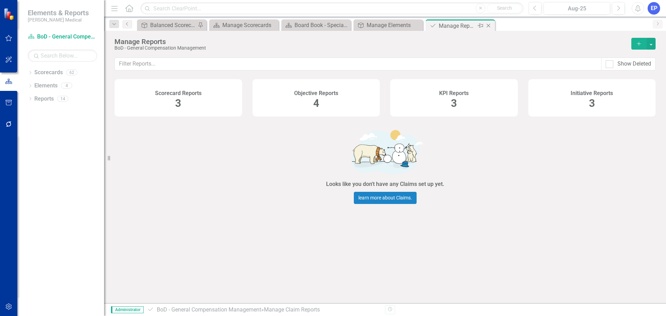
click at [454, 27] on div "Manage Reports" at bounding box center [457, 26] width 37 height 9
click at [321, 96] on h4 "Objective Reports" at bounding box center [316, 93] width 44 height 6
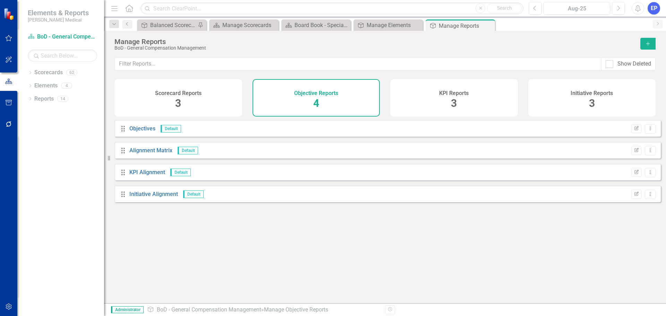
click at [450, 104] on div "KPI Reports 3" at bounding box center [454, 97] width 128 height 37
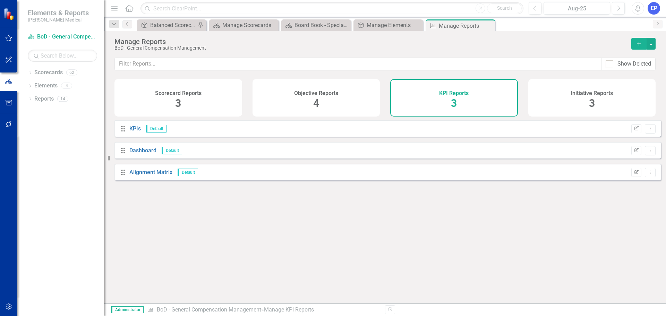
click at [583, 100] on div "Initiative Reports 3" at bounding box center [592, 97] width 128 height 37
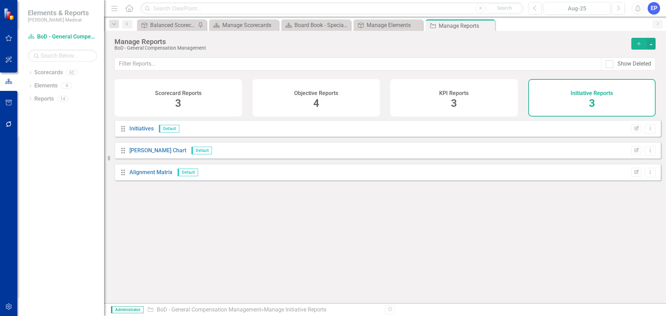
click at [176, 100] on span "3" at bounding box center [178, 103] width 6 height 12
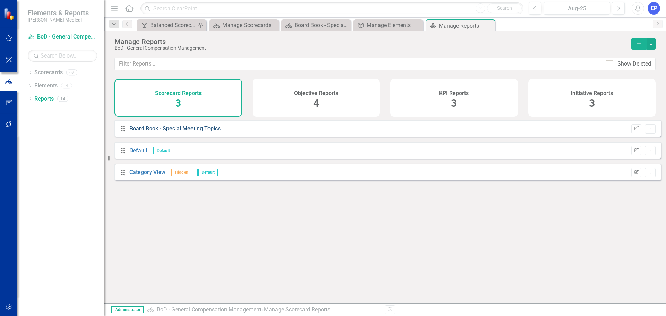
click at [182, 132] on link "Board Book - Special Meeting Topics" at bounding box center [174, 128] width 91 height 7
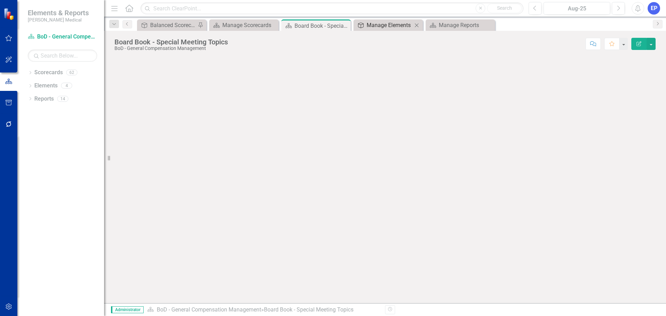
click at [388, 29] on div "Manage Elements" at bounding box center [390, 25] width 46 height 9
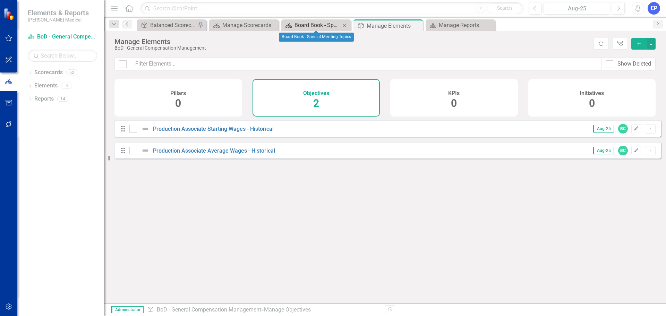
click at [325, 27] on div "Board Book - Special Meeting Topics" at bounding box center [318, 25] width 46 height 9
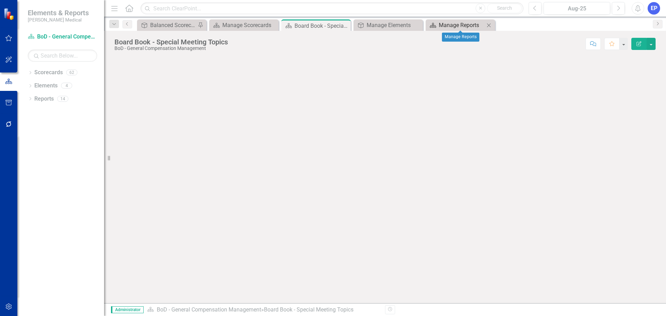
click at [458, 25] on div "Manage Reports" at bounding box center [462, 25] width 46 height 9
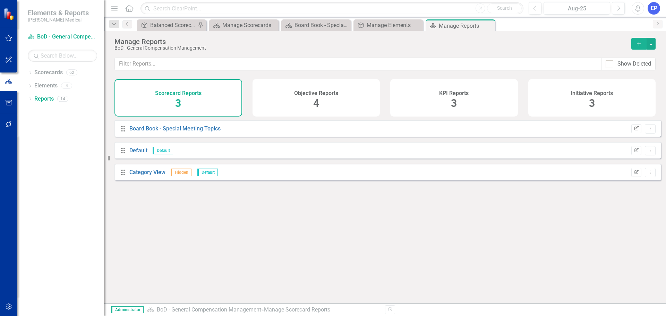
click at [631, 133] on button "Edit Report" at bounding box center [636, 128] width 10 height 9
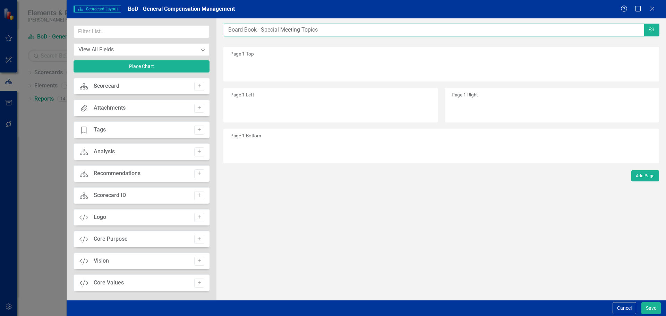
drag, startPoint x: 262, startPoint y: 30, endPoint x: 330, endPoint y: 31, distance: 68.4
click at [330, 31] on input "Board Book - Special Meeting Topics" at bounding box center [434, 30] width 420 height 13
type input "Board Book - General Compensation Management"
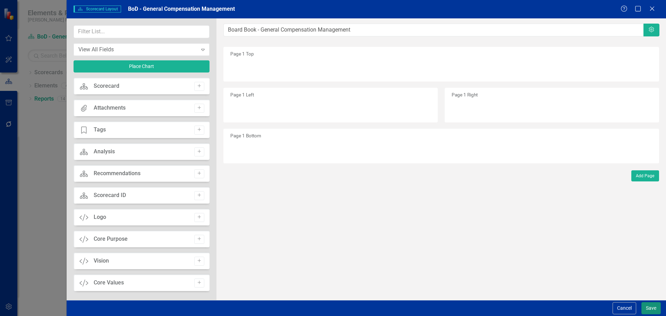
click at [649, 304] on button "Save" at bounding box center [650, 308] width 19 height 12
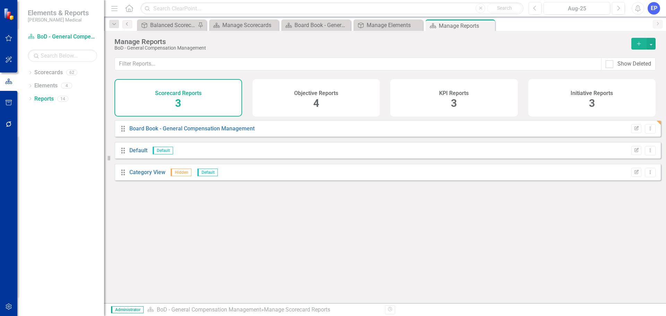
click at [204, 133] on div "Board Book - General Compensation Management" at bounding box center [191, 129] width 125 height 8
click at [206, 131] on link "Board Book - General Compensation Management" at bounding box center [191, 128] width 125 height 7
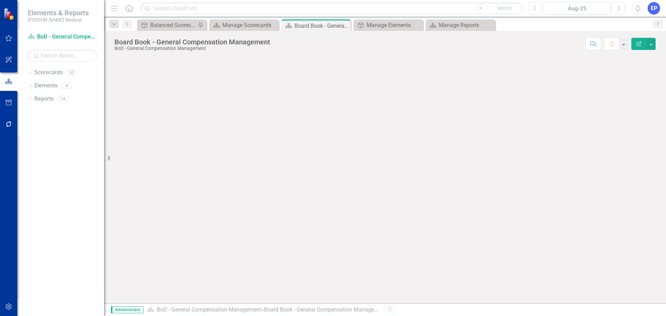
click at [637, 43] on icon "Edit Report" at bounding box center [639, 43] width 6 height 5
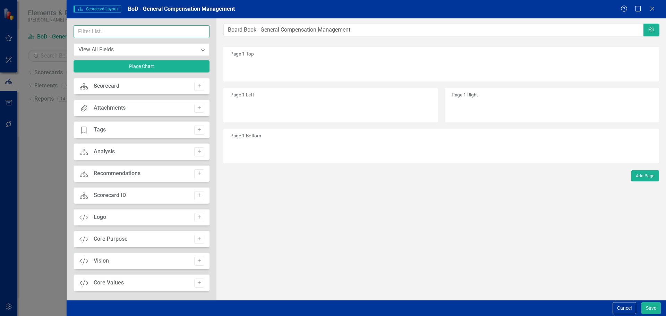
click at [127, 34] on input "text" at bounding box center [142, 31] width 136 height 13
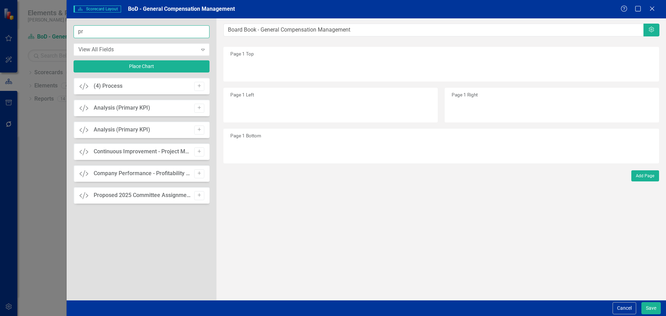
type input "p"
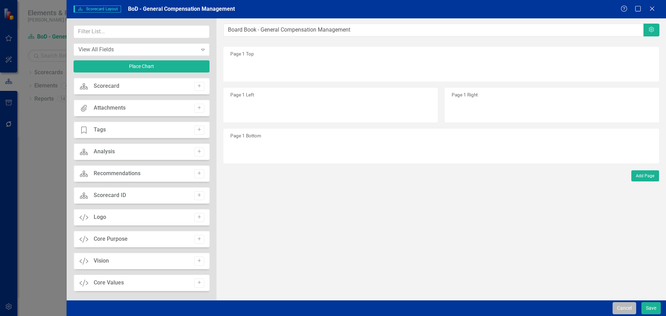
click at [626, 313] on button "Cancel" at bounding box center [625, 308] width 24 height 12
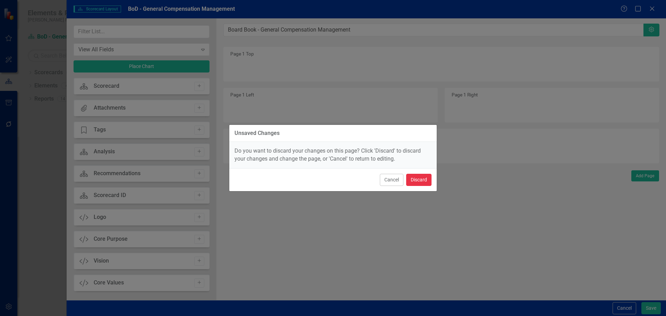
click at [410, 180] on button "Discard" at bounding box center [418, 180] width 25 height 12
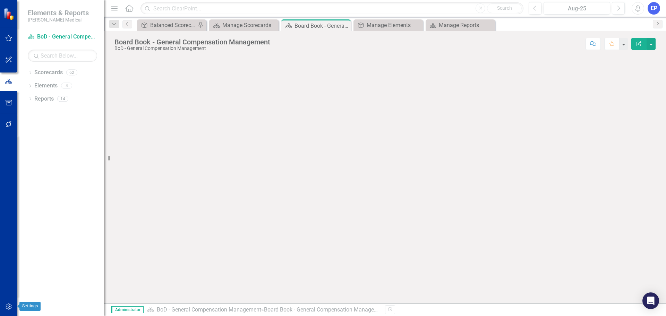
click at [11, 306] on icon "button" at bounding box center [9, 307] width 6 height 6
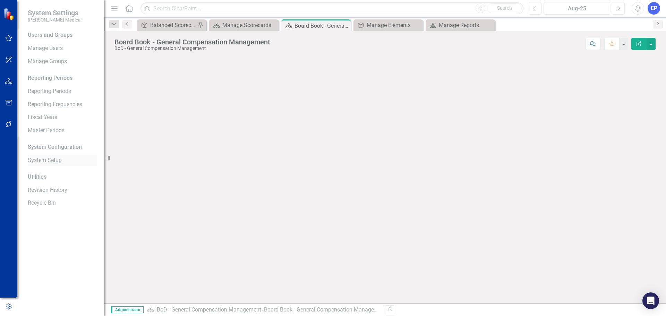
click at [43, 159] on link "System Setup" at bounding box center [62, 160] width 69 height 8
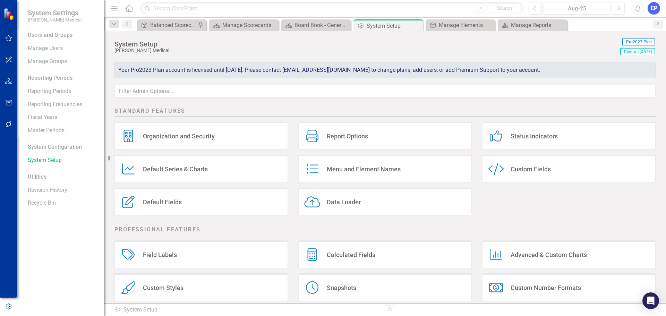
click at [506, 166] on div "Custom Style Custom Fields" at bounding box center [568, 169] width 173 height 28
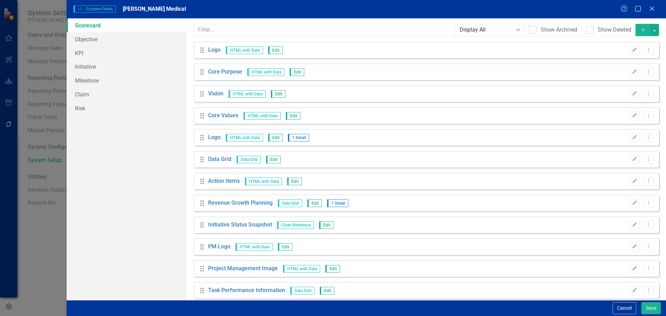
click at [95, 27] on link "Scorecard" at bounding box center [127, 25] width 120 height 14
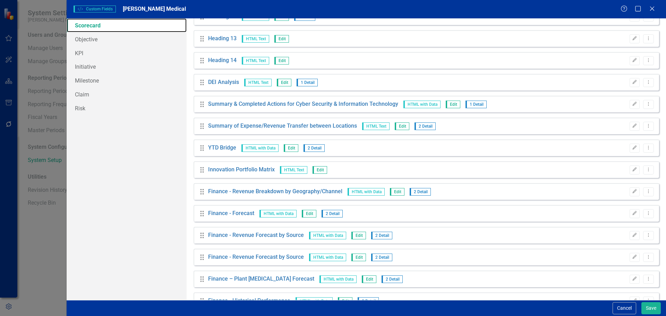
scroll to position [1561, 0]
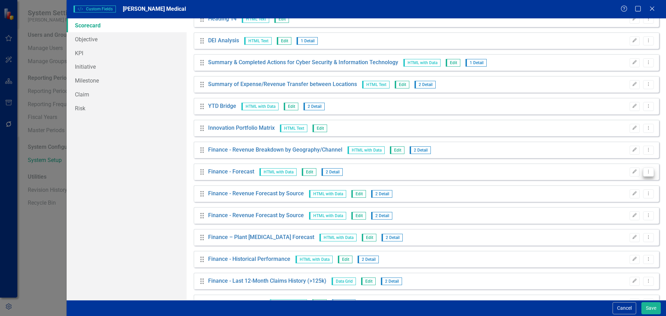
click at [646, 172] on icon "Dropdown Menu" at bounding box center [649, 171] width 6 height 5
click at [604, 197] on link "Copy Duplicate Custom Field" at bounding box center [612, 196] width 74 height 13
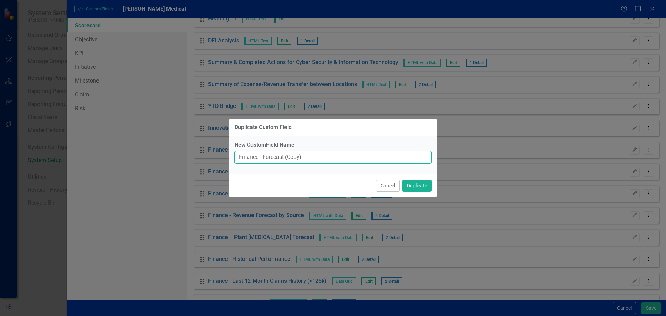
click at [297, 160] on input "Finance - Forecast (Copy)" at bounding box center [333, 157] width 197 height 13
drag, startPoint x: 317, startPoint y: 157, endPoint x: 219, endPoint y: 157, distance: 98.2
click at [219, 157] on div "Duplicate Custom Field New CustomField Name Finance - Forecast (Copy) Cancel Du…" at bounding box center [333, 158] width 666 height 316
paste input "Production Associate Starting Wages - Historical"
type input "Production Associate Starting Wages - Historical"
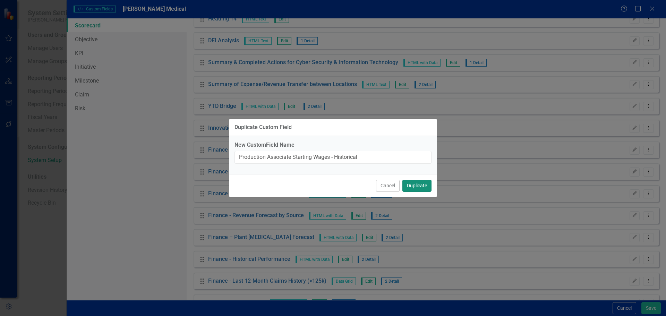
click at [416, 186] on button "Duplicate" at bounding box center [416, 186] width 29 height 12
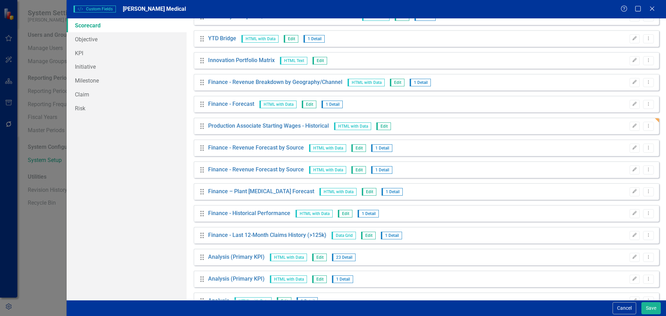
scroll to position [1630, 0]
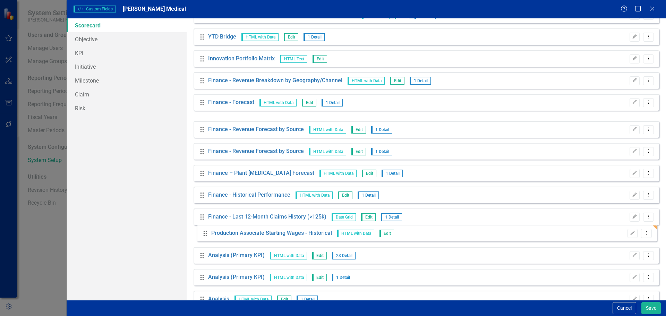
drag, startPoint x: 202, startPoint y: 125, endPoint x: 205, endPoint y: 234, distance: 109.0
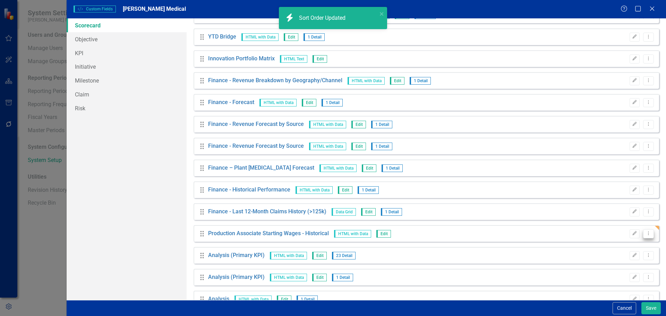
click at [646, 232] on icon "Dropdown Menu" at bounding box center [649, 233] width 6 height 5
click at [588, 259] on link "Copy Duplicate Custom Field" at bounding box center [612, 258] width 74 height 13
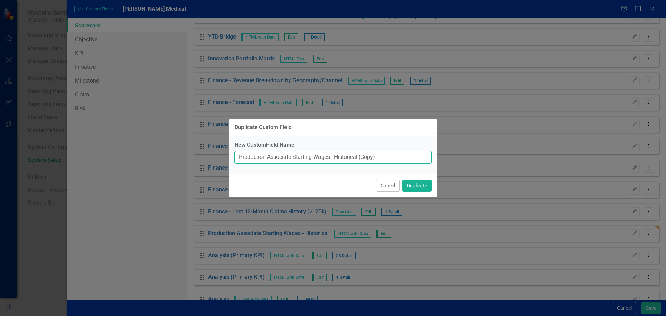
click at [338, 160] on input "Production Associate Starting Wages - Historical (Copy)" at bounding box center [333, 157] width 197 height 13
paste input "Average Wages - Historical"
type input "Production Associate Average Wages - Historical"
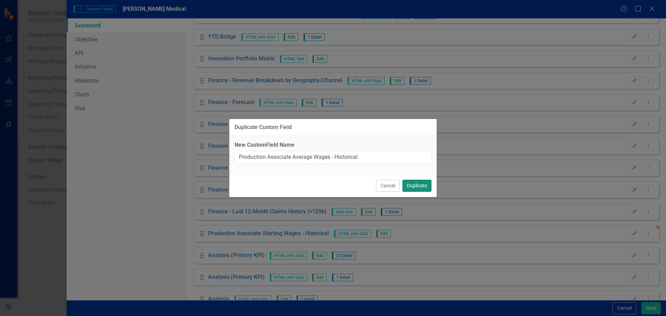
click at [413, 184] on button "Duplicate" at bounding box center [416, 186] width 29 height 12
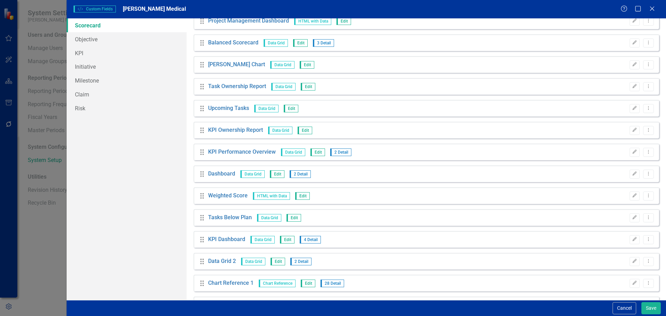
scroll to position [0, 0]
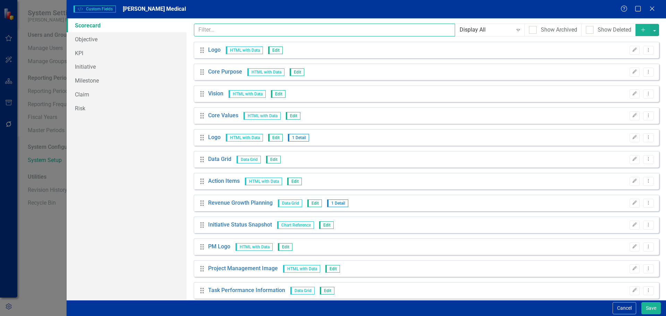
click at [221, 29] on input "text" at bounding box center [325, 30] width 262 height 13
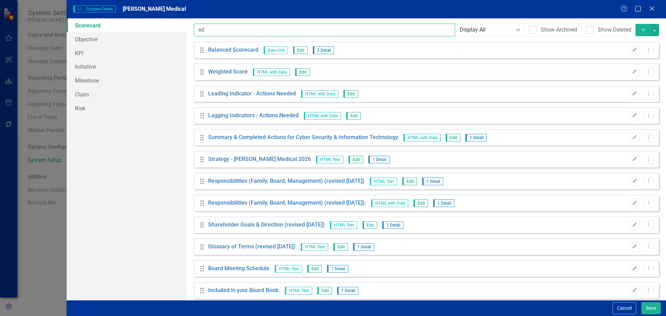
type input "e"
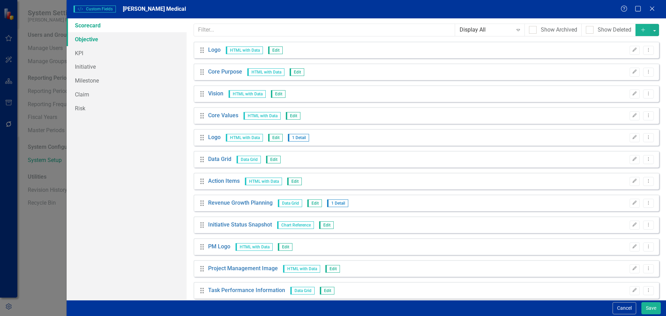
click at [85, 43] on link "Objective" at bounding box center [127, 39] width 120 height 14
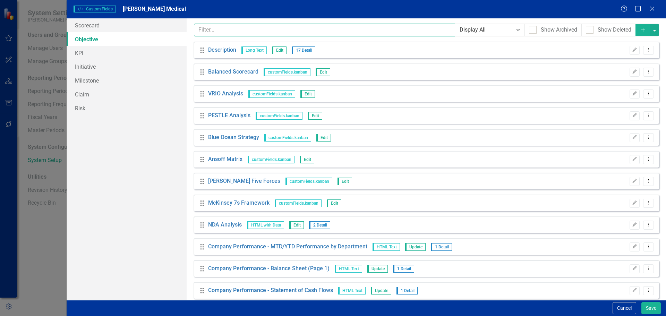
click at [207, 29] on input "text" at bounding box center [325, 30] width 262 height 13
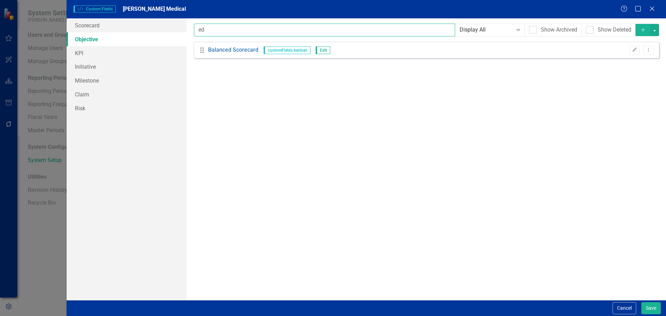
type input "e"
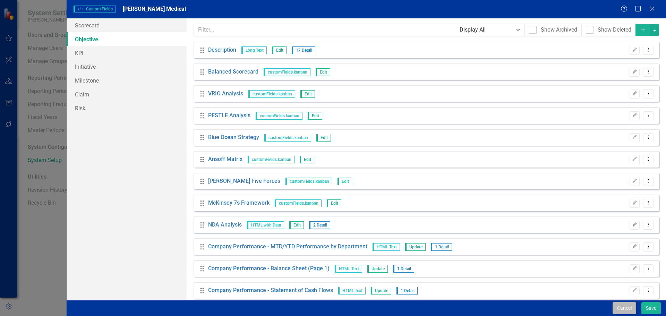
click at [625, 308] on button "Cancel" at bounding box center [625, 308] width 24 height 12
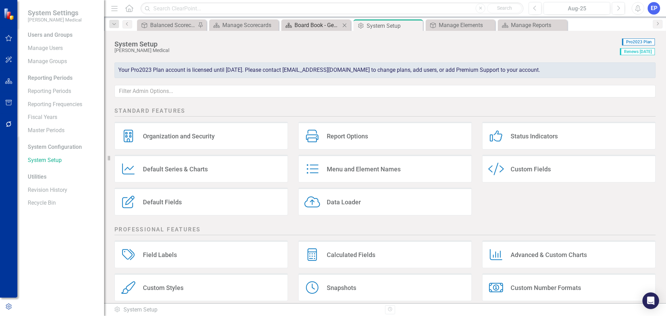
click at [308, 27] on div "Board Book - General Compensation Management" at bounding box center [318, 25] width 46 height 9
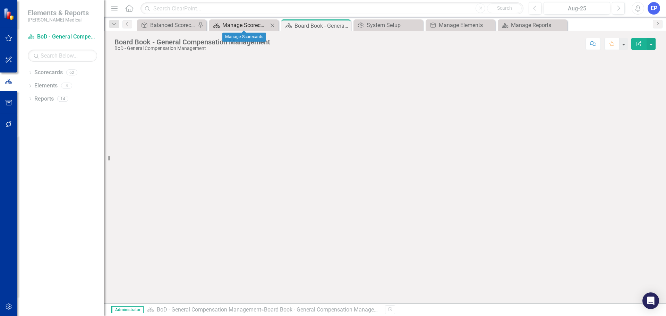
click at [244, 28] on div "Manage Scorecards" at bounding box center [245, 25] width 46 height 9
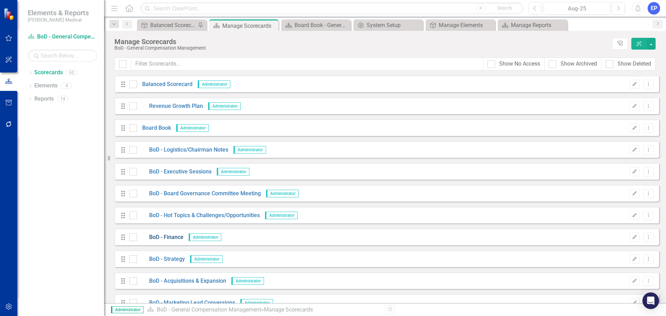
click at [176, 236] on link "BoD - Finance" at bounding box center [160, 237] width 46 height 8
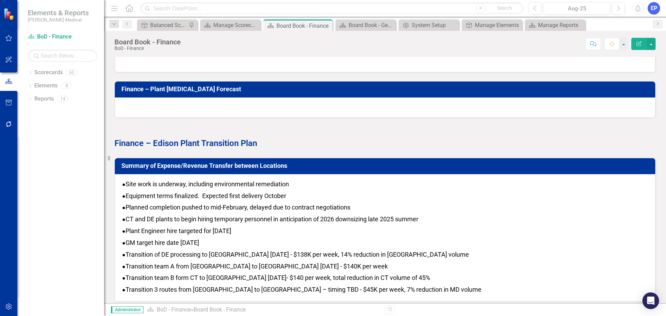
scroll to position [798, 0]
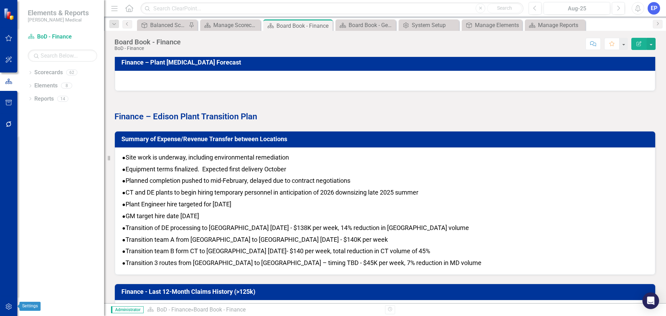
click at [9, 304] on icon "button" at bounding box center [9, 307] width 6 height 6
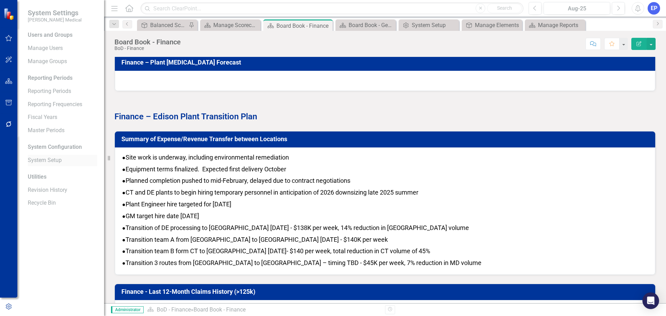
click at [49, 161] on link "System Setup" at bounding box center [62, 160] width 69 height 8
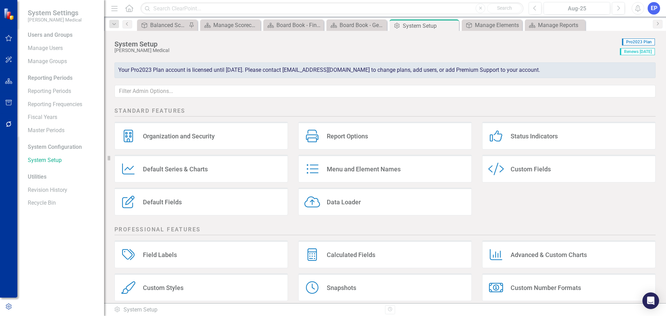
click at [519, 165] on div "Custom Fields" at bounding box center [531, 169] width 40 height 8
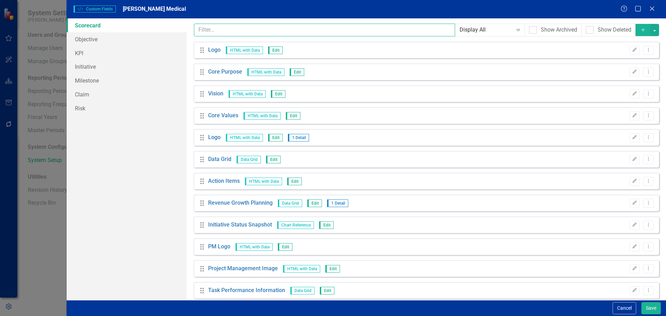
click at [253, 30] on input "text" at bounding box center [325, 30] width 262 height 13
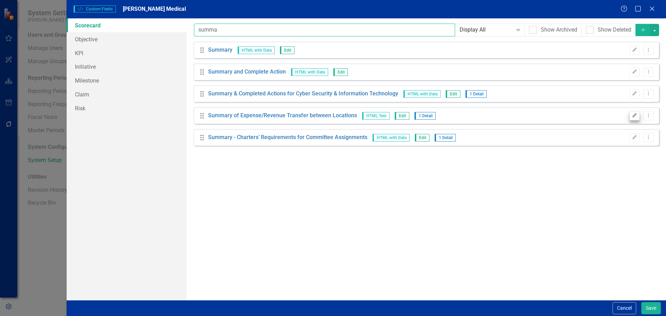
type input "summa"
click at [638, 116] on button "Edit" at bounding box center [635, 115] width 10 height 9
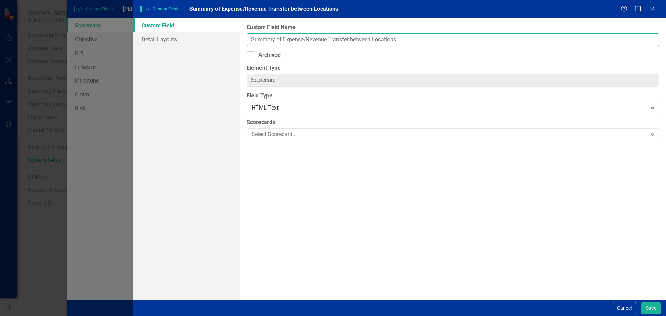
click at [295, 41] on input "Summary of Expense/Revenue Transfer between Locations" at bounding box center [453, 39] width 412 height 13
click at [318, 107] on div "HTML Text" at bounding box center [449, 108] width 395 height 8
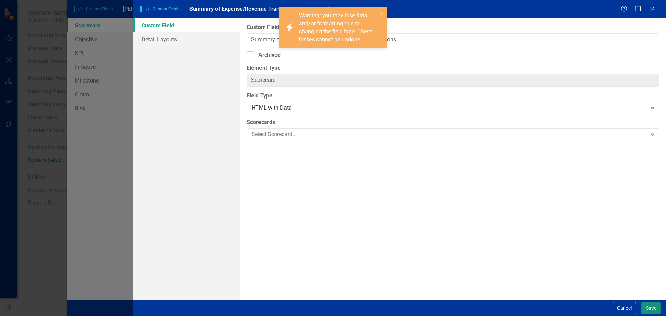
click at [648, 309] on button "Save" at bounding box center [650, 308] width 19 height 12
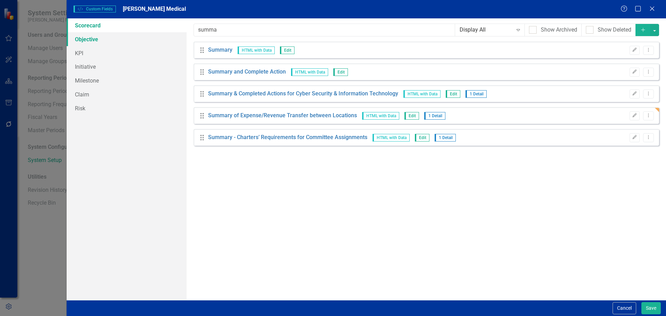
click at [105, 43] on link "Objective" at bounding box center [127, 39] width 120 height 14
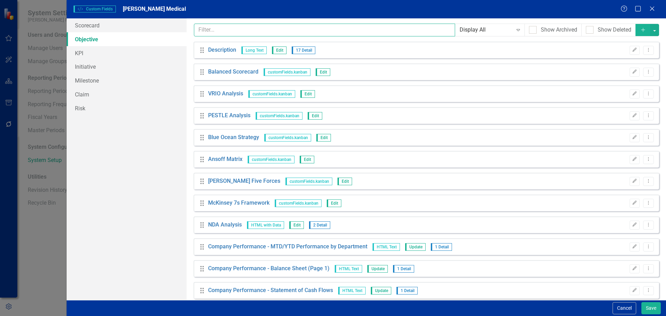
click at [237, 29] on input "text" at bounding box center [325, 30] width 262 height 13
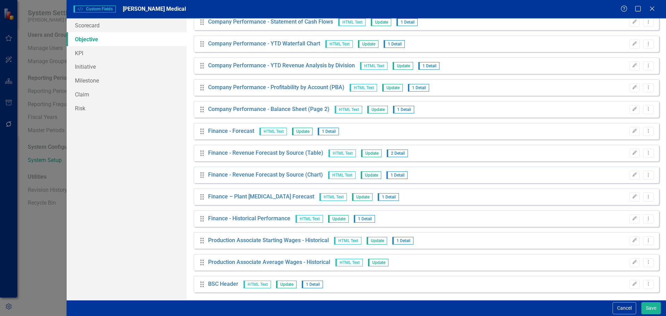
scroll to position [271, 0]
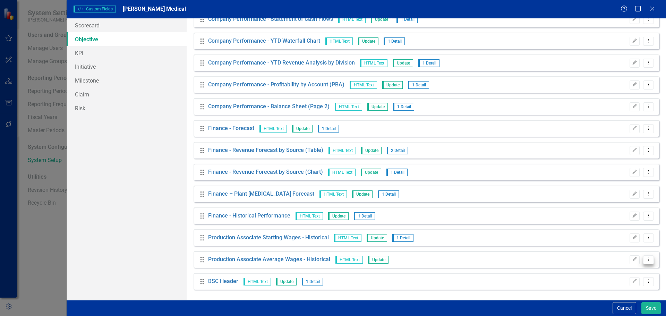
click at [646, 262] on button "Dropdown Menu" at bounding box center [648, 259] width 11 height 9
click at [610, 285] on link "Copy Duplicate Custom Field" at bounding box center [612, 284] width 74 height 13
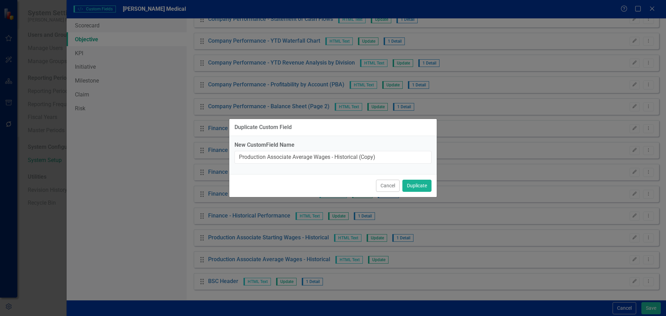
click at [361, 165] on div "New CustomField Name Production Associate Average Wages - Historical (Copy)" at bounding box center [332, 155] width 207 height 38
drag, startPoint x: 399, startPoint y: 158, endPoint x: 210, endPoint y: 148, distance: 189.3
click at [210, 148] on div "Duplicate Custom Field New CustomField Name Production Associate Average Wages …" at bounding box center [333, 158] width 666 height 316
paste input "Summary of Expense/Revenue Transfer between Locations"
type input "Summary of Expense/Revenue Transfer between Locations"
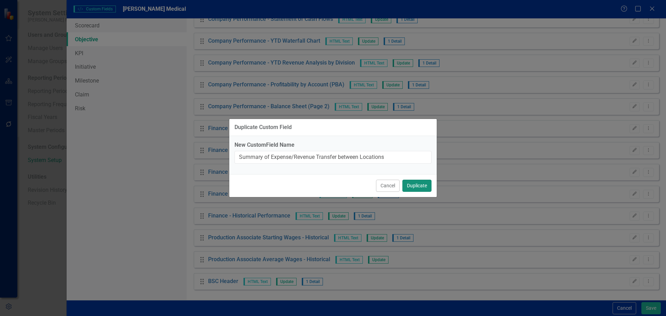
click at [410, 184] on button "Duplicate" at bounding box center [416, 186] width 29 height 12
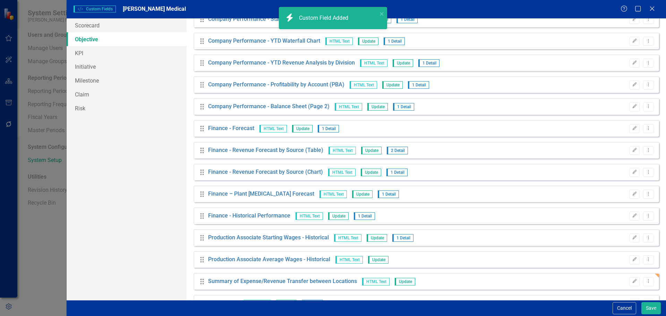
scroll to position [293, 0]
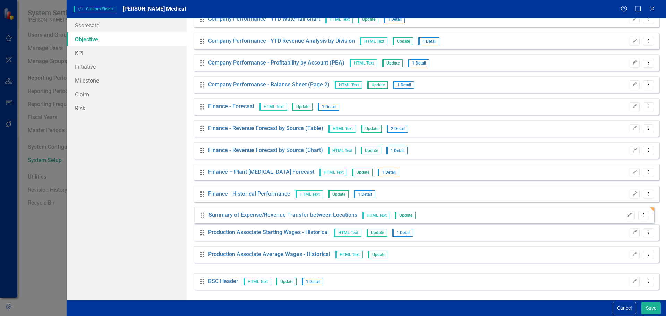
drag, startPoint x: 201, startPoint y: 261, endPoint x: 202, endPoint y: 216, distance: 44.8
click at [202, 216] on div "Drag Description Long Text Edit 17 Detail Edit Dropdown Menu Drag Balanced Scor…" at bounding box center [427, 18] width 466 height 541
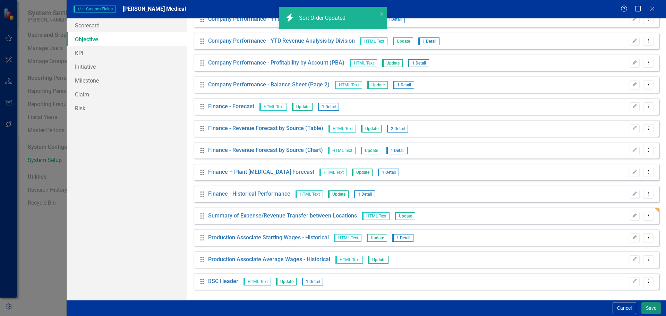
click at [653, 306] on button "Save" at bounding box center [650, 308] width 19 height 12
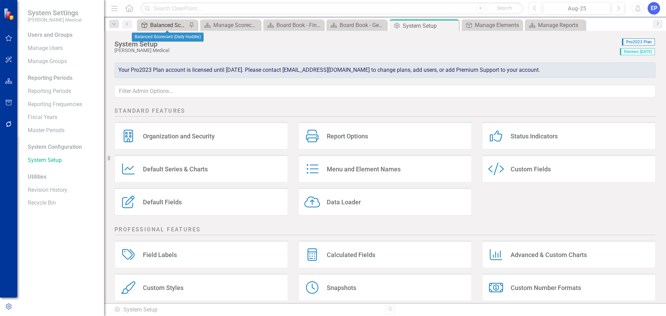
click at [171, 26] on div "Balanced Scorecard (Daily Huddle)" at bounding box center [168, 25] width 37 height 9
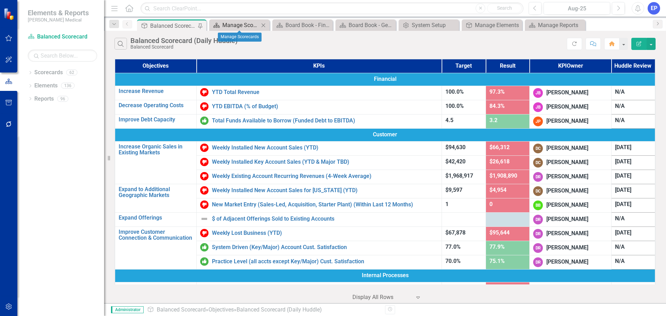
click at [248, 23] on div "Manage Scorecards" at bounding box center [240, 25] width 37 height 9
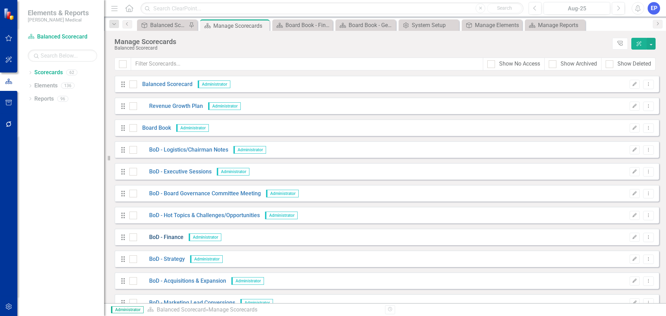
click at [172, 239] on link "BoD - Finance" at bounding box center [160, 237] width 46 height 8
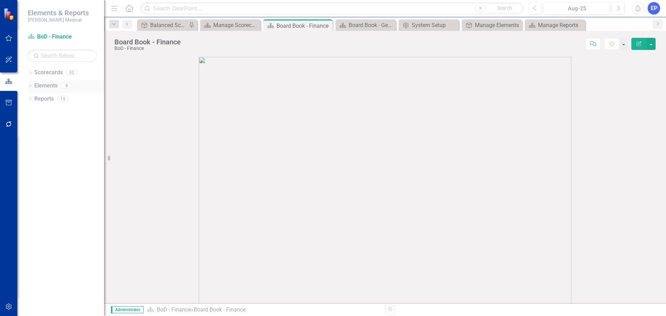
click at [48, 87] on link "Elements" at bounding box center [45, 86] width 23 height 8
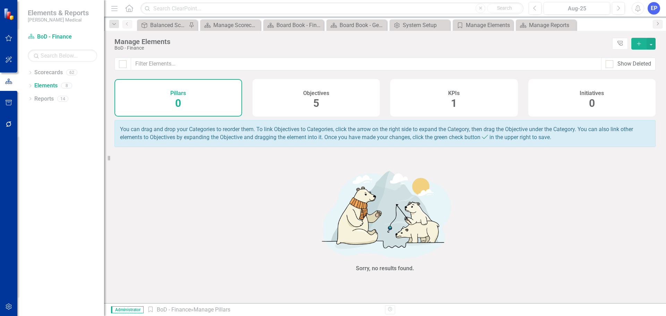
click at [299, 108] on div "Objectives 5" at bounding box center [317, 97] width 128 height 37
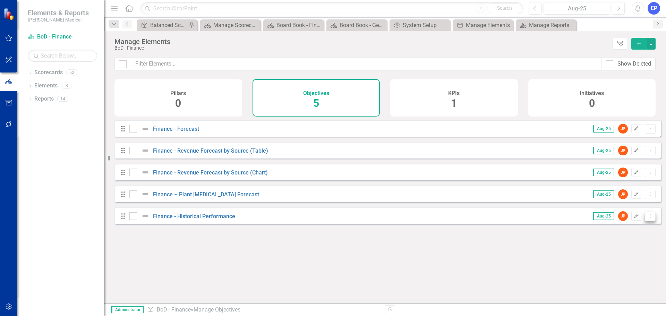
click at [650, 218] on icon at bounding box center [650, 215] width 1 height 3
click at [623, 259] on link "Copy Duplicate Objective" at bounding box center [618, 258] width 64 height 13
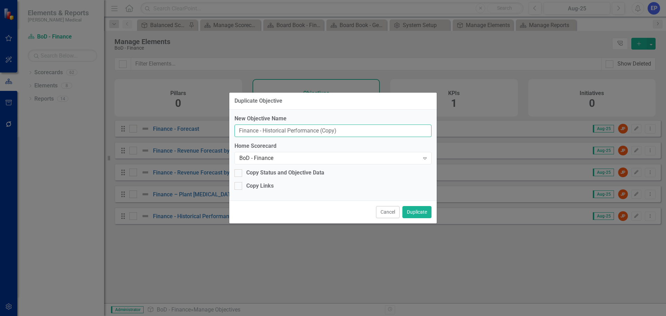
click at [330, 135] on input "Finance - Historical Performance (Copy)" at bounding box center [333, 131] width 197 height 13
drag, startPoint x: 350, startPoint y: 131, endPoint x: 223, endPoint y: 130, distance: 127.3
click at [223, 130] on div "Duplicate Objective New Objective Name Finance - Historical Performance (Copy) …" at bounding box center [333, 158] width 666 height 316
paste input "Summary of Expense/Revenue Transfer between Locations"
type input "Summary of Expense/Revenue Transfer between Locations"
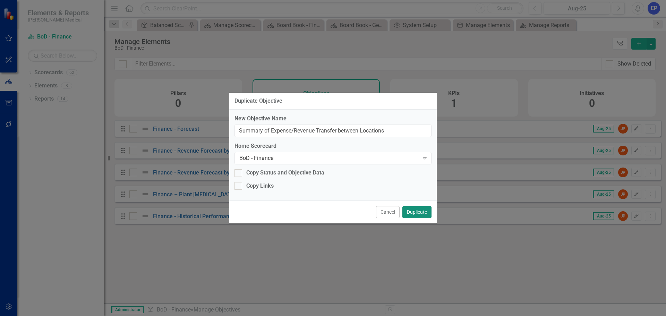
click at [415, 211] on button "Duplicate" at bounding box center [416, 212] width 29 height 12
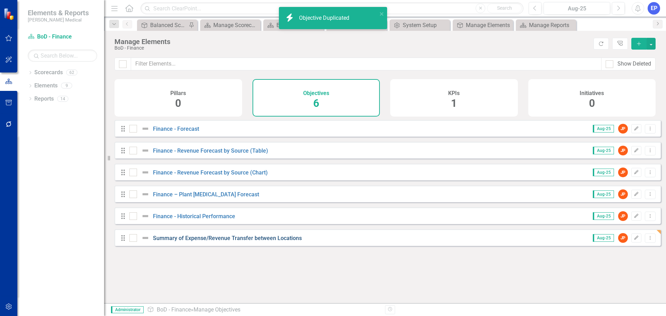
click at [246, 241] on link "Summary of Expense/Revenue Transfer between Locations" at bounding box center [227, 238] width 149 height 7
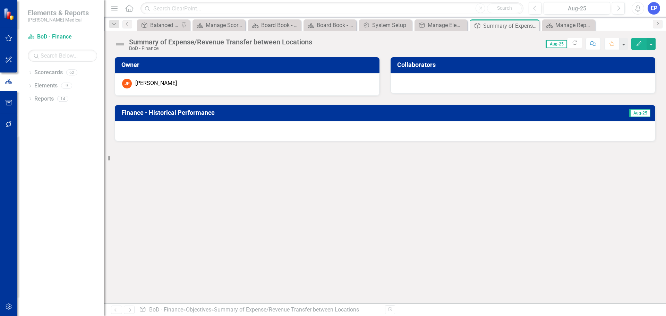
click at [400, 128] on div at bounding box center [385, 131] width 540 height 20
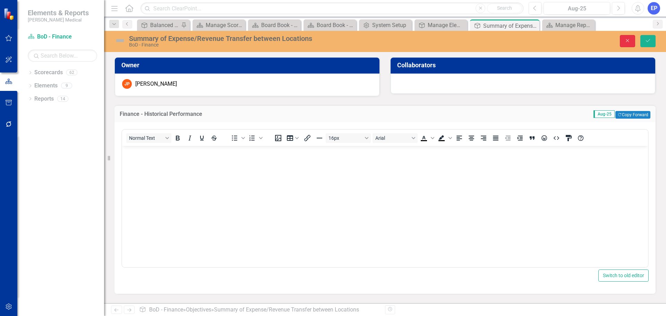
click at [630, 39] on icon "Close" at bounding box center [627, 40] width 6 height 5
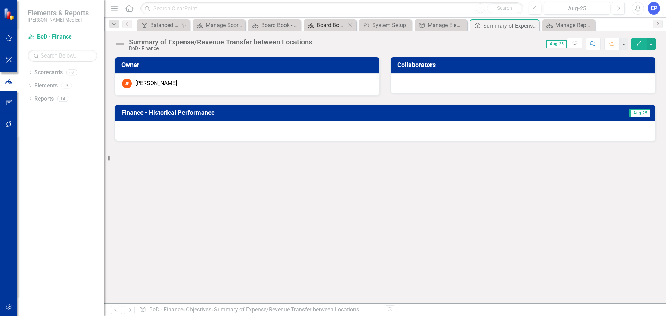
click at [334, 27] on div "Board Book - General Compensation Management" at bounding box center [331, 25] width 29 height 9
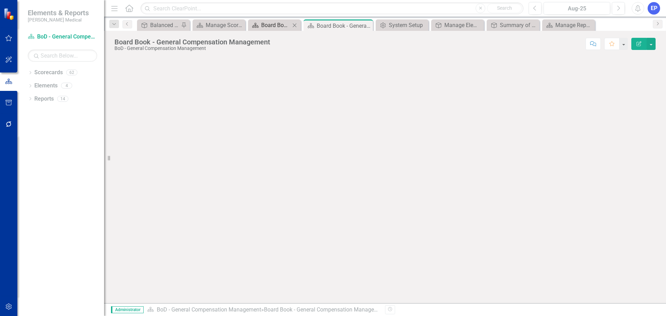
click at [277, 26] on div "Board Book - Finance" at bounding box center [275, 25] width 29 height 9
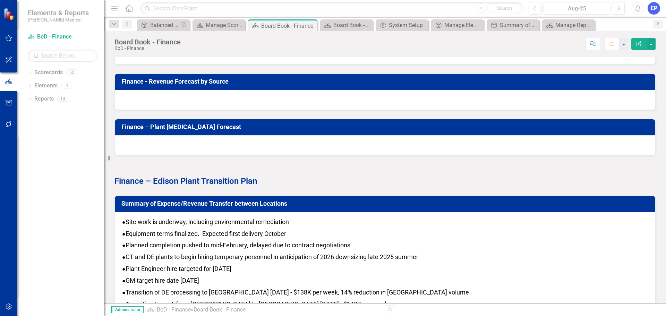
scroll to position [833, 0]
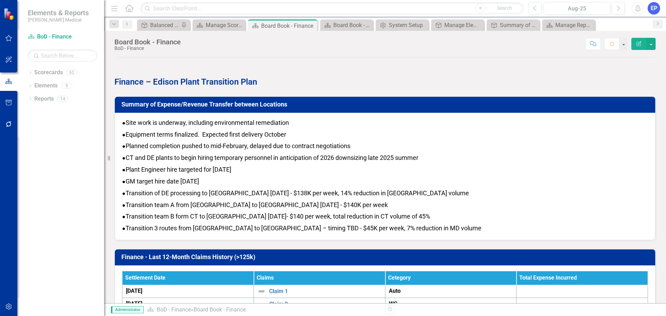
click at [265, 141] on p "● Planned completion pushed to mid-February, delayed due to contract negotiatio…" at bounding box center [385, 146] width 526 height 12
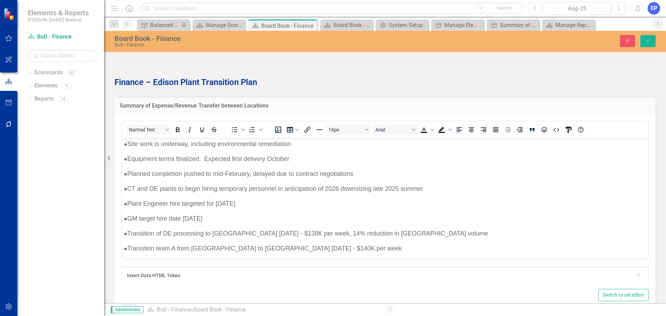
scroll to position [0, 0]
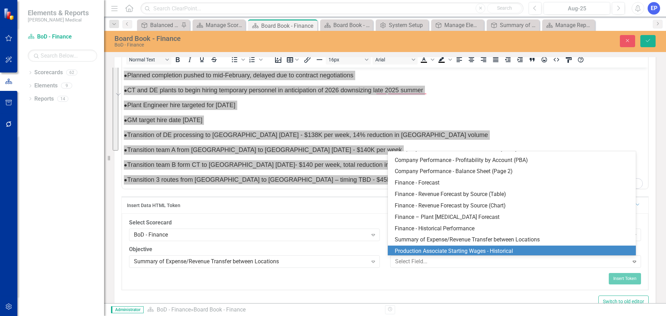
scroll to position [372, 0]
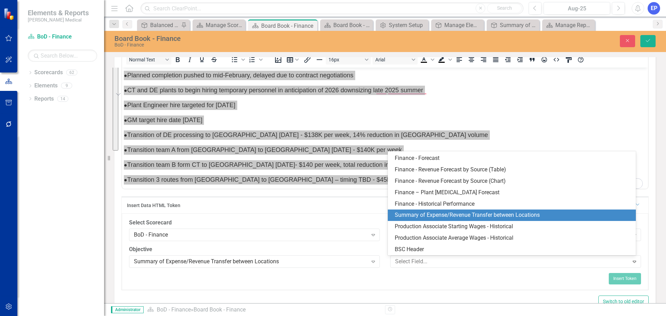
click at [435, 215] on div "Summary of Expense/Revenue Transfer between Locations" at bounding box center [513, 215] width 237 height 8
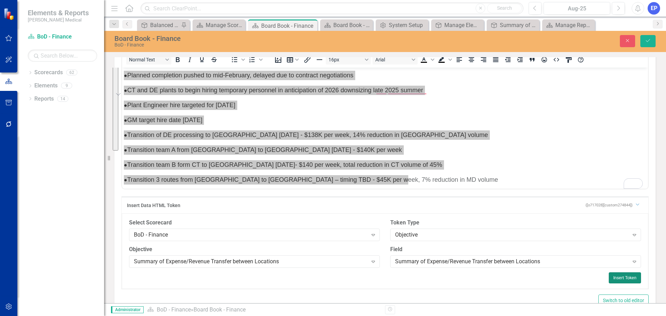
click at [616, 277] on button "Insert Token" at bounding box center [625, 277] width 32 height 11
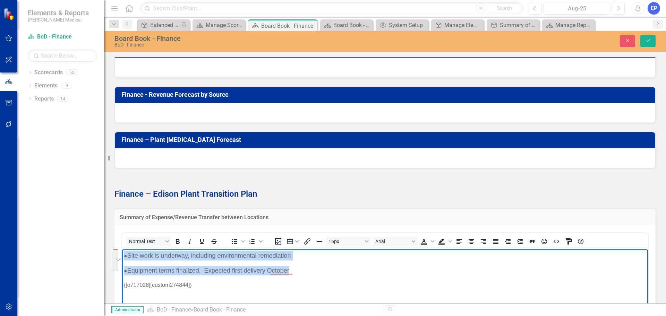
scroll to position [717, 0]
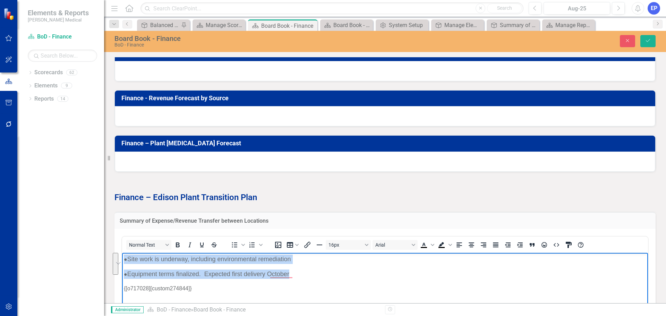
drag, startPoint x: 299, startPoint y: 277, endPoint x: 123, endPoint y: 253, distance: 176.8
click at [123, 253] on body "● Site work is underway, including environmental remediation ● Equipment terms …" at bounding box center [385, 305] width 526 height 104
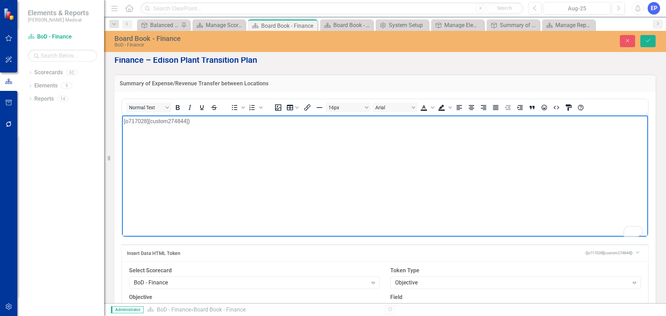
scroll to position [856, 0]
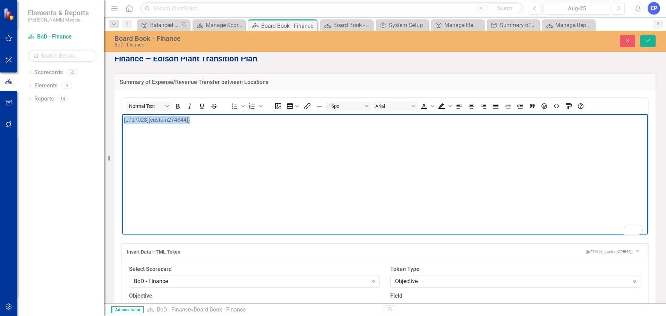
drag, startPoint x: 193, startPoint y: 125, endPoint x: 224, endPoint y: 240, distance: 119.8
click at [122, 126] on html "[o717028][custom274844]}" at bounding box center [385, 166] width 526 height 104
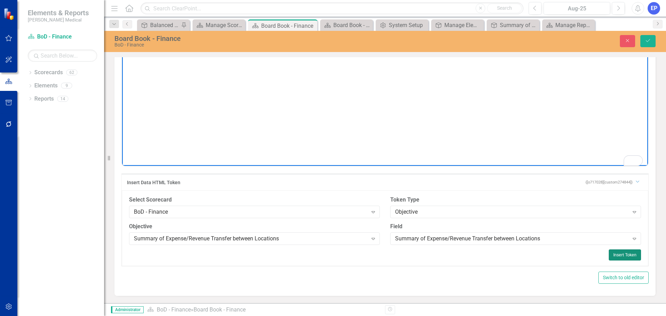
click at [609, 255] on button "Insert Token" at bounding box center [625, 254] width 32 height 11
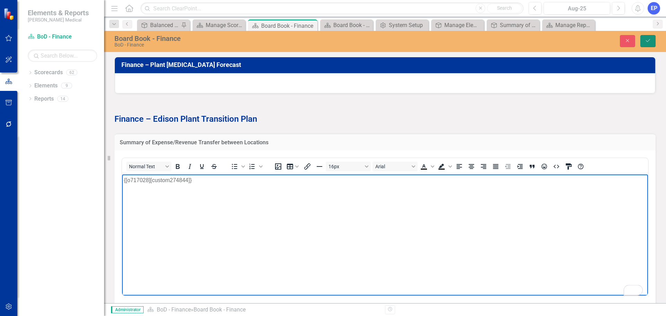
click at [648, 45] on button "Save" at bounding box center [647, 41] width 15 height 12
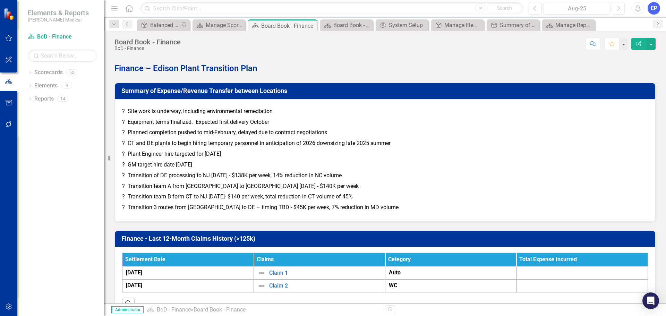
scroll to position [774, 0]
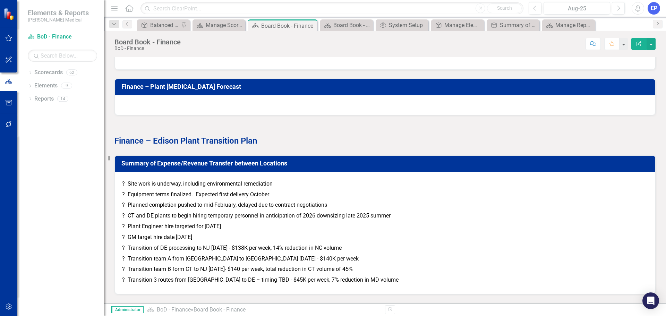
click at [208, 191] on p "? Equipment terms finalized. Expected first delivery October" at bounding box center [385, 194] width 526 height 11
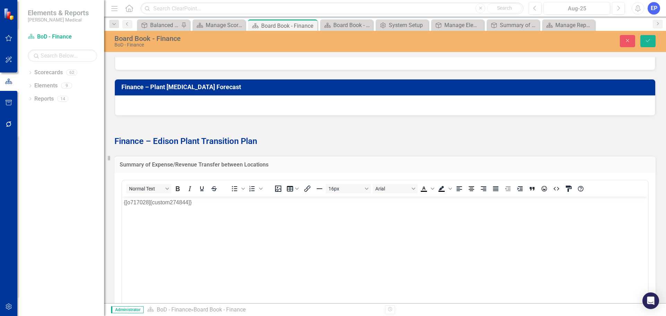
scroll to position [0, 0]
click at [624, 40] on button "Close" at bounding box center [627, 41] width 15 height 12
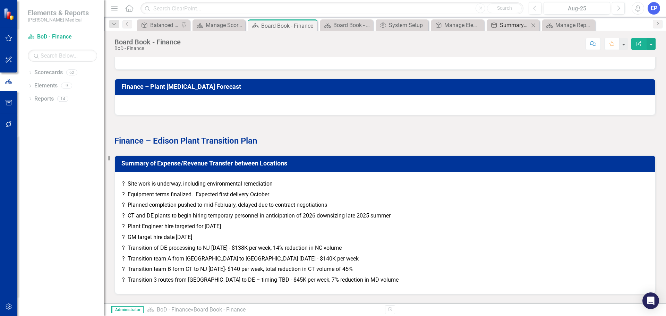
click at [517, 25] on div "Summary of Expense/Revenue Transfer between Locations" at bounding box center [514, 25] width 29 height 9
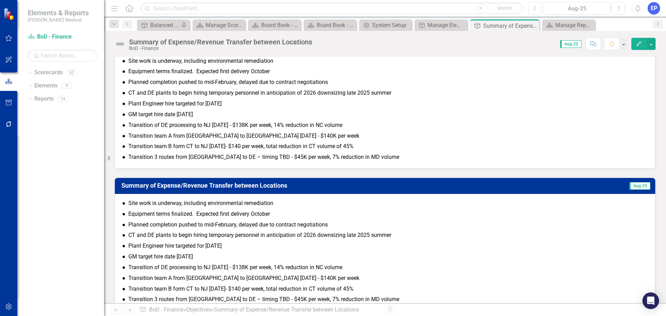
scroll to position [84, 0]
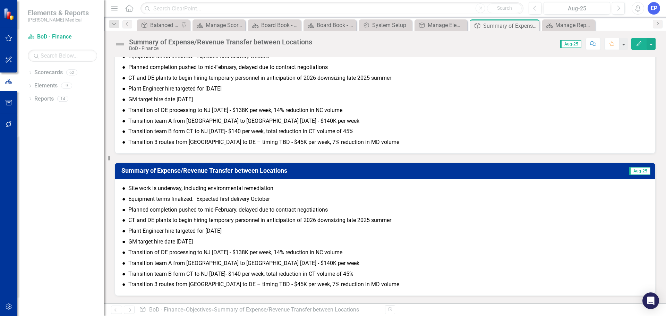
click at [288, 124] on p "● Transition team A from CT to NJ 3/15/26 - $140K per week" at bounding box center [385, 121] width 526 height 11
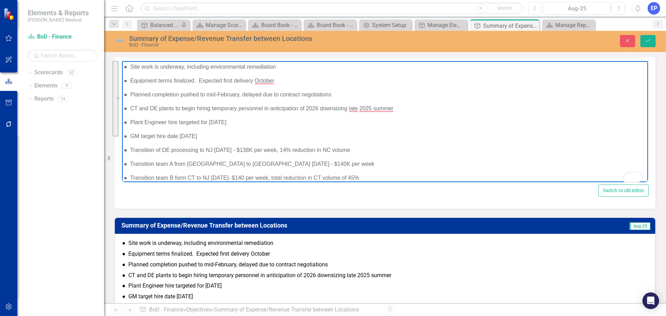
scroll to position [0, 0]
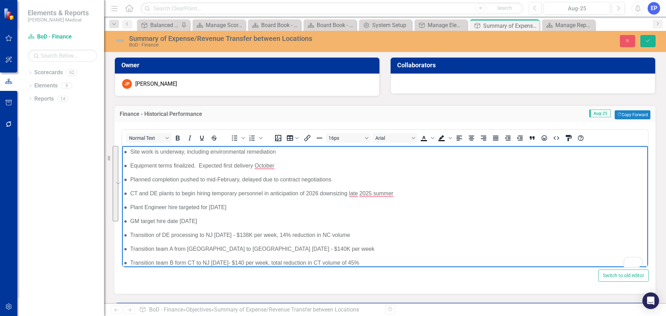
drag, startPoint x: 366, startPoint y: 262, endPoint x: 99, endPoint y: 52, distance: 340.0
click at [122, 146] on html "● Site work is underway, including environmental remediation ● Equipment terms …" at bounding box center [385, 217] width 526 height 142
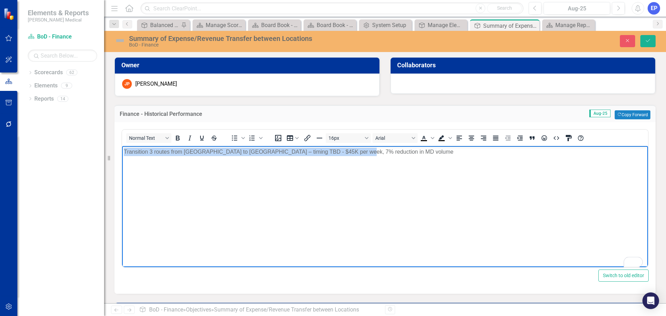
drag, startPoint x: 395, startPoint y: 159, endPoint x: 117, endPoint y: 160, distance: 278.9
click at [122, 160] on html "Transition 3 routes from [GEOGRAPHIC_DATA] to [GEOGRAPHIC_DATA] – timing TBD - …" at bounding box center [385, 198] width 526 height 104
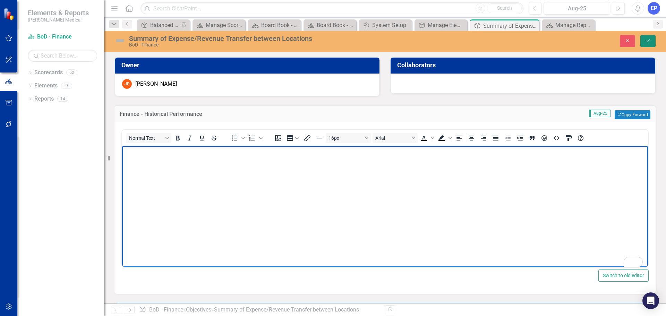
click at [646, 43] on icon "Save" at bounding box center [648, 40] width 6 height 5
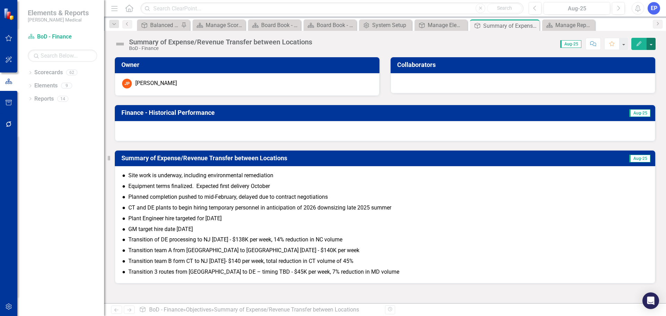
click at [651, 44] on button "button" at bounding box center [651, 44] width 9 height 12
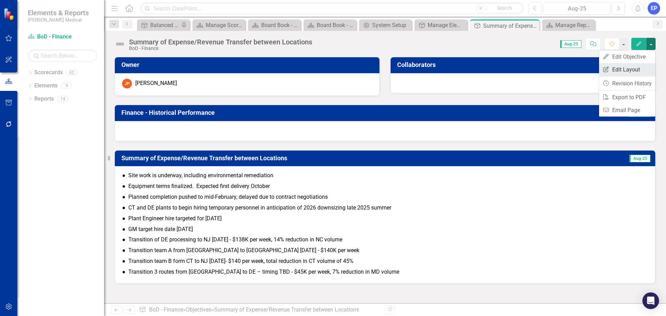
click at [631, 70] on link "Edit Report Edit Layout" at bounding box center [627, 69] width 56 height 13
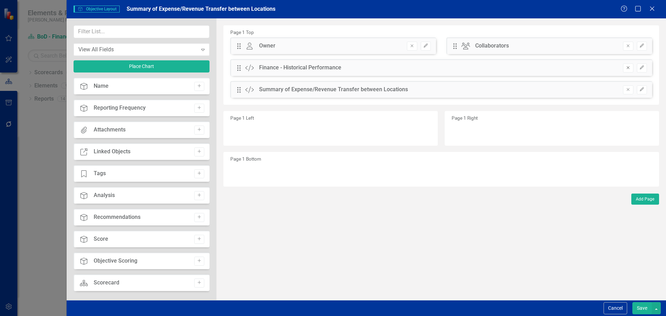
click at [628, 70] on icon "Remove" at bounding box center [627, 68] width 5 height 4
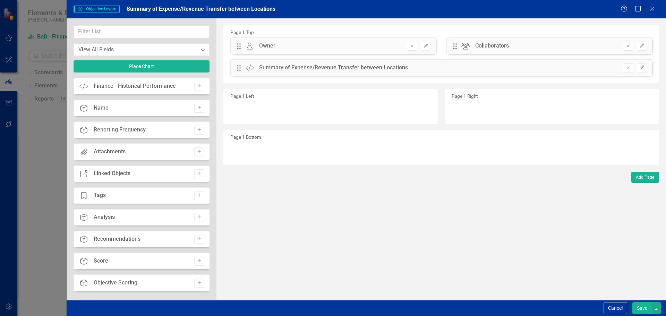
click at [640, 307] on button "Save" at bounding box center [641, 308] width 19 height 12
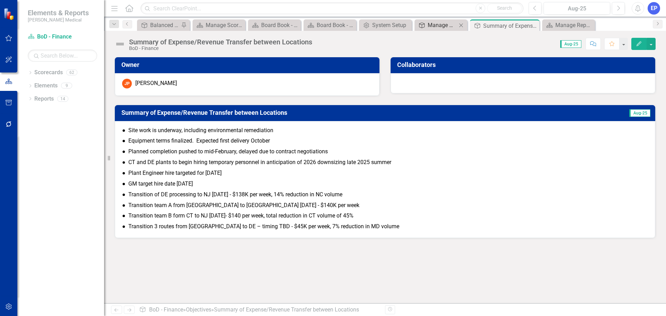
click at [439, 26] on div "Manage Elements" at bounding box center [442, 25] width 29 height 9
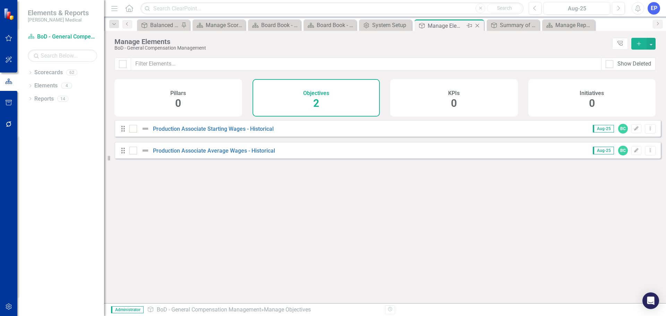
click at [478, 24] on icon "Close" at bounding box center [477, 26] width 7 height 6
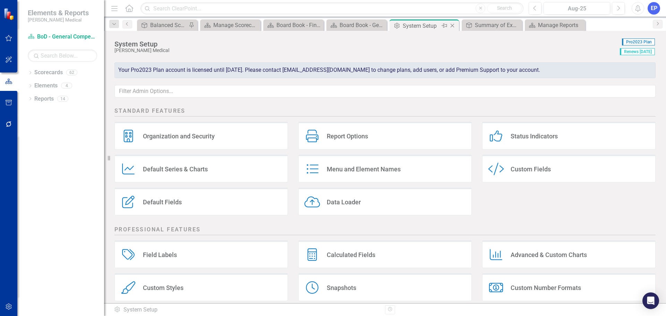
click at [427, 27] on div "System Setup" at bounding box center [421, 26] width 37 height 9
click at [359, 27] on div "Board Book - General Compensation Management" at bounding box center [358, 25] width 37 height 9
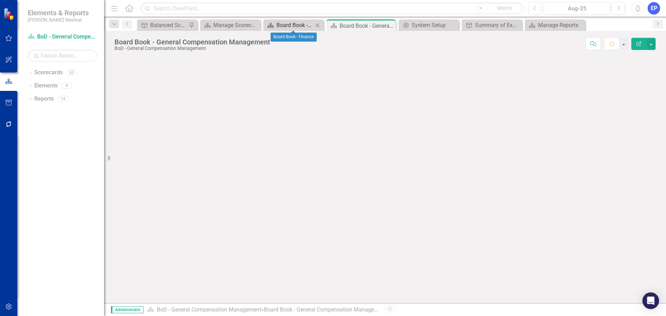
click at [297, 27] on div "Board Book - Finance" at bounding box center [294, 25] width 37 height 9
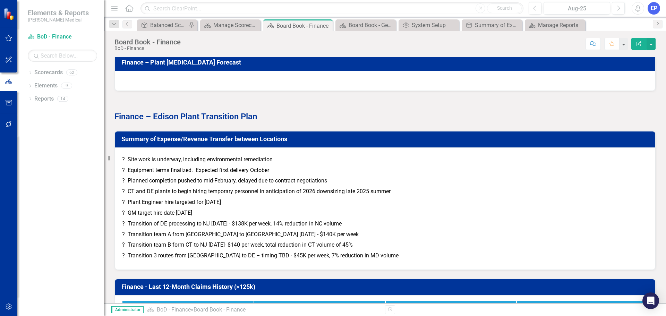
scroll to position [833, 0]
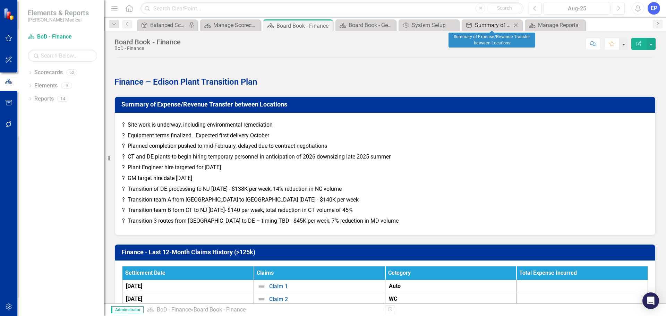
click at [486, 26] on div "Summary of Expense/Revenue Transfer between Locations" at bounding box center [493, 25] width 37 height 9
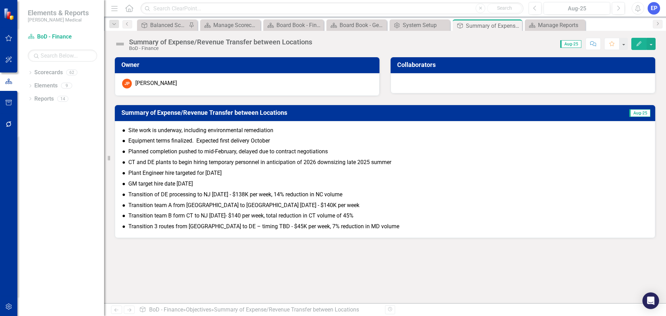
click at [345, 140] on p "● Equipment terms finalized. Expected first delivery October" at bounding box center [385, 141] width 526 height 11
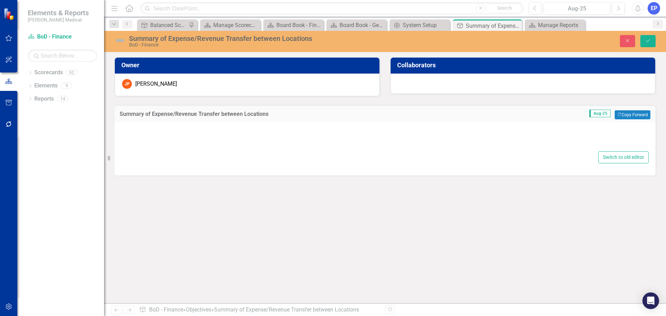
type textarea "<p>●&nbsp; Site work is underway, including environmental remediation</p> <p>●&…"
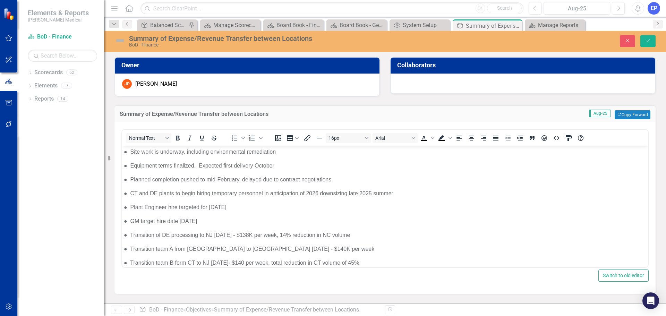
click at [144, 160] on body "● Site work is underway, including environmental remediation ● Equipment terms …" at bounding box center [385, 217] width 526 height 142
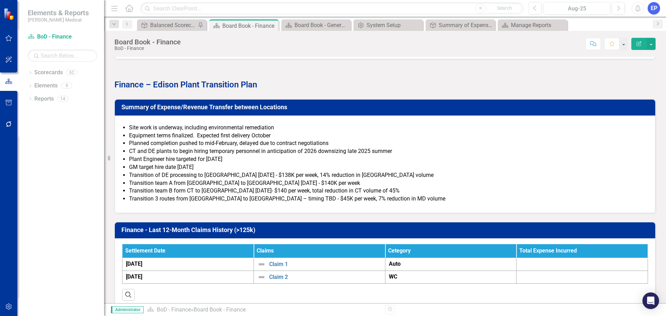
scroll to position [833, 0]
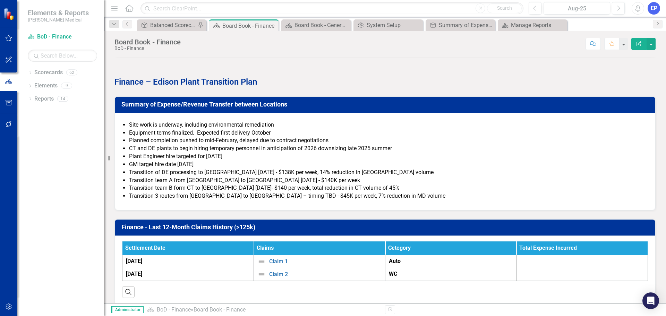
click at [229, 150] on li "CT and DE plants to begin hiring temporary personnel in anticipation of 2026 do…" at bounding box center [388, 149] width 519 height 8
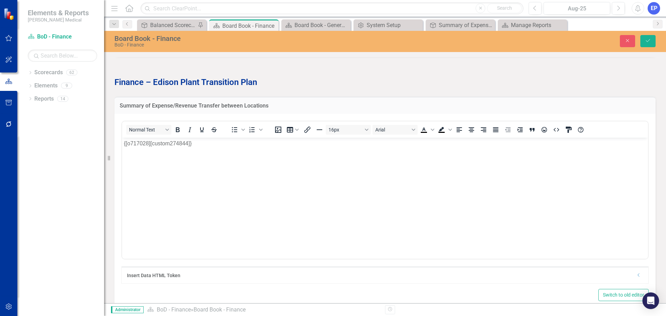
scroll to position [0, 0]
click at [628, 43] on icon "Close" at bounding box center [627, 40] width 6 height 5
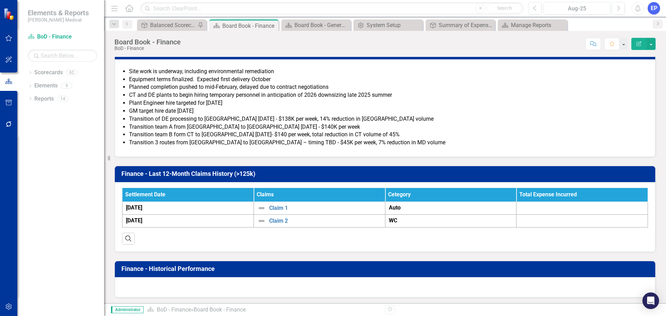
scroll to position [887, 0]
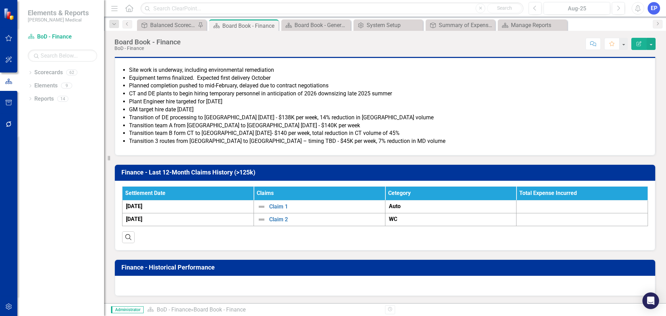
click at [292, 282] on div at bounding box center [385, 286] width 540 height 20
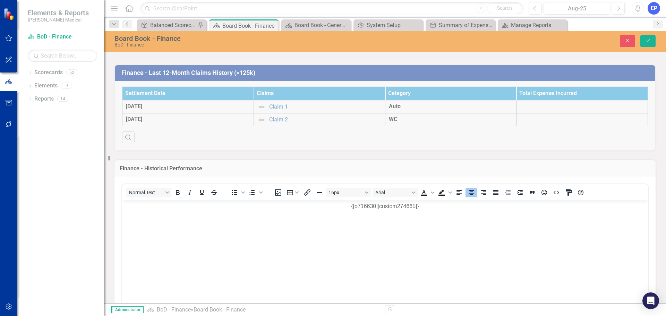
scroll to position [991, 0]
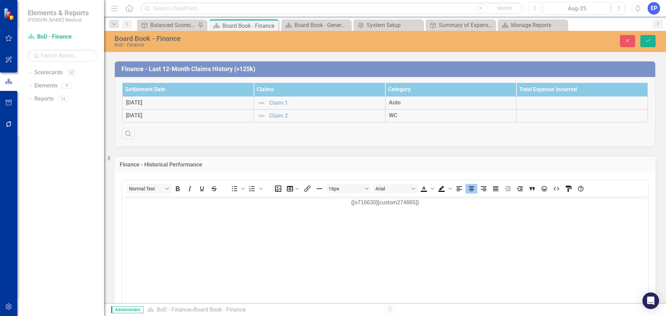
click at [636, 41] on div "Close Save" at bounding box center [549, 41] width 224 height 12
click at [629, 44] on button "Close" at bounding box center [627, 41] width 15 height 12
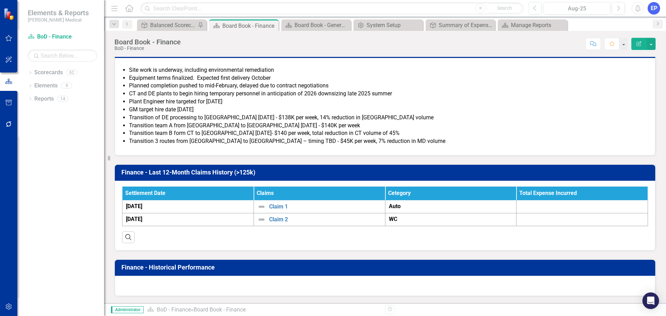
scroll to position [749, 0]
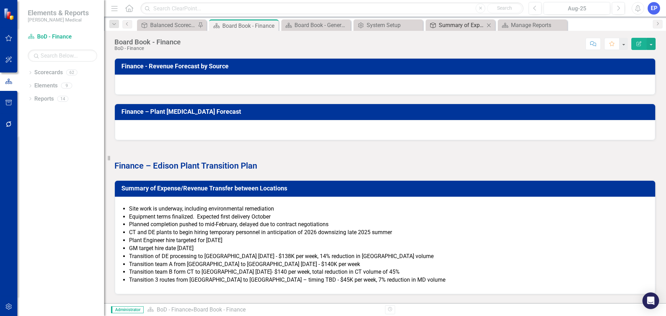
click at [453, 23] on div "Summary of Expense/Revenue Transfer between Locations" at bounding box center [462, 25] width 46 height 9
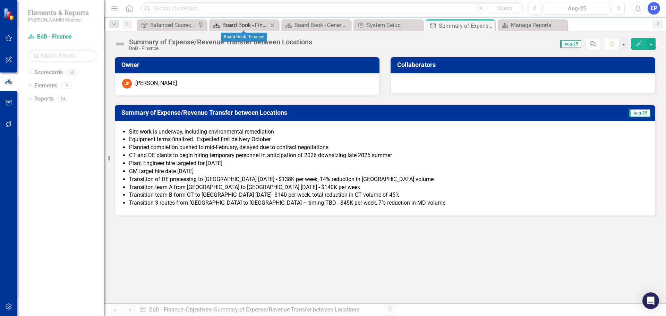
click at [236, 26] on div "Board Book - Finance" at bounding box center [245, 25] width 46 height 9
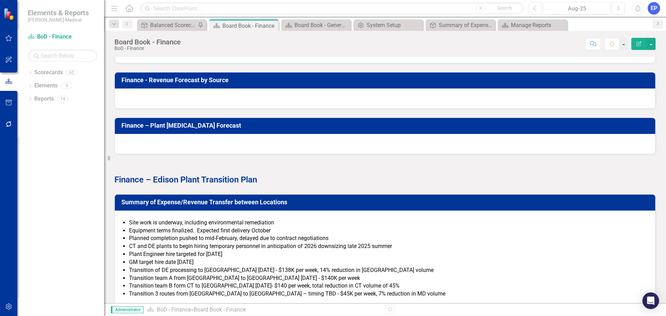
scroll to position [763, 0]
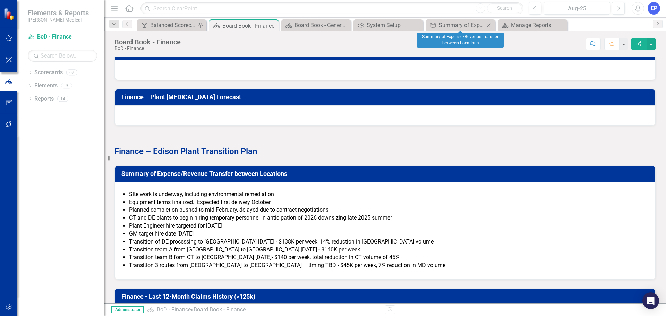
click at [489, 25] on icon at bounding box center [489, 25] width 4 height 4
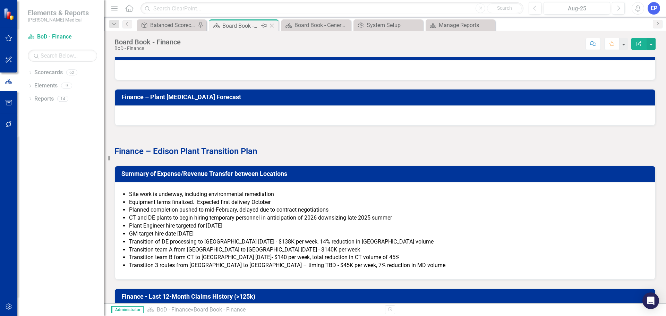
click at [272, 27] on icon "Close" at bounding box center [271, 26] width 7 height 6
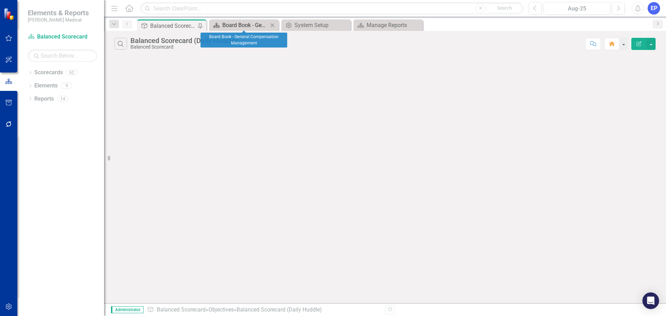
click at [256, 26] on div "Board Book - General Compensation Management" at bounding box center [245, 25] width 46 height 9
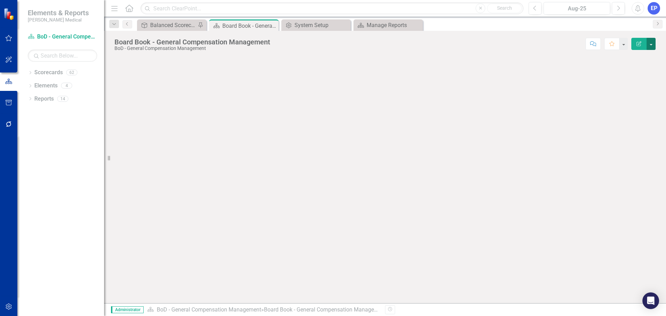
click at [652, 45] on button "button" at bounding box center [651, 44] width 9 height 12
click at [619, 68] on link "Edit Report Edit Layout" at bounding box center [627, 69] width 56 height 13
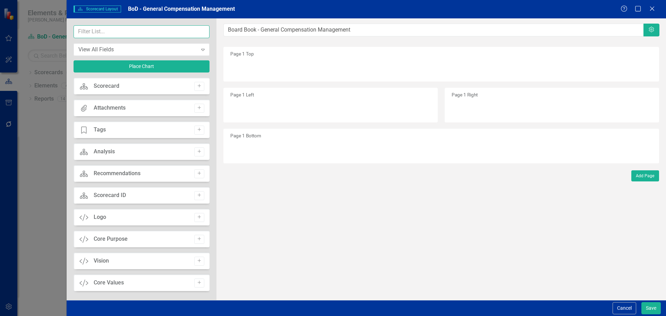
click at [129, 30] on input "text" at bounding box center [142, 31] width 136 height 13
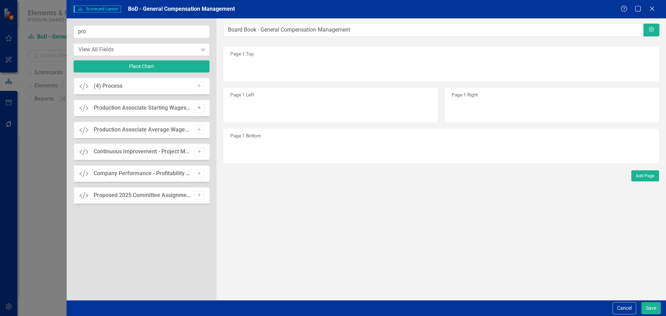
click at [197, 106] on icon "Add" at bounding box center [199, 108] width 5 height 4
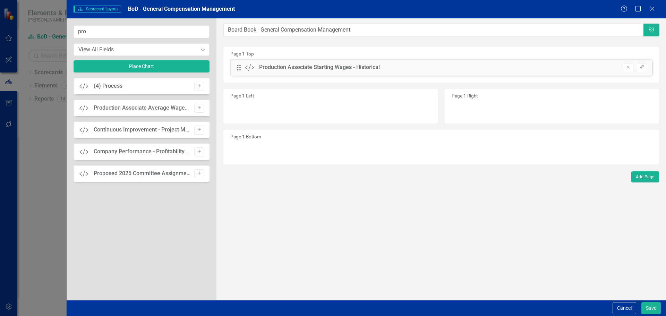
click at [197, 106] on icon "Add" at bounding box center [199, 108] width 5 height 4
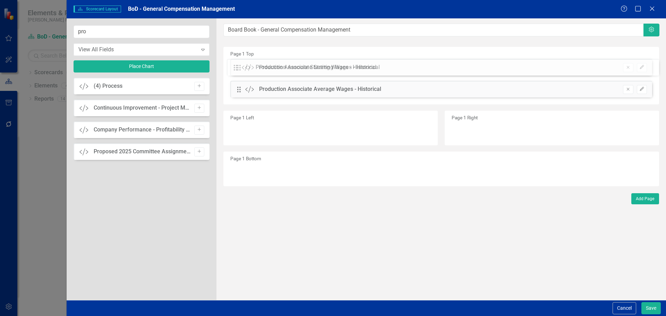
drag, startPoint x: 239, startPoint y: 87, endPoint x: 241, endPoint y: 65, distance: 21.9
click at [241, 65] on div "The fields (or pods) that are available for you to include on the detail page a…" at bounding box center [441, 159] width 450 height 282
drag, startPoint x: 128, startPoint y: 31, endPoint x: 37, endPoint y: 34, distance: 91.3
click at [37, 34] on div "Scorecard Scorecard Layout BoD - General Compensation Management Help Maximize …" at bounding box center [333, 158] width 666 height 316
type input "stat"
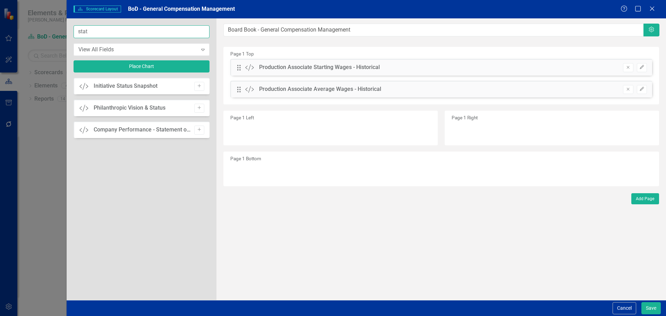
drag, startPoint x: 101, startPoint y: 30, endPoint x: 57, endPoint y: 29, distance: 44.1
click at [57, 29] on div "Scorecard Scorecard Layout BoD - General Compensation Management Help Maximize …" at bounding box center [333, 158] width 666 height 316
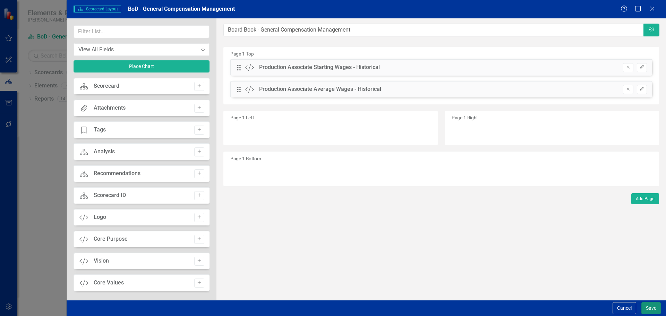
click at [654, 307] on button "Save" at bounding box center [650, 308] width 19 height 12
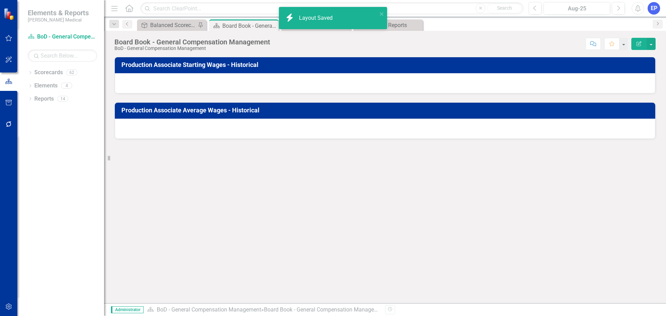
click at [411, 45] on div "Score: N/A Aug-25 Completed Comment Favorite Edit Report" at bounding box center [465, 44] width 382 height 12
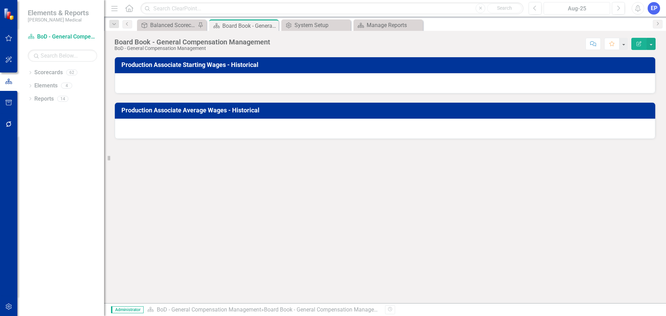
click at [547, 9] on div "Aug-25" at bounding box center [577, 9] width 62 height 8
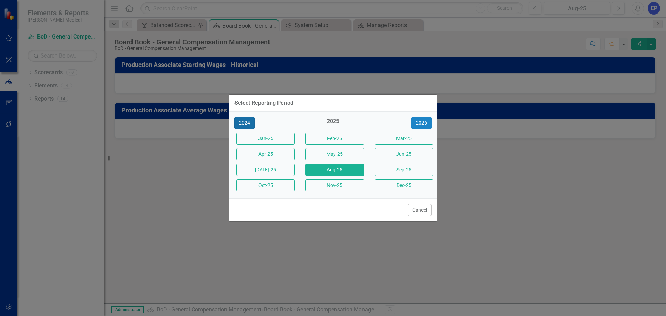
click at [247, 124] on button "2024" at bounding box center [245, 123] width 20 height 12
click at [347, 185] on button "Nov-24" at bounding box center [334, 185] width 59 height 12
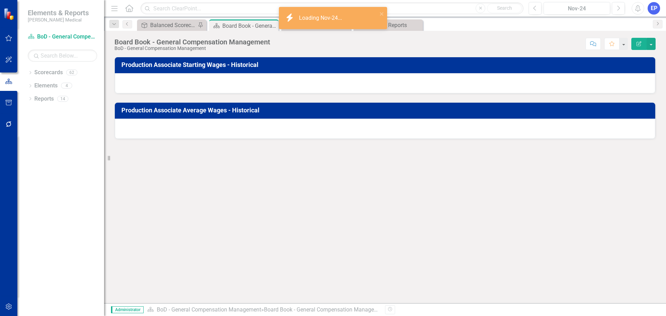
click at [284, 85] on div at bounding box center [385, 83] width 540 height 20
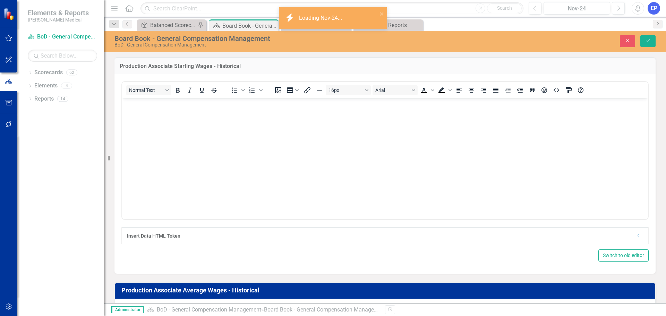
click at [285, 126] on body "Rich Text Area. Press ALT-0 for help." at bounding box center [385, 150] width 526 height 104
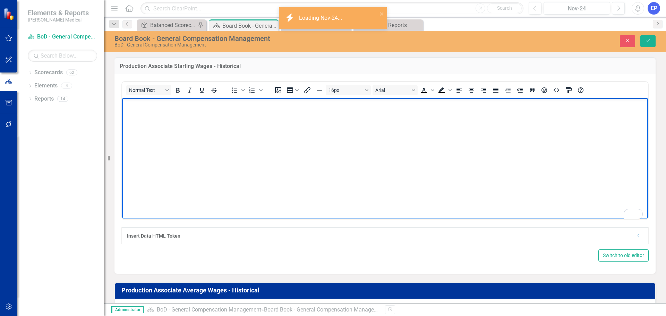
drag, startPoint x: 285, startPoint y: 126, endPoint x: 270, endPoint y: 131, distance: 16.3
click at [270, 131] on body "To enrich screen reader interactions, please activate Accessibility in Grammarl…" at bounding box center [385, 150] width 526 height 104
click at [366, 147] on body "To enrich screen reader interactions, please activate Accessibility in Grammarl…" at bounding box center [385, 150] width 526 height 104
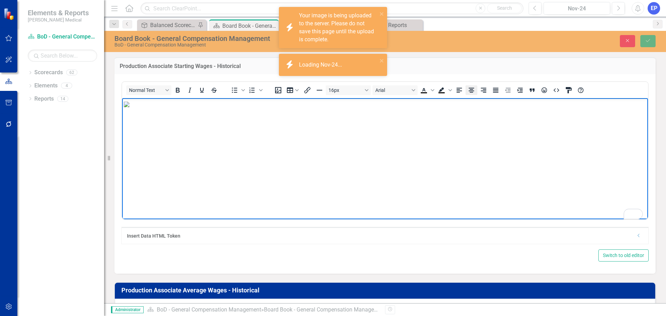
click at [470, 92] on icon "Align center" at bounding box center [472, 90] width 6 height 5
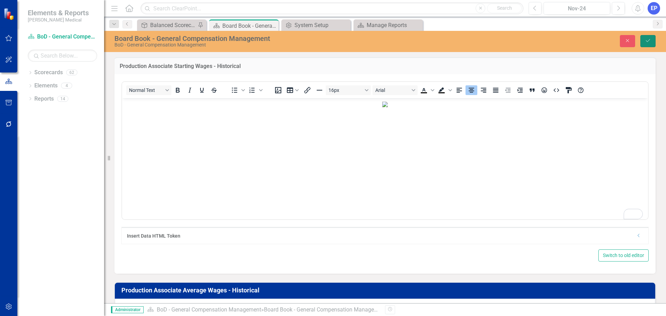
click at [647, 40] on icon "Save" at bounding box center [648, 40] width 6 height 5
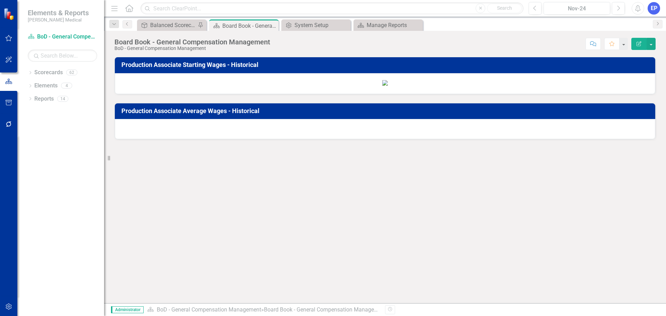
scroll to position [166, 0]
click at [373, 139] on div at bounding box center [385, 129] width 540 height 20
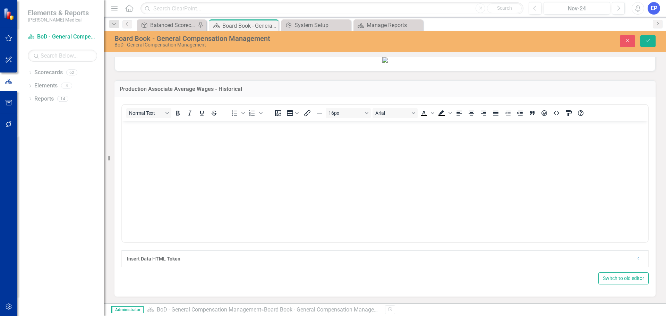
scroll to position [340, 0]
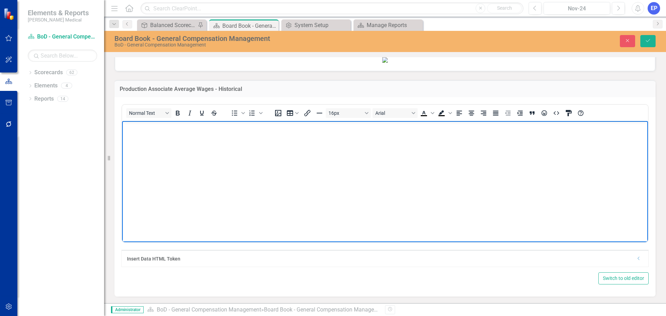
click at [360, 217] on body "Rich Text Area. Press ALT-0 for help." at bounding box center [385, 173] width 526 height 104
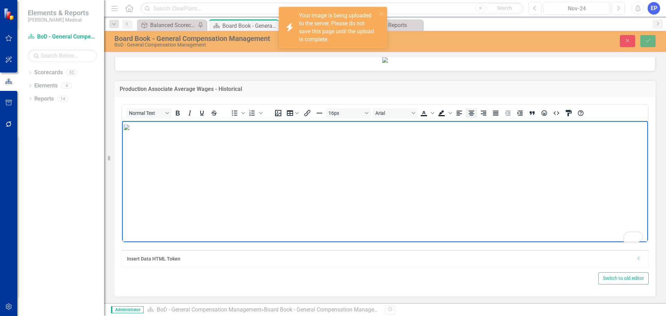
click at [470, 117] on icon "Align center" at bounding box center [471, 113] width 8 height 8
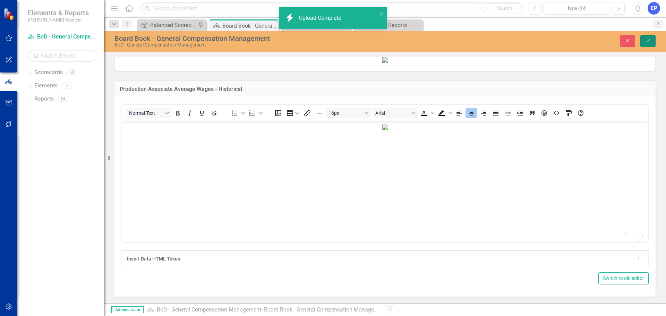
click at [648, 41] on icon "Save" at bounding box center [648, 40] width 6 height 5
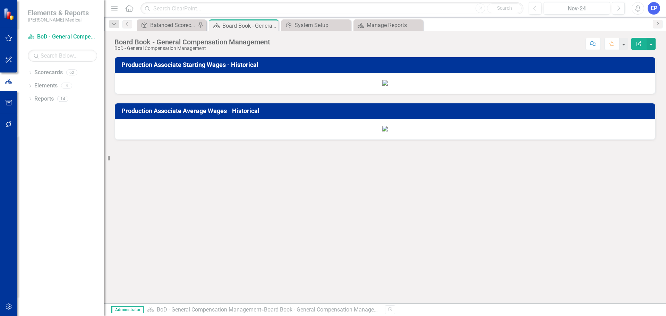
scroll to position [0, 0]
click at [9, 308] on icon "button" at bounding box center [8, 307] width 7 height 6
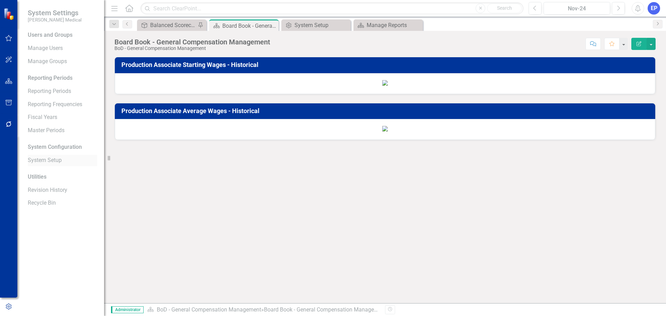
click at [56, 158] on link "System Setup" at bounding box center [62, 160] width 69 height 8
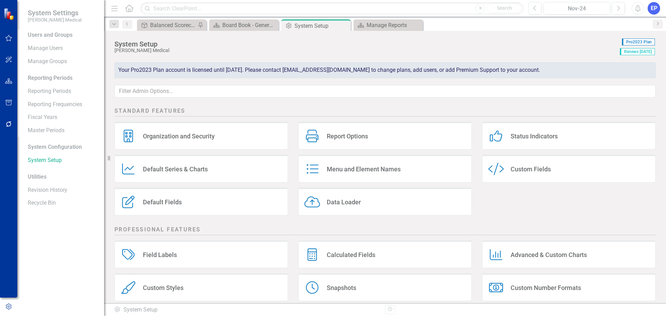
click at [520, 167] on div "Custom Fields" at bounding box center [531, 169] width 40 height 8
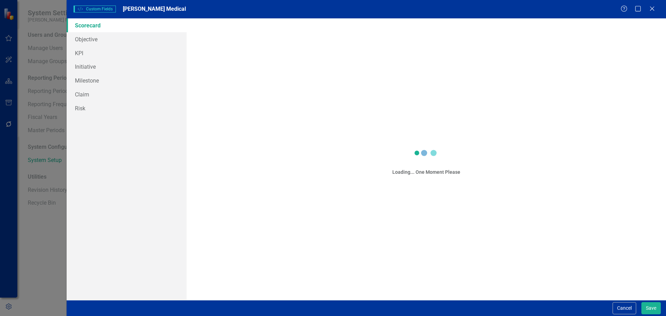
click at [92, 37] on div "Custom Style Custom Fields [PERSON_NAME] Medical Help Maximize Close Scorecard …" at bounding box center [333, 158] width 666 height 316
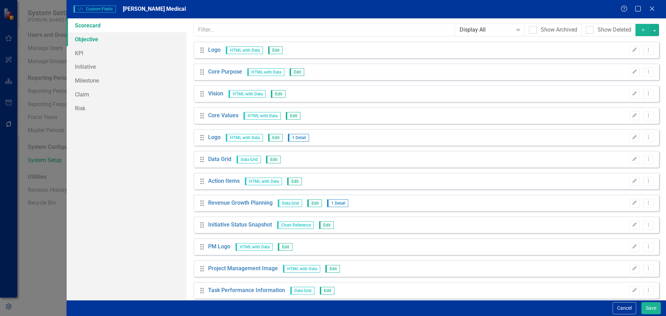
click at [94, 41] on link "Objective" at bounding box center [127, 39] width 120 height 14
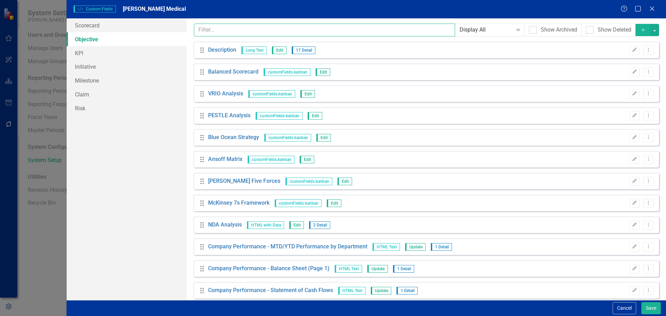
click at [279, 28] on input "text" at bounding box center [325, 30] width 262 height 13
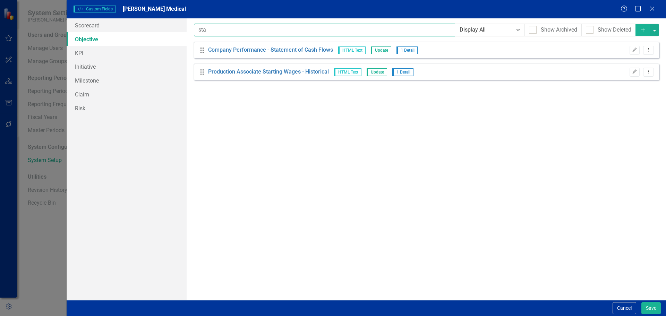
type input "stat"
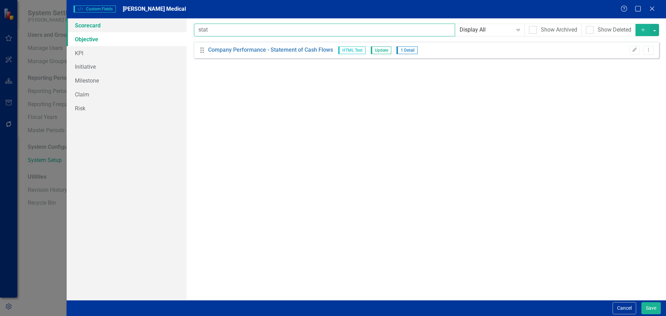
drag, startPoint x: 279, startPoint y: 28, endPoint x: 163, endPoint y: 31, distance: 115.9
click at [163, 31] on div "Scorecard Objective KPI Initiative Milestone Claim Risk Custom fields are one o…" at bounding box center [366, 159] width 599 height 282
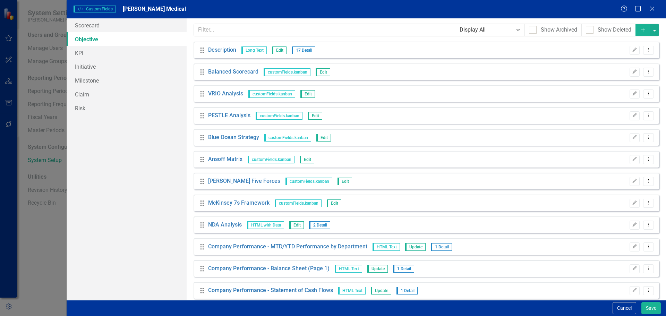
click at [151, 40] on link "Objective" at bounding box center [127, 39] width 120 height 14
click at [250, 31] on input "text" at bounding box center [325, 30] width 262 height 13
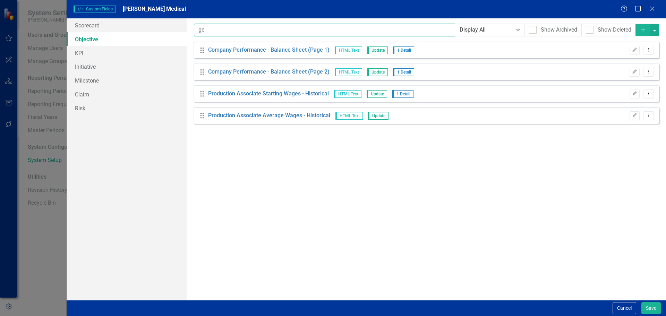
type input "g"
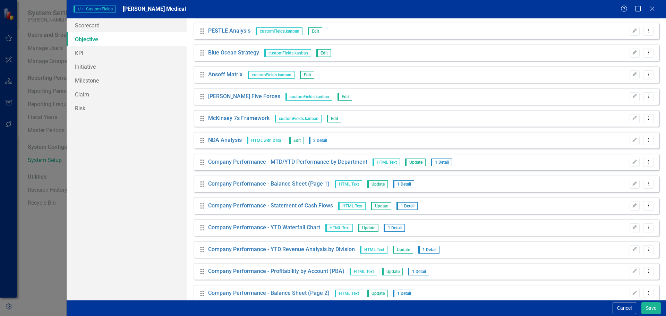
scroll to position [293, 0]
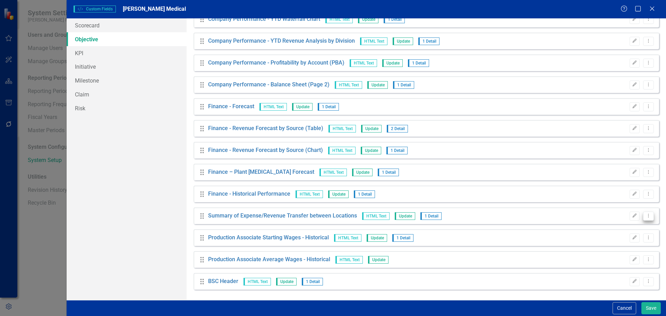
click at [645, 218] on button "Dropdown Menu" at bounding box center [648, 216] width 11 height 9
click at [614, 237] on link "Copy Duplicate Custom Field" at bounding box center [612, 240] width 74 height 13
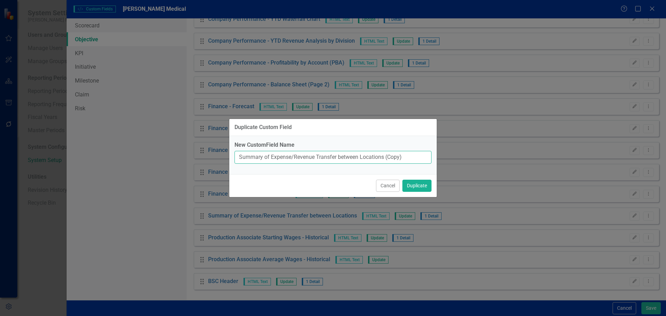
click at [412, 156] on input "Summary of Expense/Revenue Transfer between Locations (Copy)" at bounding box center [333, 157] width 197 height 13
drag, startPoint x: 417, startPoint y: 156, endPoint x: 227, endPoint y: 153, distance: 190.5
click at [227, 153] on div "Duplicate Custom Field New CustomField Name Summary of Expense/Revenue Transfer…" at bounding box center [333, 158] width 666 height 316
paste input "General Compensation Management - Status Update"
type input "General Compensation Management - Status Update"
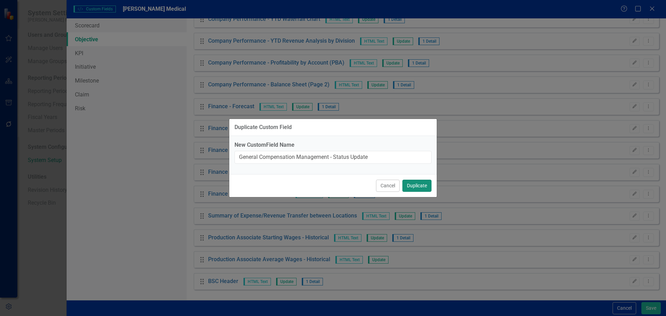
click at [421, 188] on button "Duplicate" at bounding box center [416, 186] width 29 height 12
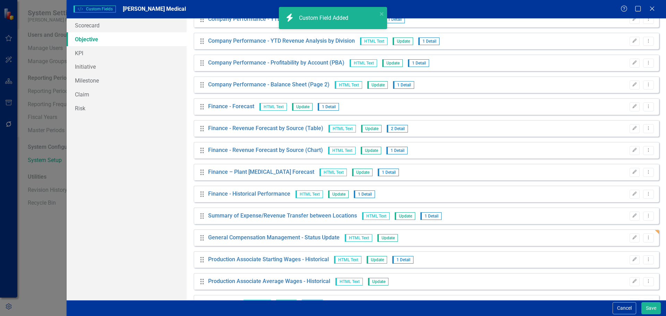
scroll to position [315, 0]
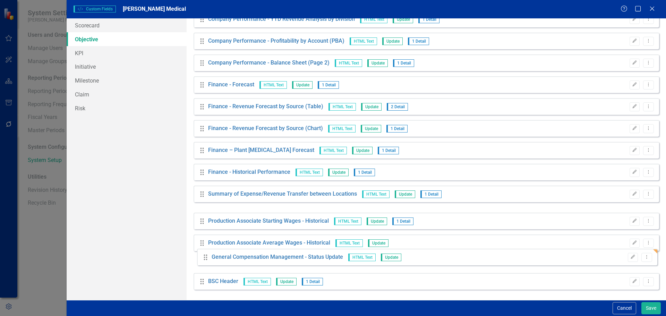
drag, startPoint x: 203, startPoint y: 215, endPoint x: 206, endPoint y: 258, distance: 43.5
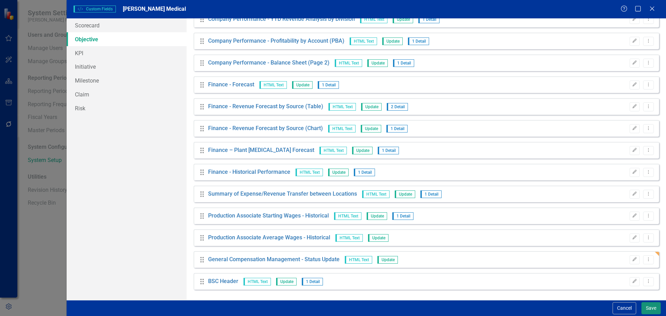
click at [649, 308] on button "Save" at bounding box center [650, 308] width 19 height 12
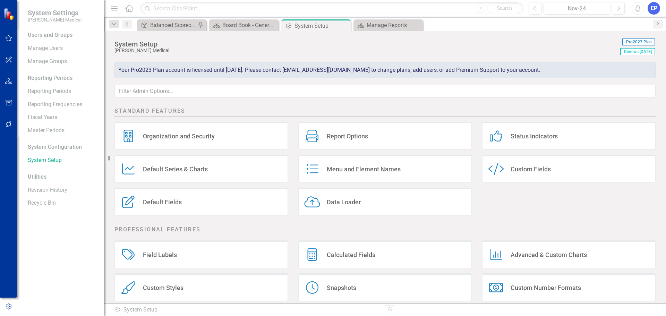
click at [547, 169] on div "Custom Fields" at bounding box center [531, 169] width 40 height 8
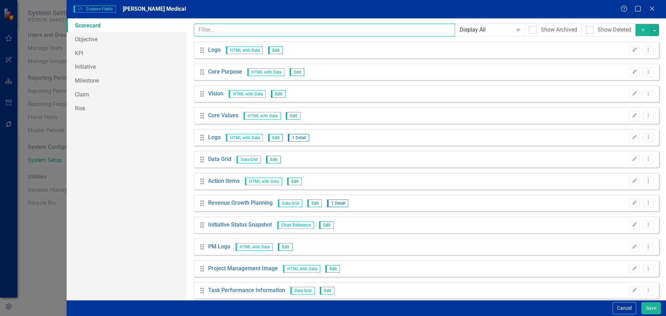
click at [218, 30] on input "text" at bounding box center [325, 30] width 262 height 13
click at [348, 33] on input "text" at bounding box center [325, 30] width 262 height 13
paste input "General Compensation Management - Status Update"
type input "General Compensation Management - Status Update"
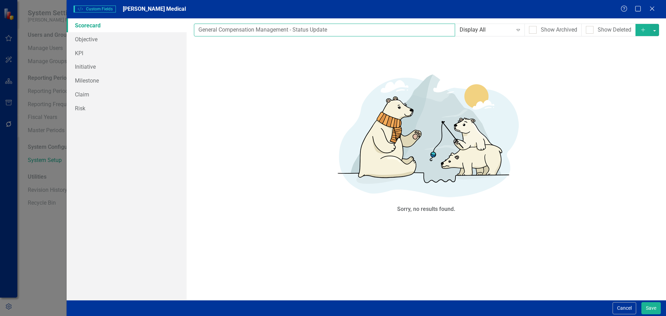
drag, startPoint x: 347, startPoint y: 31, endPoint x: 171, endPoint y: 27, distance: 175.6
click at [171, 27] on div "Scorecard Objective KPI Initiative Milestone Claim Risk Custom fields are one o…" at bounding box center [366, 159] width 599 height 282
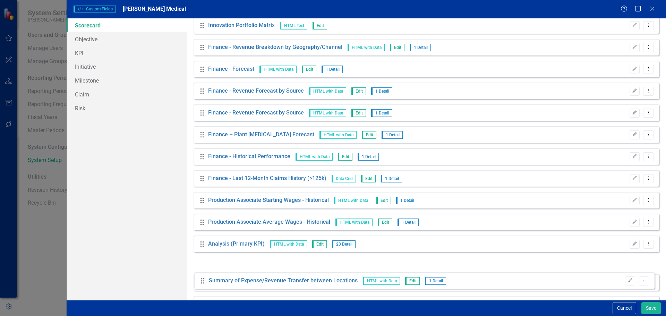
scroll to position [1666, 0]
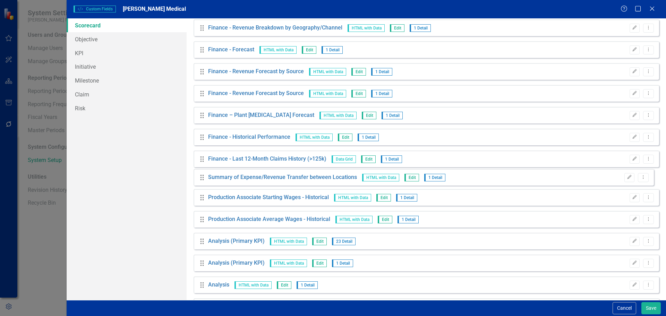
drag, startPoint x: 201, startPoint y: 124, endPoint x: 201, endPoint y: 178, distance: 54.1
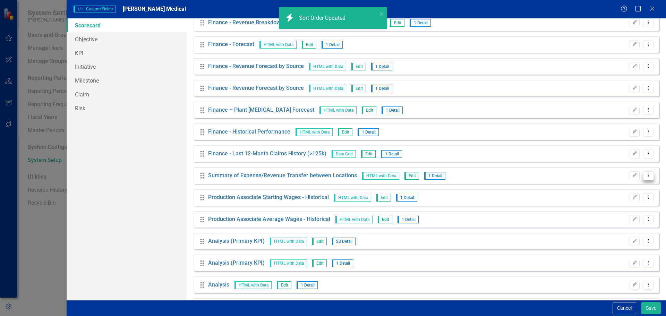
click at [646, 176] on icon "Dropdown Menu" at bounding box center [649, 175] width 6 height 5
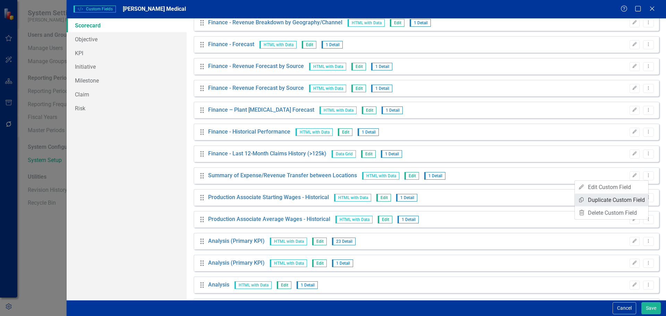
click at [625, 196] on link "Copy Duplicate Custom Field" at bounding box center [612, 200] width 74 height 13
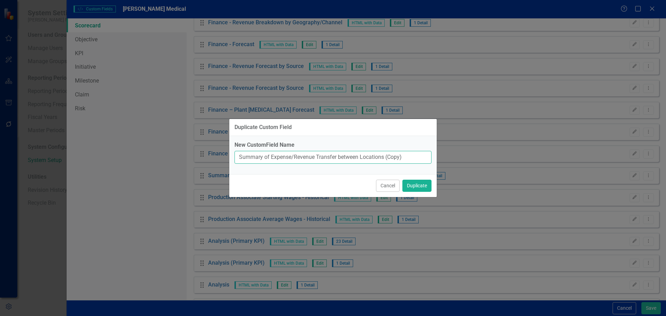
drag, startPoint x: 412, startPoint y: 157, endPoint x: 212, endPoint y: 156, distance: 199.5
click at [203, 158] on div "Duplicate Custom Field New CustomField Name Summary of Expense/Revenue Transfer…" at bounding box center [333, 158] width 666 height 316
paste input "General Compensation Management - Status Update"
type input "General Compensation Management - Status Update"
click at [422, 184] on button "Duplicate" at bounding box center [416, 186] width 29 height 12
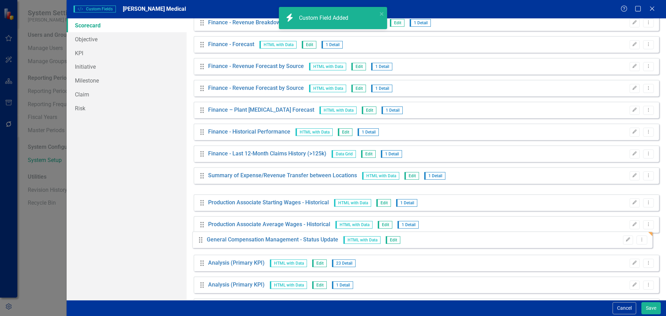
drag, startPoint x: 202, startPoint y: 196, endPoint x: 200, endPoint y: 240, distance: 43.4
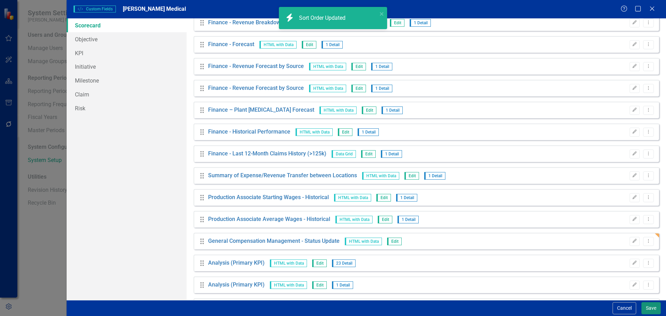
click at [657, 308] on button "Save" at bounding box center [650, 308] width 19 height 12
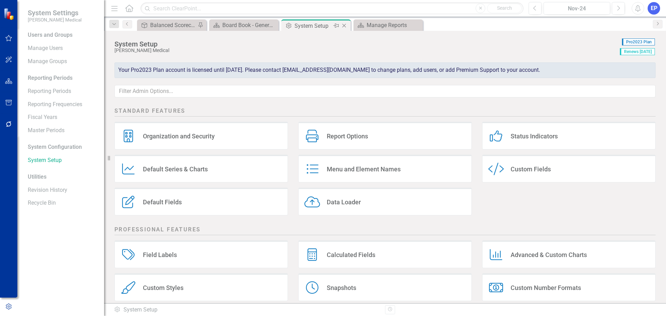
click at [345, 26] on icon "Close" at bounding box center [344, 26] width 7 height 6
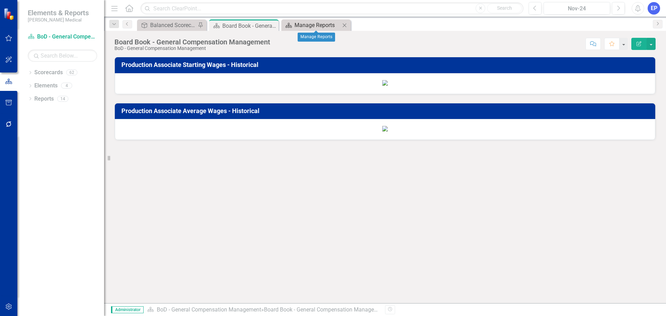
click at [324, 24] on div "Manage Reports" at bounding box center [318, 25] width 46 height 9
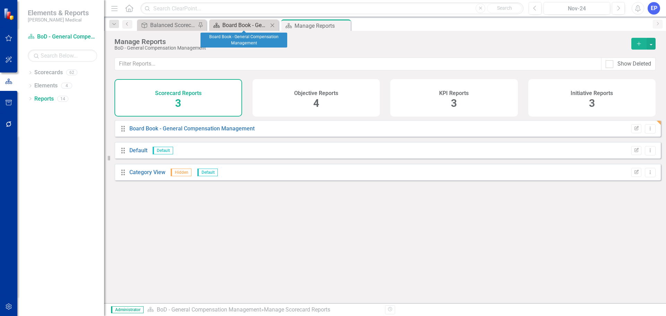
click at [251, 25] on div "Board Book - General Compensation Management" at bounding box center [245, 25] width 46 height 9
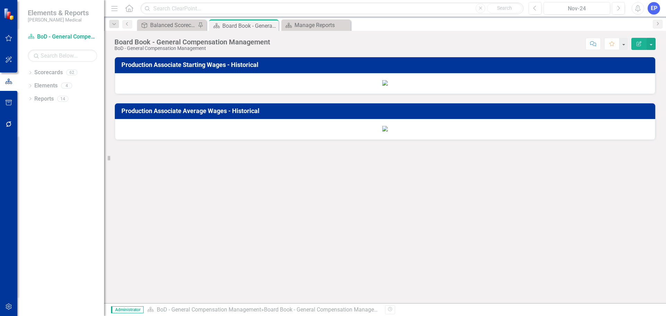
scroll to position [457, 0]
click at [652, 41] on button "button" at bounding box center [651, 44] width 9 height 12
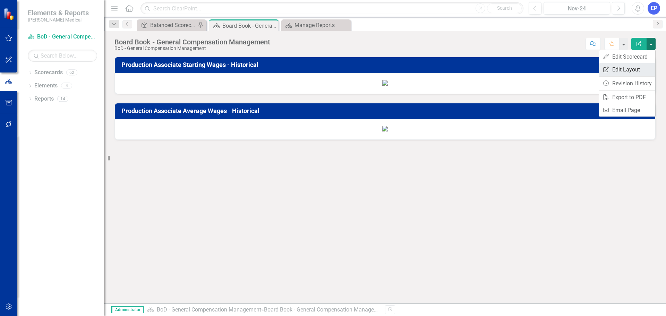
click at [639, 67] on link "Edit Report Edit Layout" at bounding box center [627, 69] width 56 height 13
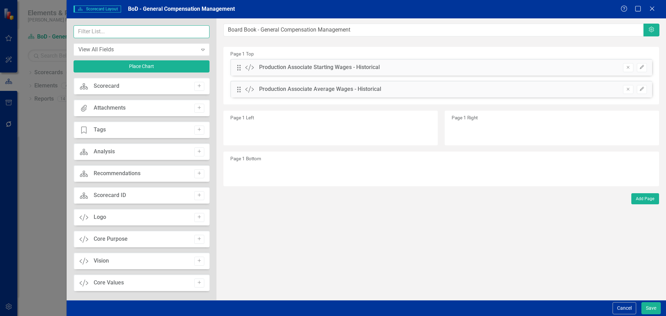
click at [143, 32] on input "text" at bounding box center [142, 31] width 136 height 13
paste input "General Compensation Management - Status Update"
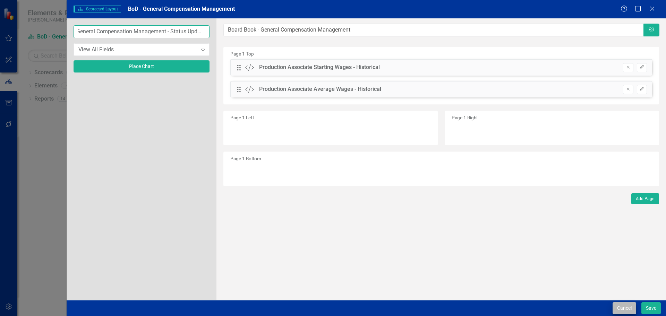
type input "General Compensation Management - Status Update"
click at [628, 308] on button "Cancel" at bounding box center [625, 308] width 24 height 12
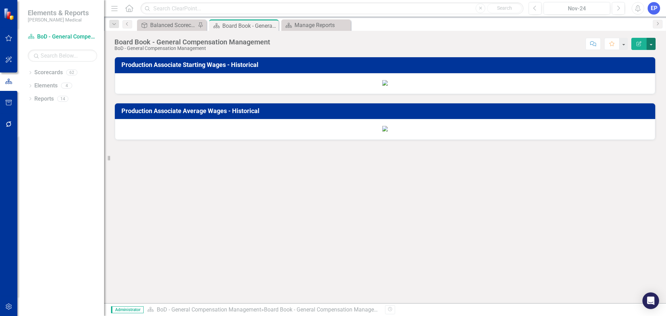
click at [653, 45] on button "button" at bounding box center [651, 44] width 9 height 12
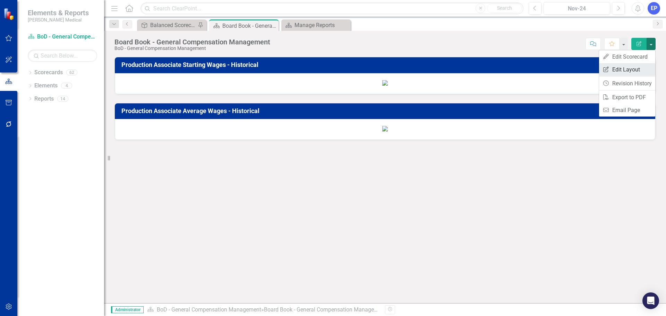
click at [636, 66] on link "Edit Report Edit Layout" at bounding box center [627, 69] width 56 height 13
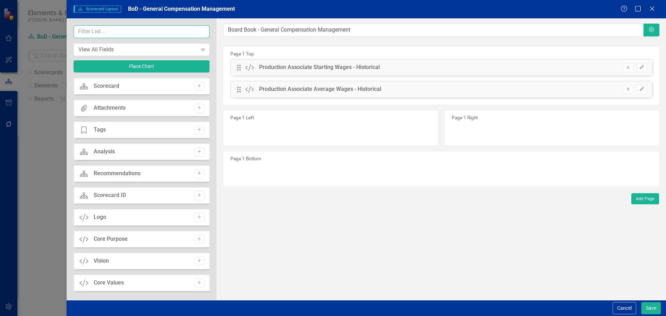
click at [163, 35] on input "text" at bounding box center [142, 31] width 136 height 13
paste input "General Compensation Management - Status Update"
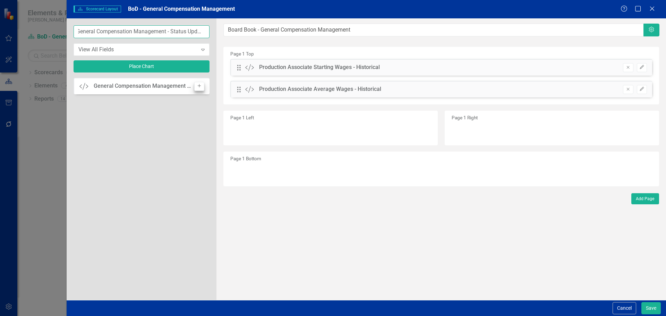
type input "General Compensation Management - Status Update"
click at [194, 87] on button "Add" at bounding box center [199, 86] width 10 height 9
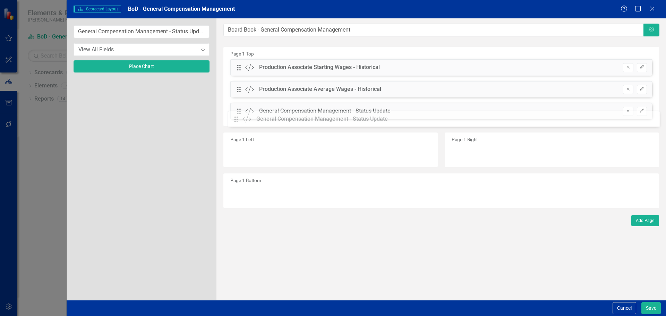
drag, startPoint x: 240, startPoint y: 67, endPoint x: 243, endPoint y: 116, distance: 49.4
click at [651, 307] on button "Save" at bounding box center [650, 308] width 19 height 12
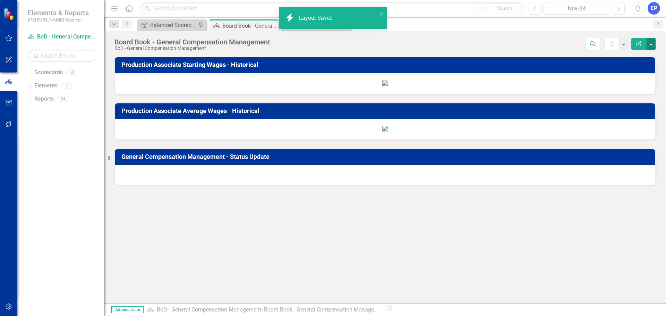
scroll to position [502, 0]
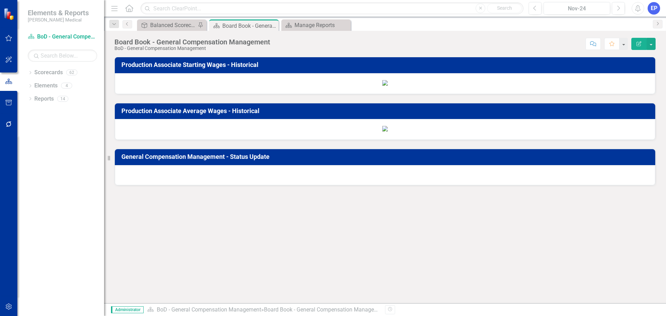
click at [349, 185] on div at bounding box center [385, 175] width 540 height 20
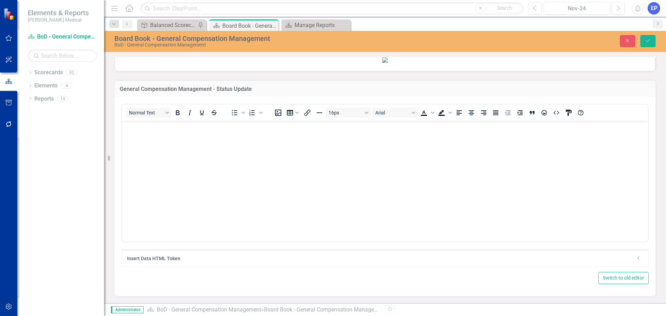
scroll to position [682, 0]
click at [638, 257] on icon at bounding box center [639, 257] width 2 height 3
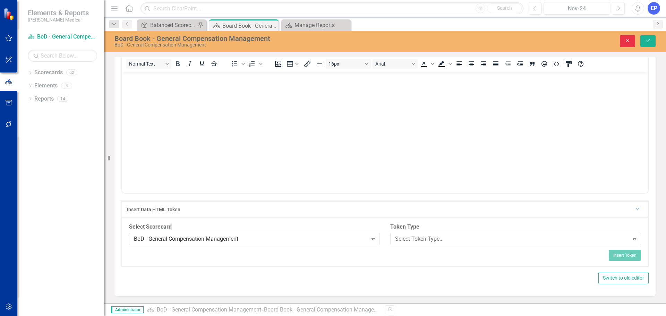
click at [628, 45] on button "Close" at bounding box center [627, 41] width 15 height 12
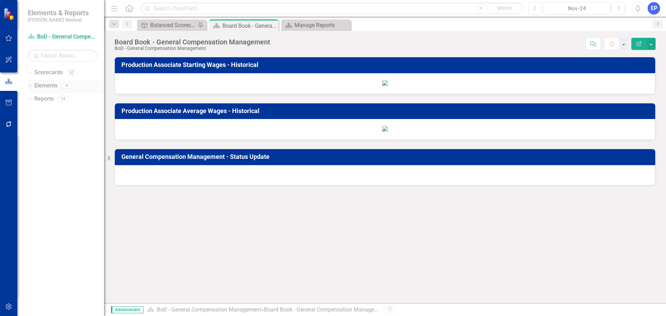
click at [46, 87] on link "Elements" at bounding box center [45, 86] width 23 height 8
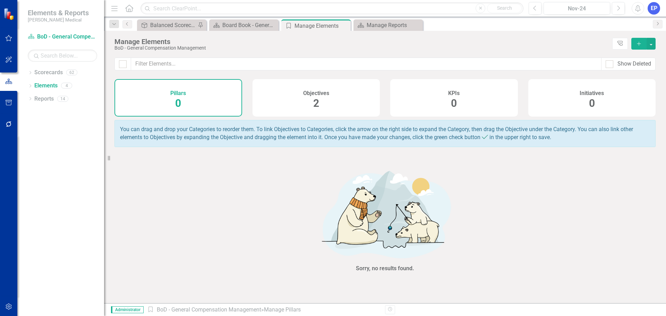
click at [300, 103] on div "Objectives 2" at bounding box center [317, 97] width 128 height 37
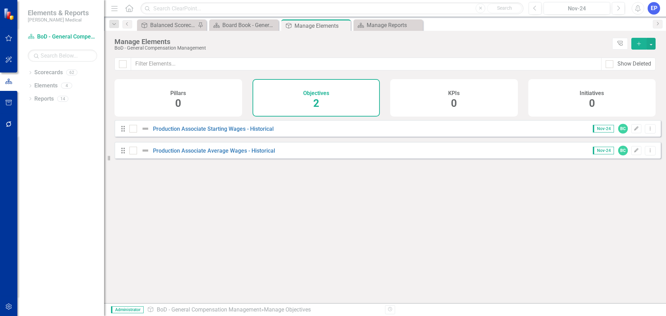
click at [639, 45] on icon "button" at bounding box center [639, 44] width 4 height 4
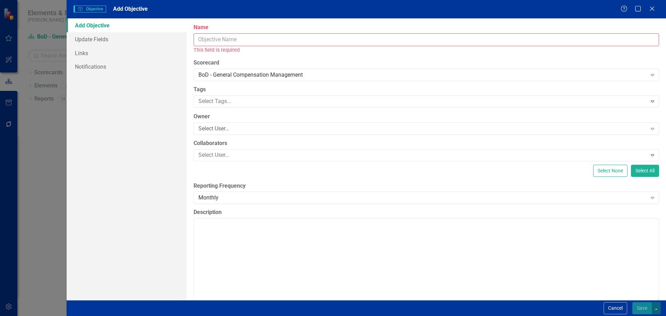
click at [330, 41] on input "Name" at bounding box center [427, 39] width 466 height 13
paste input "General Compensation Management - Status Update"
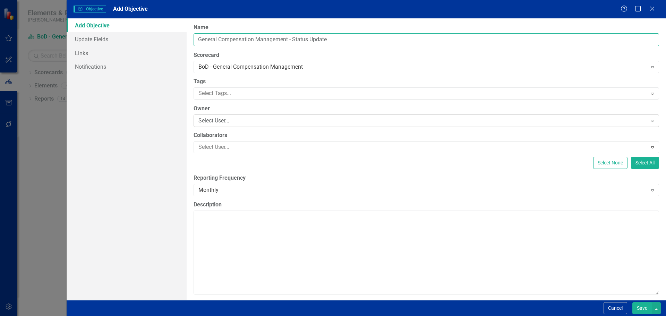
type input "General Compensation Management - Status Update"
click at [205, 124] on div "Select User..." at bounding box center [422, 121] width 449 height 8
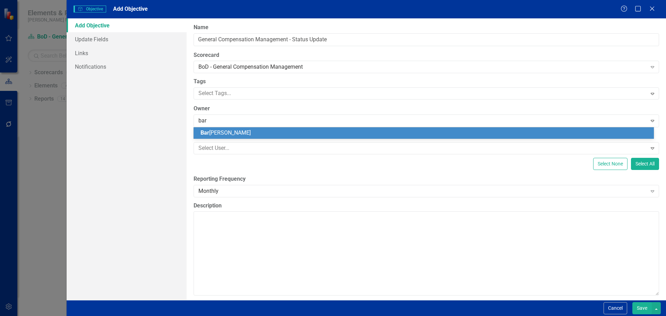
type input "[PERSON_NAME]"
click at [605, 311] on button "Cancel" at bounding box center [616, 308] width 24 height 12
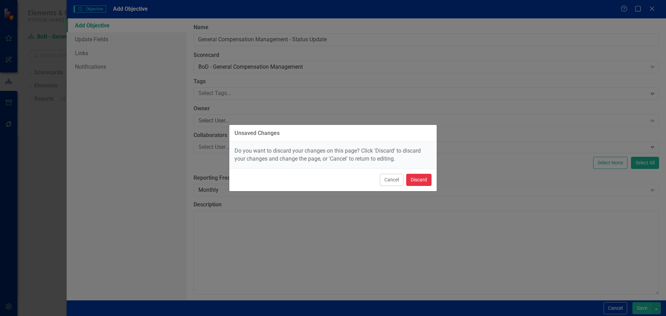
click at [424, 180] on button "Discard" at bounding box center [418, 180] width 25 height 12
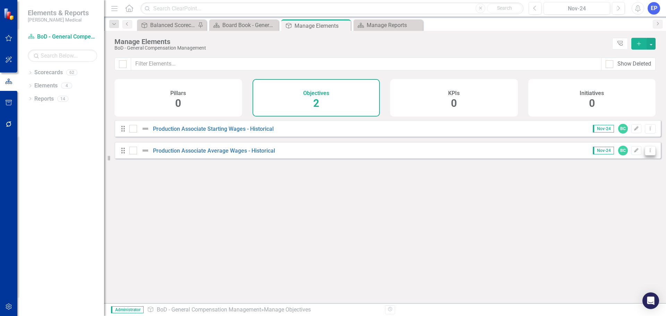
click at [647, 153] on icon "Dropdown Menu" at bounding box center [650, 150] width 6 height 5
click at [623, 190] on link "Copy Duplicate Objective" at bounding box center [618, 193] width 64 height 13
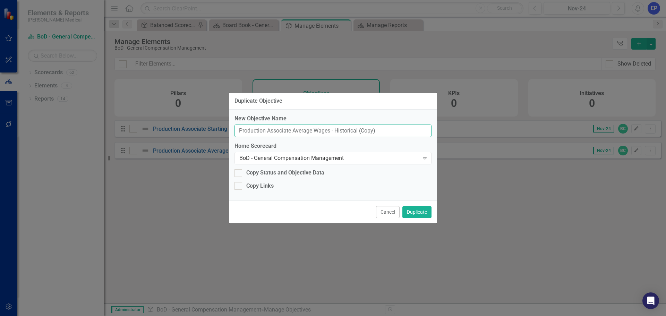
drag, startPoint x: 383, startPoint y: 132, endPoint x: 180, endPoint y: 137, distance: 203.4
click at [180, 137] on div "Duplicate Objective New Objective Name Production Associate Average Wages - His…" at bounding box center [333, 158] width 666 height 316
paste input "General Compensation Management - Status Update"
type input "General Compensation Management - Status Update"
click at [412, 211] on button "Duplicate" at bounding box center [416, 212] width 29 height 12
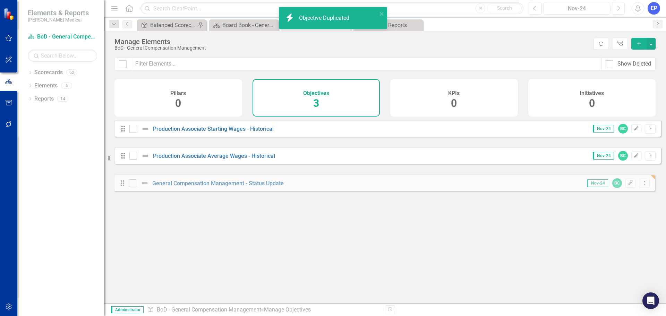
drag, startPoint x: 124, startPoint y: 155, endPoint x: 125, endPoint y: 178, distance: 22.2
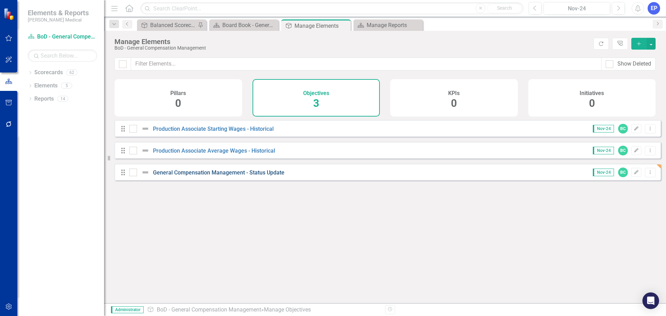
click at [275, 176] on link "General Compensation Management - Status Update" at bounding box center [218, 172] width 131 height 7
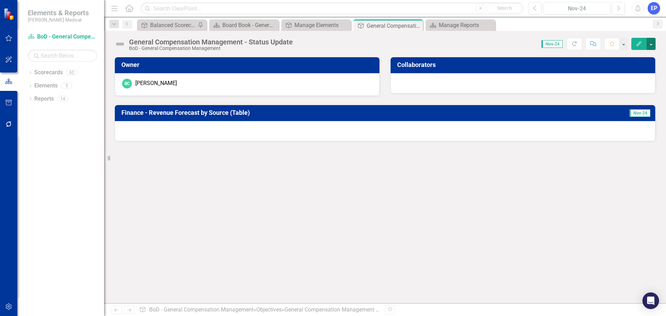
click at [649, 46] on button "button" at bounding box center [651, 44] width 9 height 12
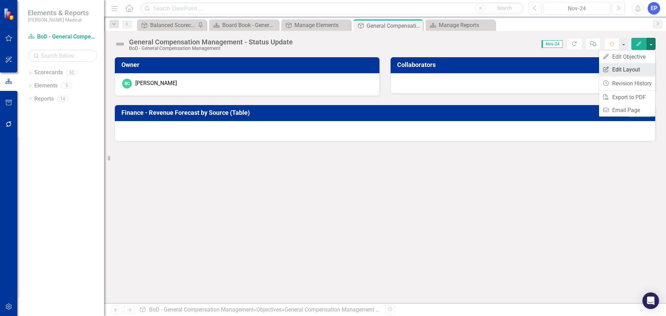
click at [635, 68] on link "Edit Report Edit Layout" at bounding box center [627, 69] width 56 height 13
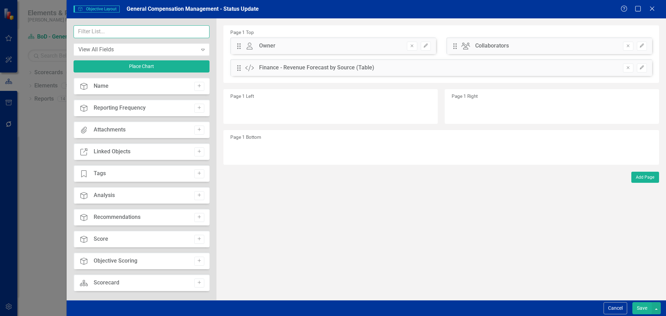
click at [139, 31] on input "text" at bounding box center [142, 31] width 136 height 13
paste input "General Compensation Management - Status Update"
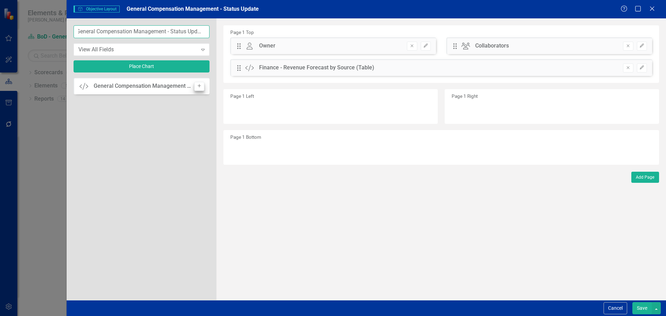
type input "General Compensation Management - Status Update"
click at [200, 84] on icon "Add" at bounding box center [199, 86] width 5 height 4
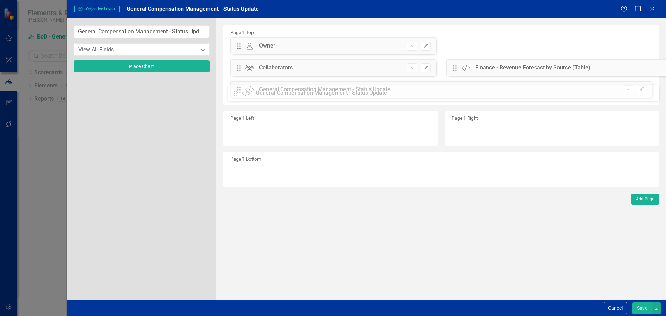
drag, startPoint x: 238, startPoint y: 44, endPoint x: 240, endPoint y: 91, distance: 46.9
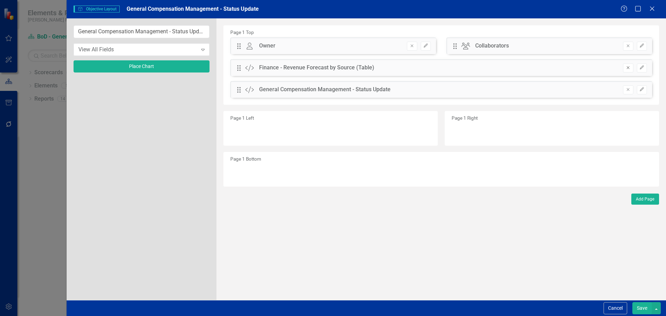
click at [625, 69] on button "Remove" at bounding box center [628, 67] width 10 height 9
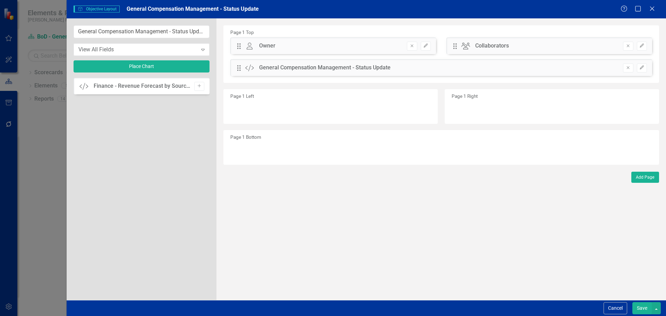
click at [646, 310] on button "Save" at bounding box center [641, 308] width 19 height 12
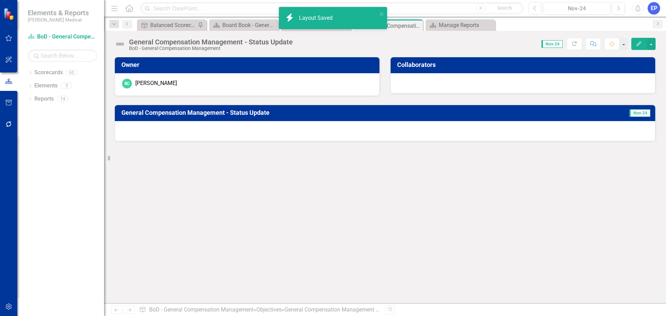
click at [462, 130] on div at bounding box center [385, 131] width 540 height 20
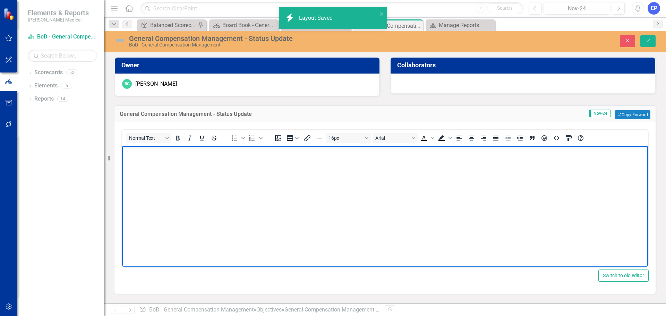
click at [376, 168] on body "Rich Text Area. Press ALT-0 for help." at bounding box center [385, 198] width 526 height 104
drag, startPoint x: 370, startPoint y: 168, endPoint x: 91, endPoint y: 159, distance: 279.1
click at [122, 159] on html "General Compensation Management - Status Update" at bounding box center [385, 198] width 526 height 104
click at [181, 184] on body "To enrich screen reader interactions, please activate Accessibility in Grammarl…" at bounding box center [385, 198] width 526 height 104
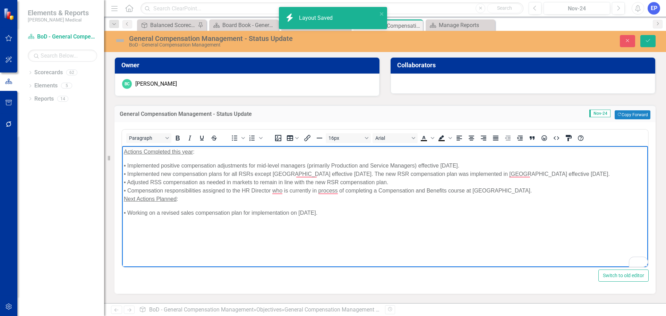
click at [124, 197] on u "Next Actions Planned" at bounding box center [150, 199] width 53 height 6
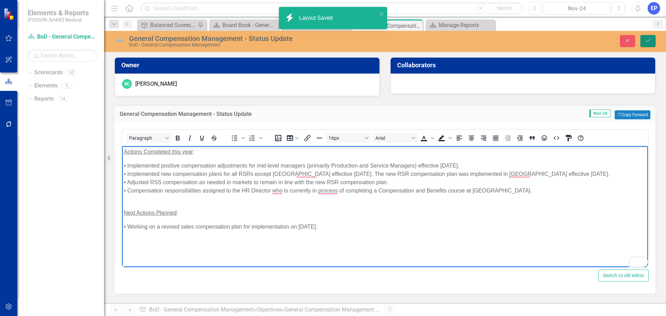
click at [647, 40] on icon "Save" at bounding box center [648, 40] width 6 height 5
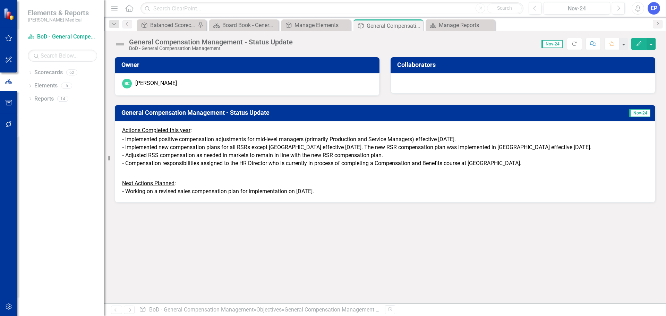
click at [329, 187] on p "Next Actions Planned :" at bounding box center [385, 182] width 526 height 9
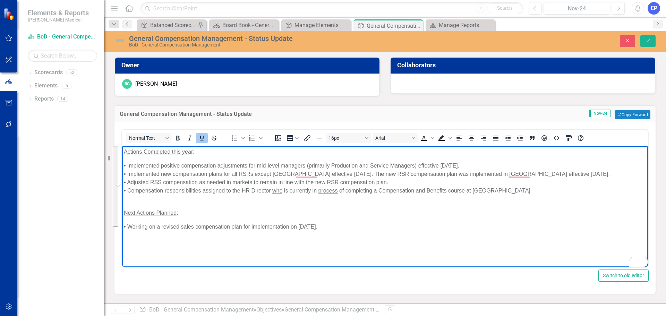
drag, startPoint x: 340, startPoint y: 228, endPoint x: 96, endPoint y: 148, distance: 256.5
click at [122, 148] on html "Actions Completed this year : • Implemented positive compensation adjustments f…" at bounding box center [385, 198] width 526 height 104
click at [350, 136] on button "16px" at bounding box center [348, 138] width 45 height 10
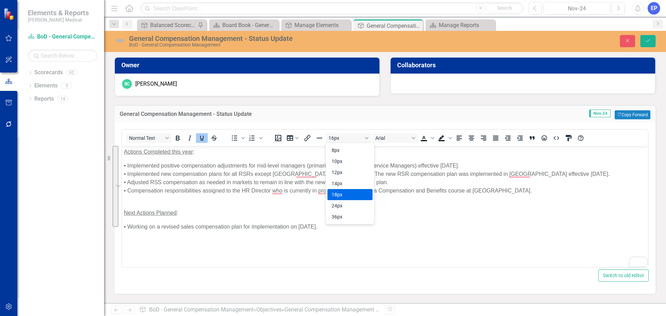
click at [341, 195] on div "18px" at bounding box center [345, 194] width 27 height 8
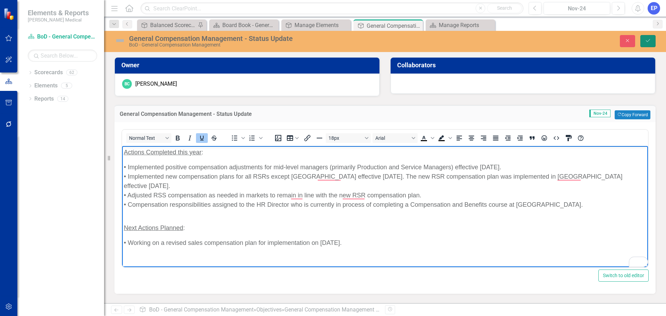
click at [647, 41] on icon "Save" at bounding box center [648, 40] width 6 height 5
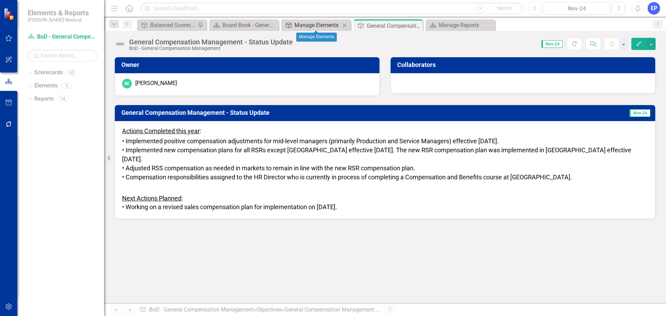
click at [317, 24] on div "Manage Elements" at bounding box center [318, 25] width 46 height 9
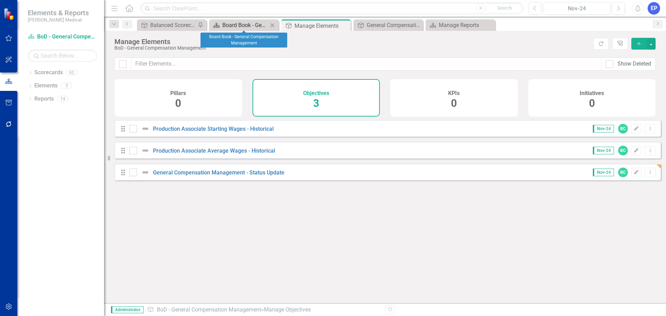
click at [250, 22] on div "Board Book - General Compensation Management" at bounding box center [245, 25] width 46 height 9
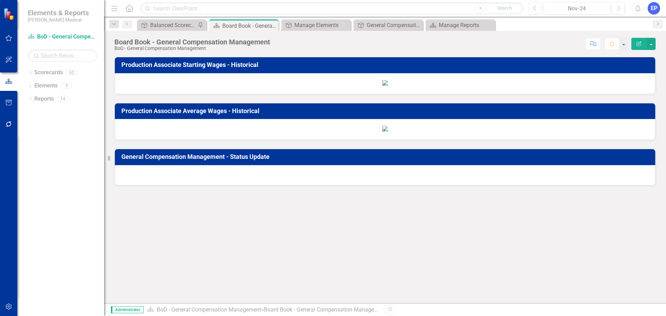
scroll to position [502, 0]
click at [296, 185] on div at bounding box center [385, 175] width 540 height 20
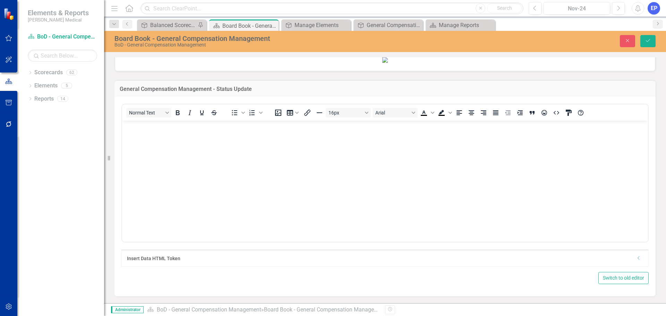
scroll to position [682, 0]
click at [636, 260] on icon "Dropdown" at bounding box center [638, 258] width 5 height 4
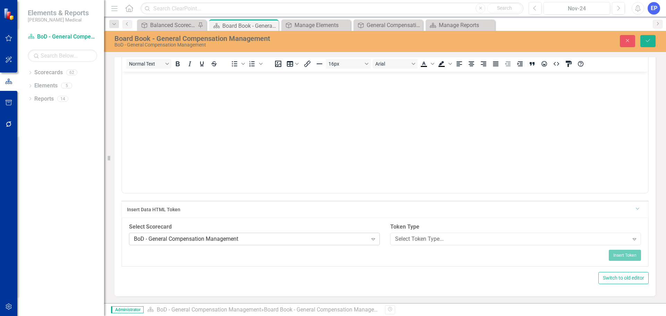
click at [326, 243] on div "BoD - General Compensation Management" at bounding box center [251, 239] width 234 height 8
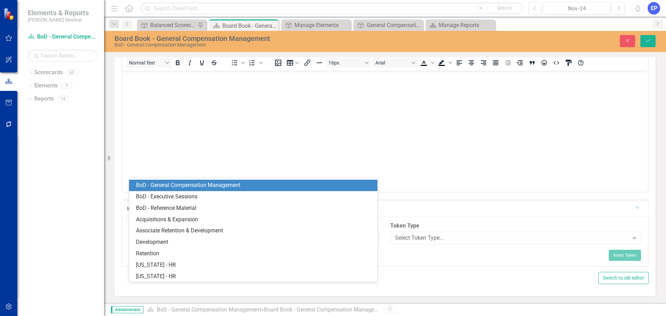
scroll to position [251, 0]
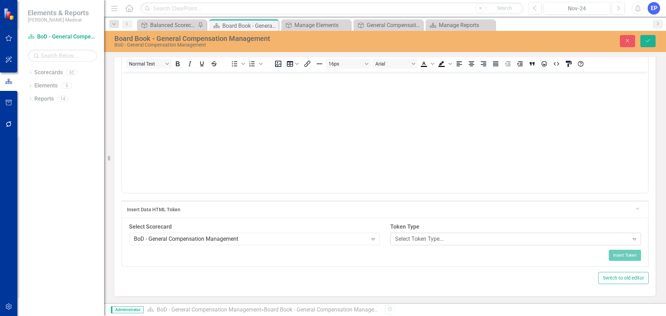
click at [411, 243] on div "Select Token Type..." at bounding box center [512, 239] width 234 height 8
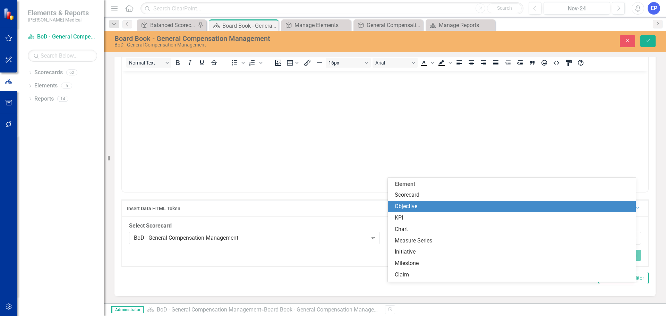
click at [402, 204] on div "Objective" at bounding box center [513, 207] width 237 height 8
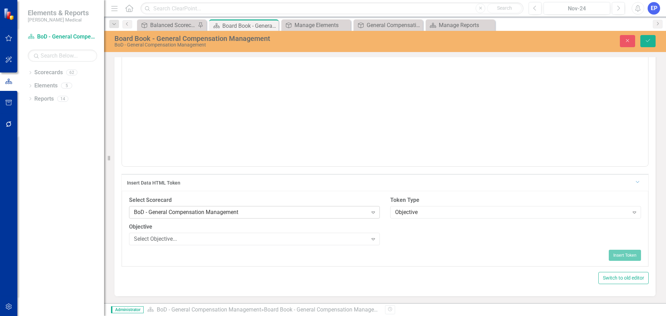
scroll to position [758, 0]
click at [233, 237] on div "Select Objective..." at bounding box center [251, 239] width 234 height 8
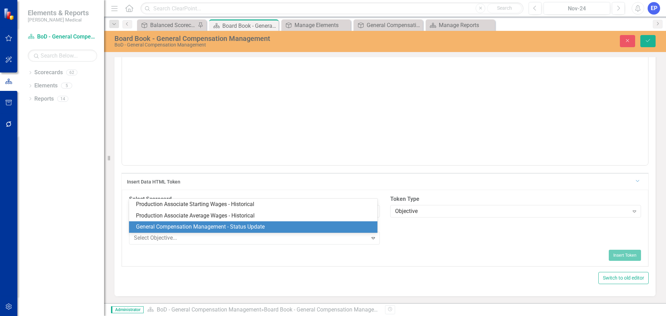
click at [231, 225] on div "General Compensation Management - Status Update" at bounding box center [254, 227] width 237 height 8
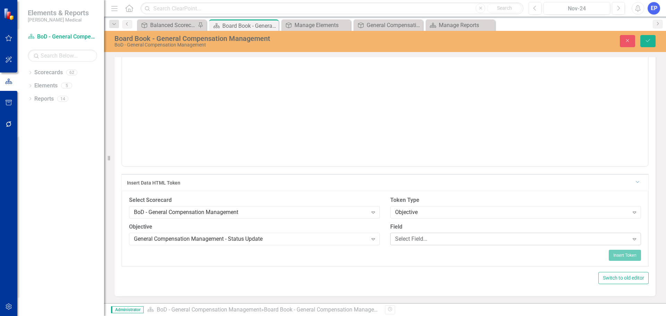
click at [408, 239] on div "Select Field..." at bounding box center [512, 239] width 234 height 8
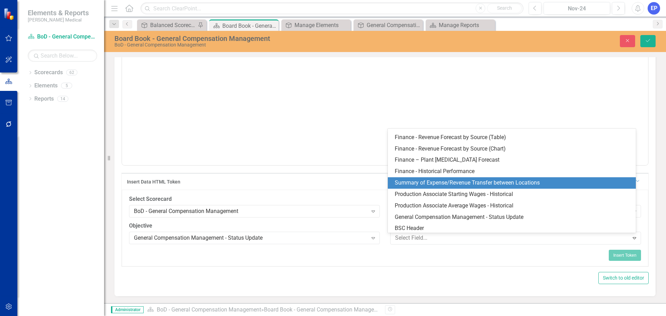
scroll to position [383, 0]
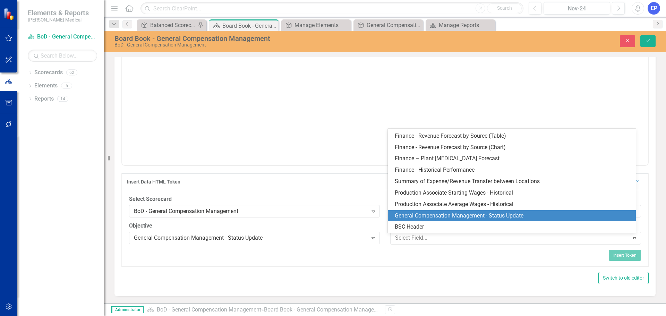
click at [430, 213] on div "General Compensation Management - Status Update" at bounding box center [513, 216] width 237 height 8
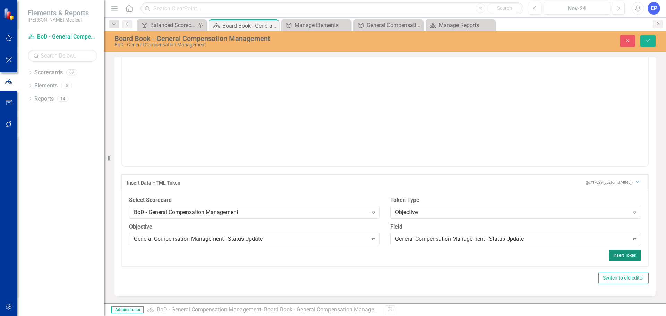
click at [613, 257] on button "Insert Token" at bounding box center [625, 255] width 32 height 11
click at [650, 37] on button "Save" at bounding box center [647, 41] width 15 height 12
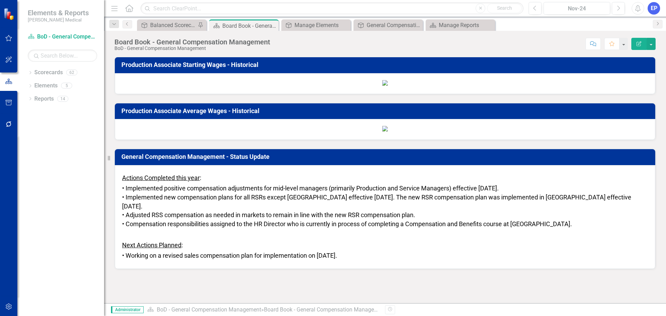
scroll to position [0, 0]
click at [651, 45] on button "button" at bounding box center [651, 44] width 9 height 12
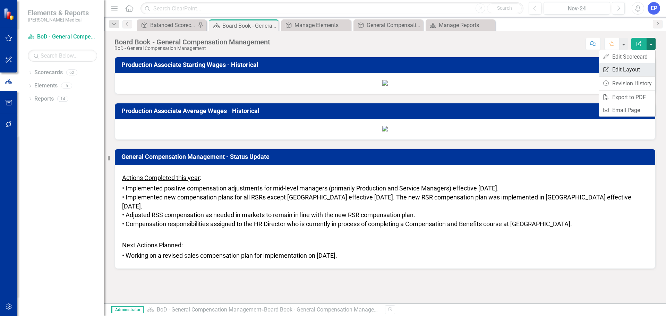
click at [642, 67] on link "Edit Report Edit Layout" at bounding box center [627, 69] width 56 height 13
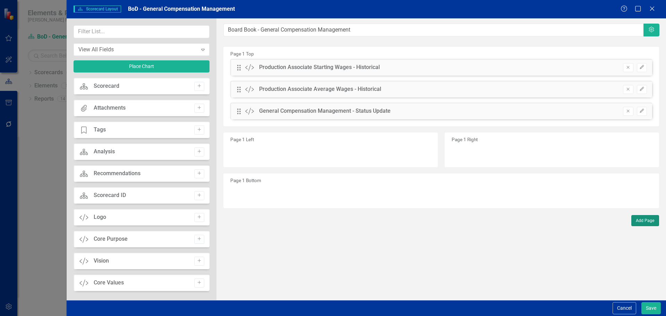
click at [640, 220] on button "Add Page" at bounding box center [645, 220] width 28 height 11
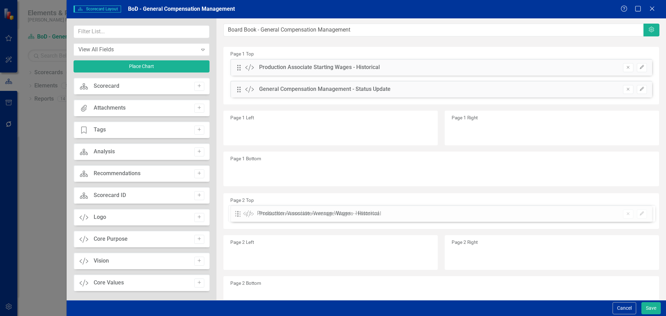
drag, startPoint x: 240, startPoint y: 89, endPoint x: 244, endPoint y: 214, distance: 124.2
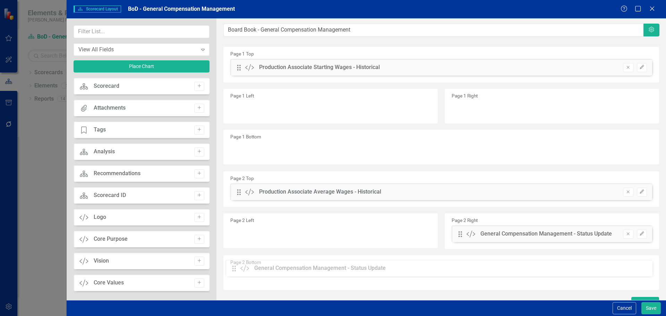
scroll to position [10, 0]
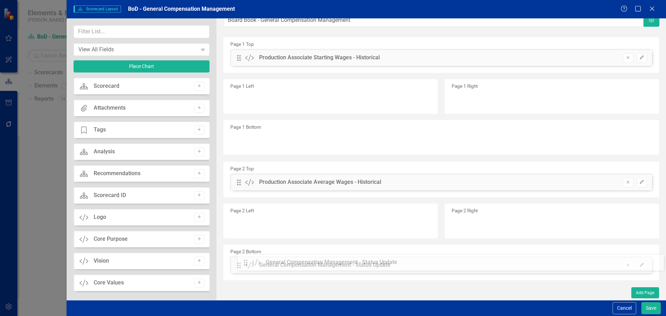
drag, startPoint x: 238, startPoint y: 87, endPoint x: 250, endPoint y: 261, distance: 174.2
click at [631, 292] on button "Add Page" at bounding box center [645, 292] width 28 height 11
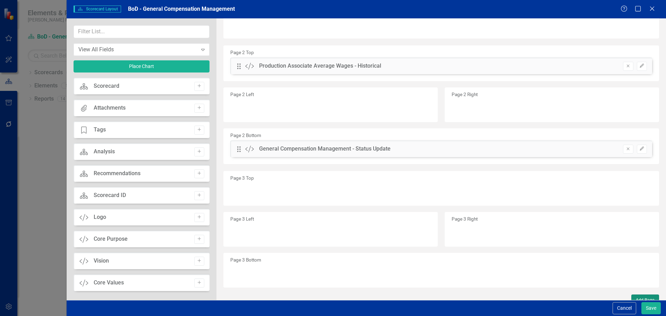
scroll to position [133, 0]
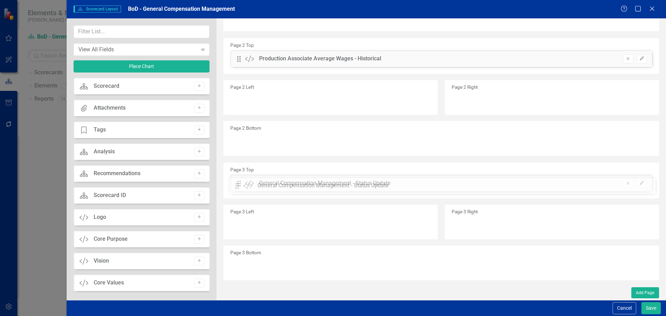
drag, startPoint x: 238, startPoint y: 140, endPoint x: 241, endPoint y: 185, distance: 44.5
click at [652, 307] on button "Save" at bounding box center [650, 308] width 19 height 12
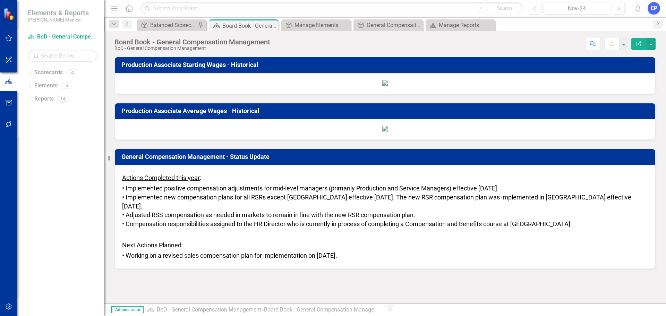
scroll to position [0, 0]
click at [577, 12] on div "Nov-24" at bounding box center [577, 9] width 62 height 8
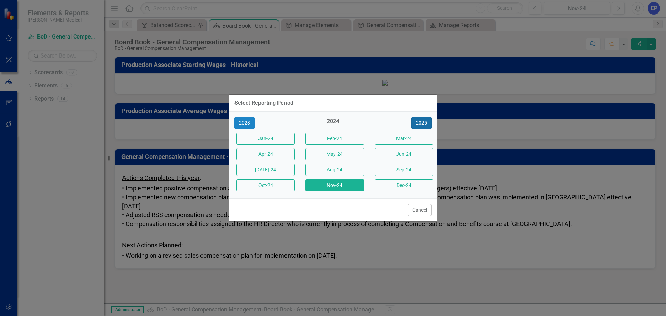
click at [418, 123] on button "2025" at bounding box center [421, 123] width 20 height 12
click at [351, 183] on button "Nov-25" at bounding box center [334, 185] width 59 height 12
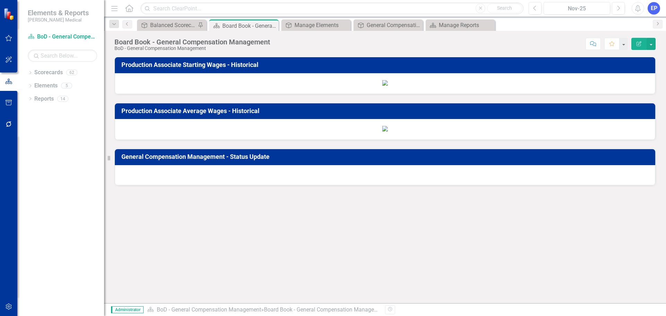
click at [388, 86] on img at bounding box center [385, 83] width 6 height 6
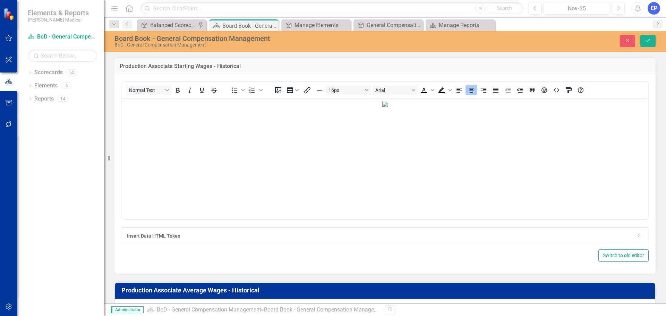
click at [388, 107] on img "Rich Text Area. Press ALT-0 for help." at bounding box center [385, 104] width 6 height 6
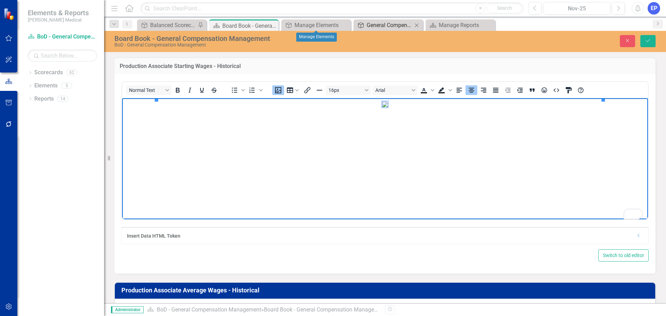
click at [379, 24] on div "General Compensation Management - Status Update" at bounding box center [390, 25] width 46 height 9
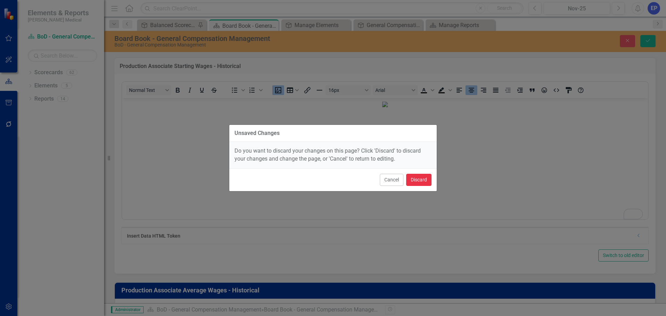
click at [412, 182] on button "Discard" at bounding box center [418, 180] width 25 height 12
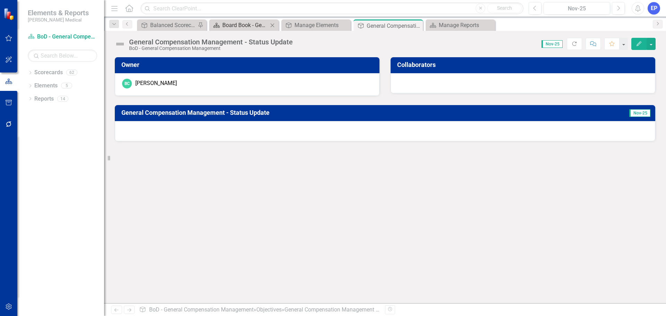
click at [252, 25] on div "Board Book - General Compensation Management" at bounding box center [245, 25] width 46 height 9
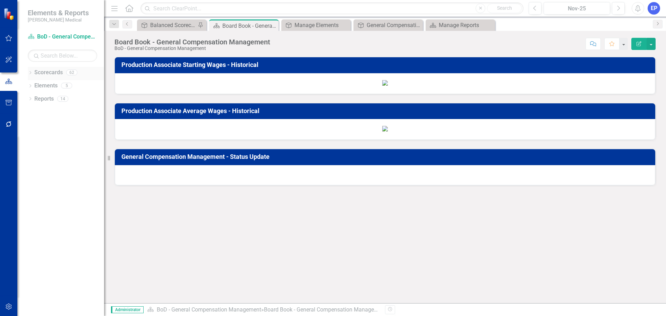
click at [30, 70] on div "Dropdown Scorecards 62" at bounding box center [66, 73] width 76 height 13
click at [31, 74] on icon "Dropdown" at bounding box center [30, 73] width 5 height 4
click at [34, 101] on div "Dropdown" at bounding box center [33, 99] width 5 height 6
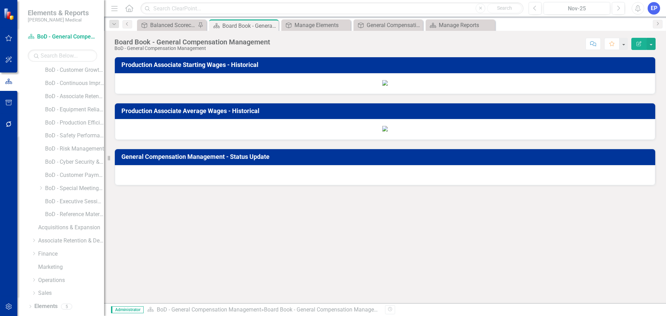
scroll to position [171, 0]
click at [41, 176] on icon at bounding box center [41, 176] width 2 height 3
click at [61, 191] on link "BoD - General Compensation Management" at bounding box center [78, 191] width 52 height 8
click at [46, 294] on link "Elements" at bounding box center [45, 295] width 23 height 8
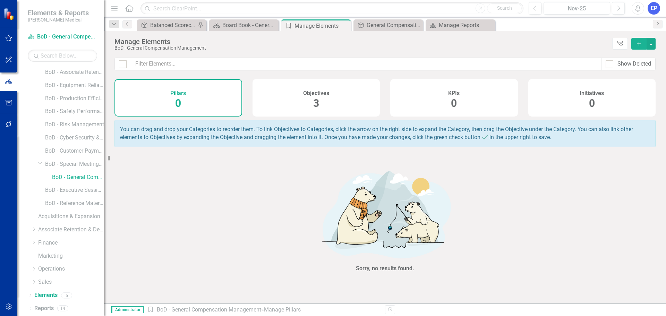
click at [292, 102] on div "Objectives 3" at bounding box center [317, 97] width 128 height 37
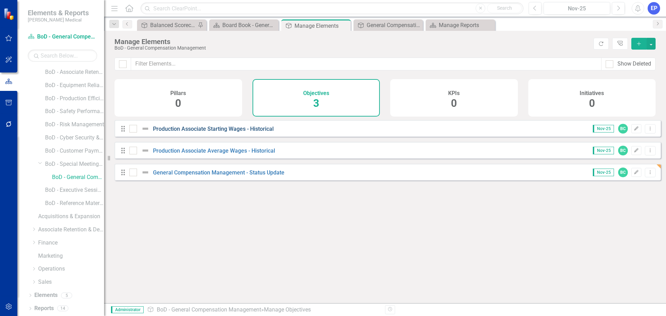
click at [238, 132] on link "Production Associate Starting Wages - Historical" at bounding box center [213, 129] width 121 height 7
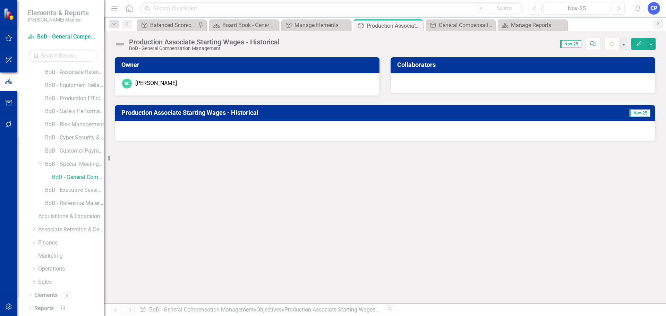
click at [272, 136] on div at bounding box center [385, 131] width 540 height 20
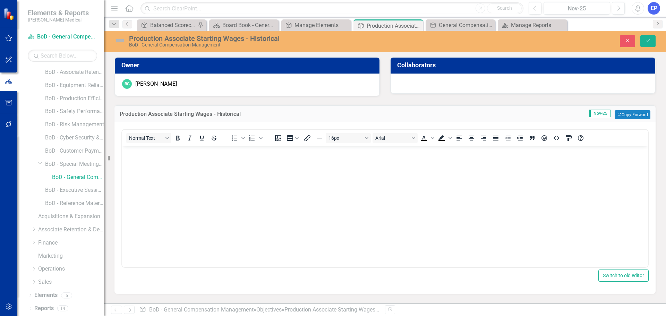
click at [288, 181] on body "Rich Text Area. Press ALT-0 for help." at bounding box center [385, 198] width 526 height 104
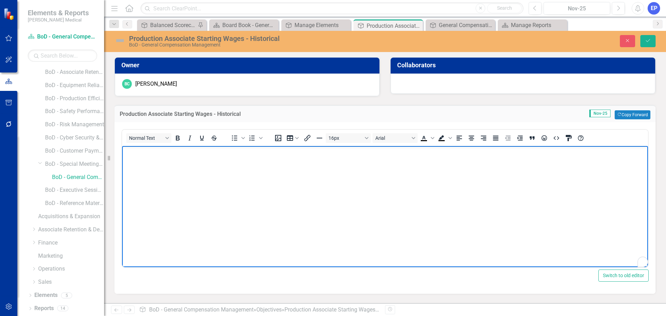
scroll to position [49, 0]
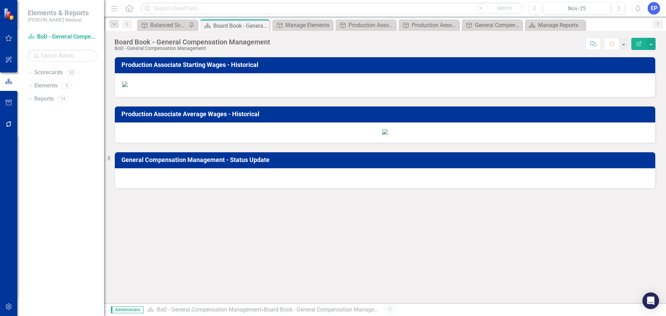
click at [381, 87] on img at bounding box center [385, 85] width 526 height 6
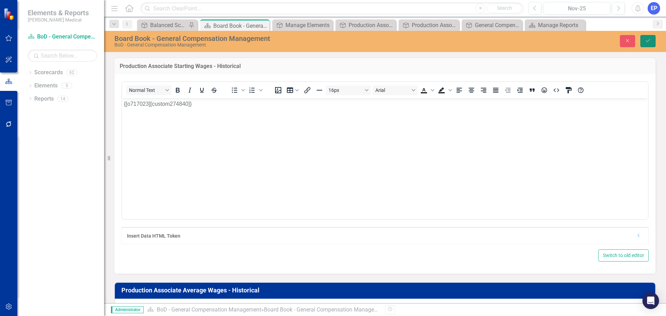
click at [645, 43] on icon "Save" at bounding box center [648, 40] width 6 height 5
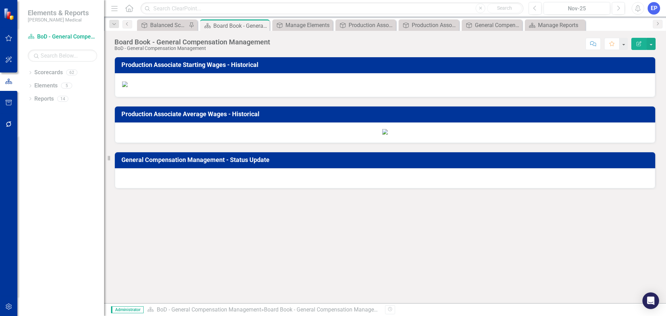
click at [530, 87] on img at bounding box center [385, 85] width 526 height 6
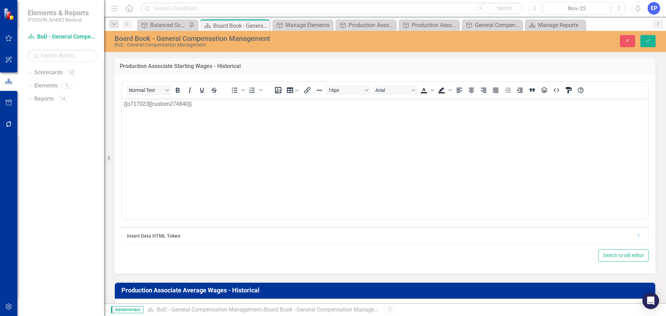
click at [457, 123] on body "{[o717023][custom274840]}" at bounding box center [385, 150] width 526 height 104
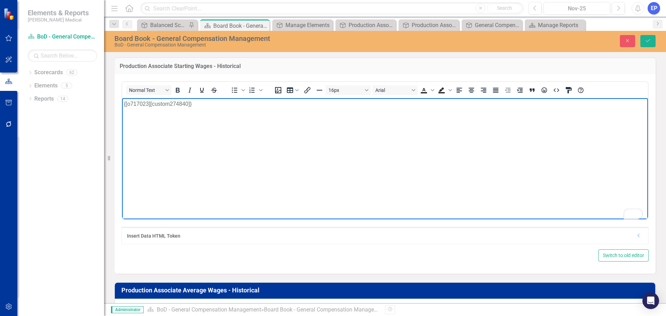
click at [339, 133] on body "{[o717023][custom274840]}" at bounding box center [385, 150] width 526 height 104
click at [634, 40] on button "Close" at bounding box center [627, 41] width 15 height 12
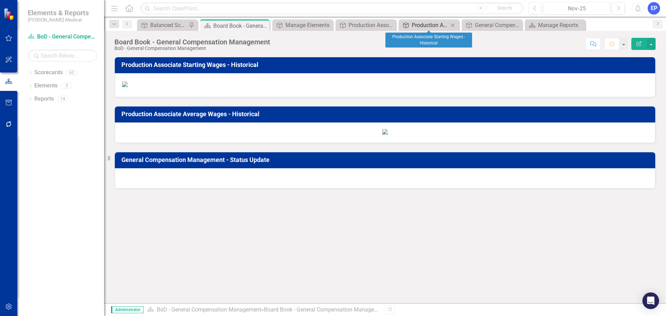
click at [428, 22] on div "Production Associate Starting Wages - Historical" at bounding box center [430, 25] width 37 height 9
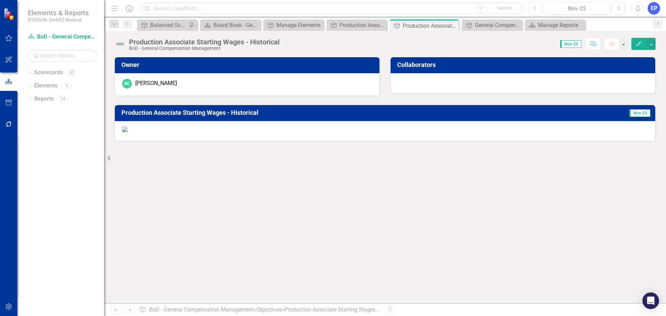
click at [413, 132] on img at bounding box center [385, 130] width 526 height 6
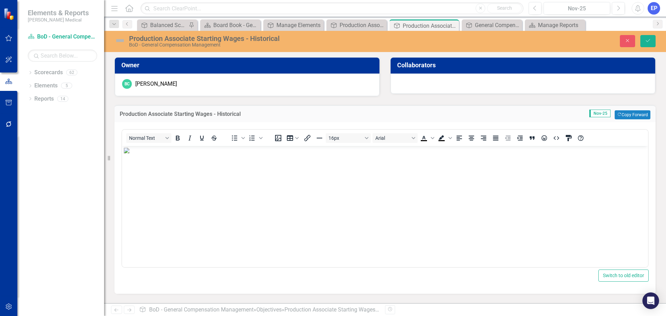
click at [412, 153] on img "Rich Text Area. Press ALT-0 for help." at bounding box center [385, 151] width 522 height 6
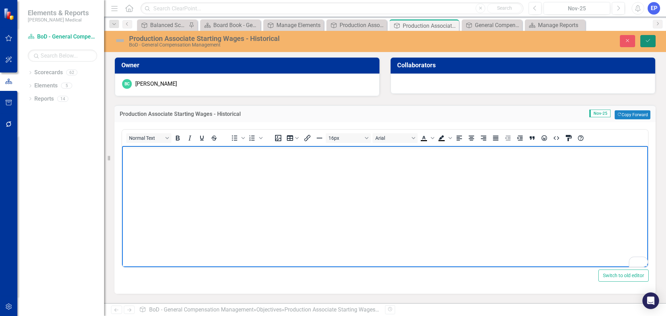
click at [647, 43] on icon "Save" at bounding box center [648, 40] width 6 height 5
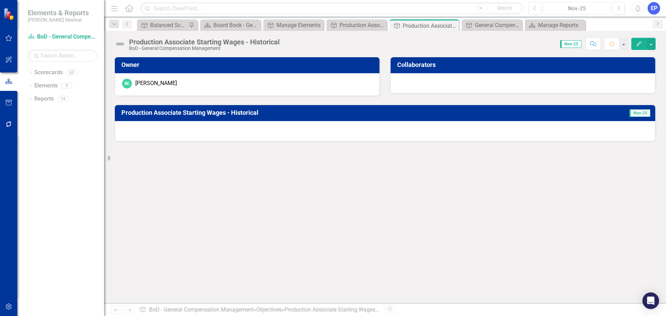
click at [586, 9] on div "Nov-25" at bounding box center [577, 9] width 62 height 8
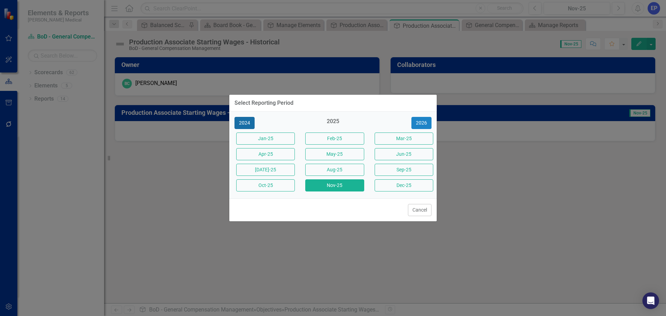
click at [245, 122] on button "2024" at bounding box center [245, 123] width 20 height 12
click at [332, 188] on button "Nov-24" at bounding box center [334, 185] width 59 height 12
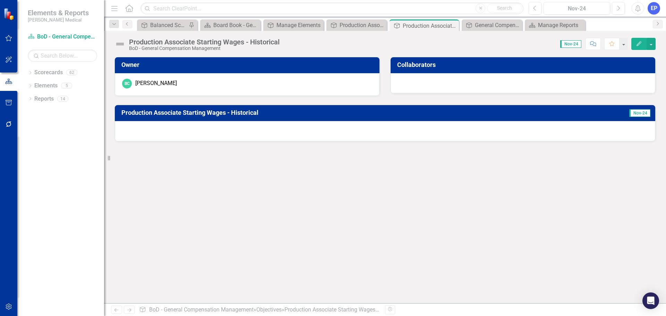
click at [419, 124] on div at bounding box center [385, 131] width 540 height 20
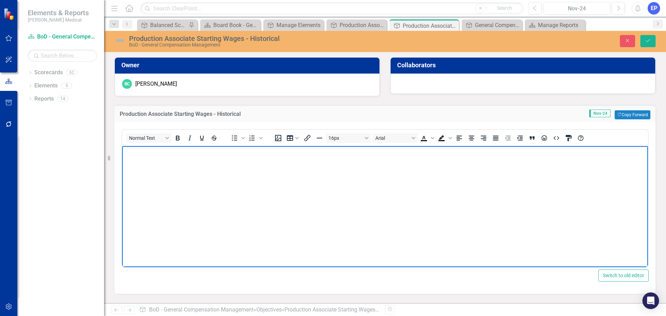
click at [382, 174] on body "Rich Text Area. Press ALT-0 for help." at bounding box center [385, 198] width 526 height 104
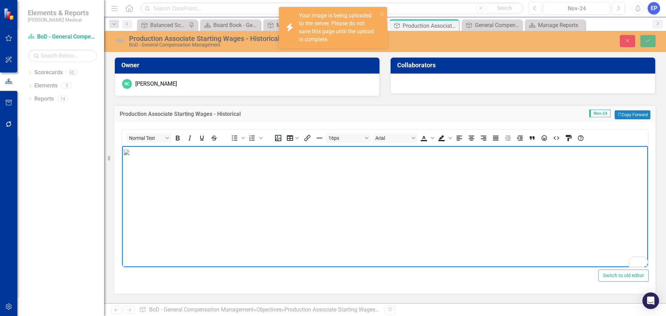
click at [129, 155] on img "To enrich screen reader interactions, please activate Accessibility in Grammarl…" at bounding box center [127, 153] width 6 height 6
click at [471, 139] on icon "Align center" at bounding box center [472, 138] width 6 height 5
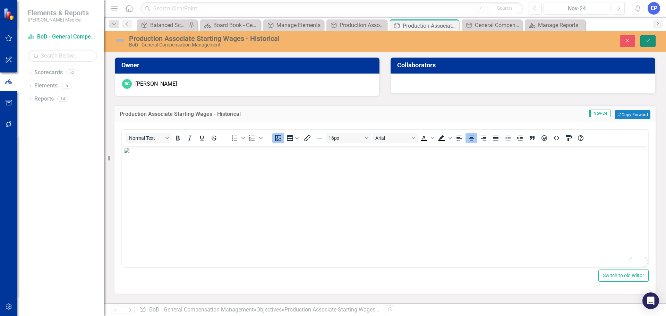
click at [648, 42] on icon "submit" at bounding box center [648, 40] width 4 height 3
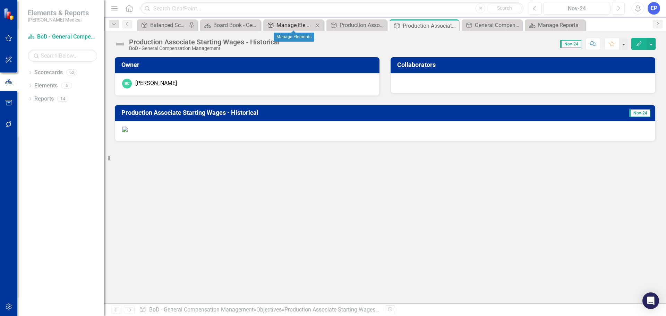
click at [290, 25] on div "Manage Elements" at bounding box center [294, 25] width 37 height 9
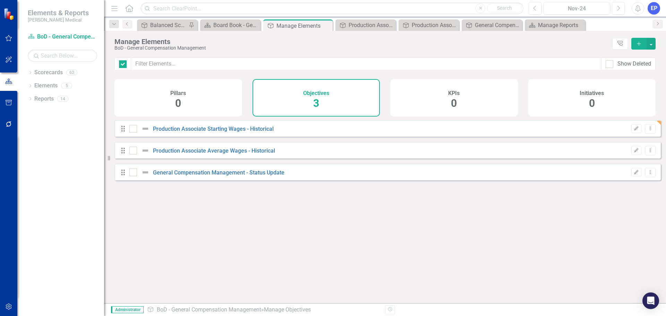
checkbox input "false"
click at [237, 154] on link "Production Associate Average Wages - Historical" at bounding box center [214, 150] width 122 height 7
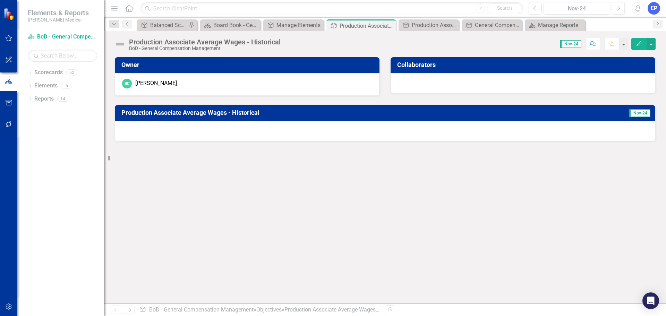
click at [349, 137] on div at bounding box center [385, 131] width 540 height 20
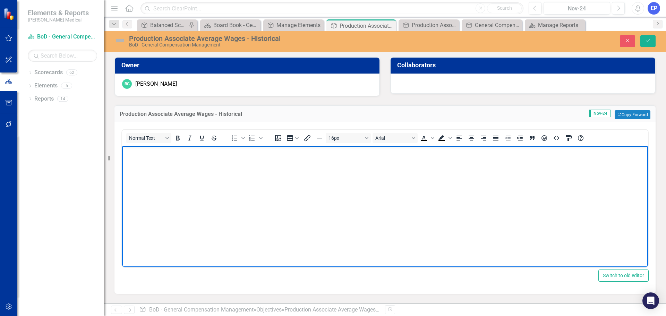
click at [352, 172] on body "Rich Text Area. Press ALT-0 for help." at bounding box center [385, 198] width 526 height 104
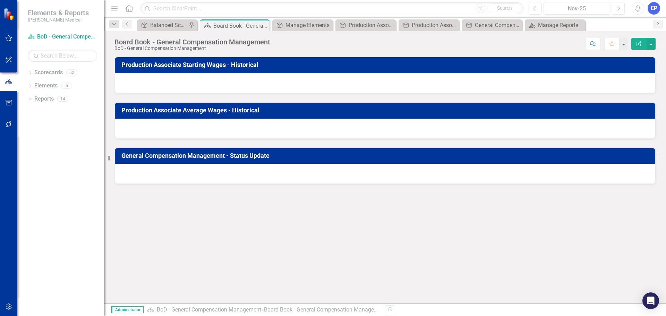
click at [351, 175] on div at bounding box center [385, 174] width 540 height 20
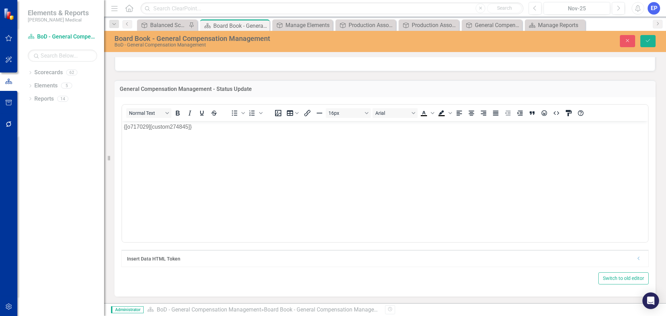
scroll to position [33, 0]
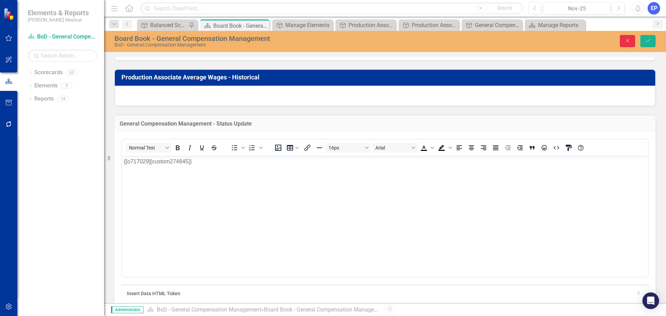
click at [629, 38] on icon "Close" at bounding box center [627, 40] width 6 height 5
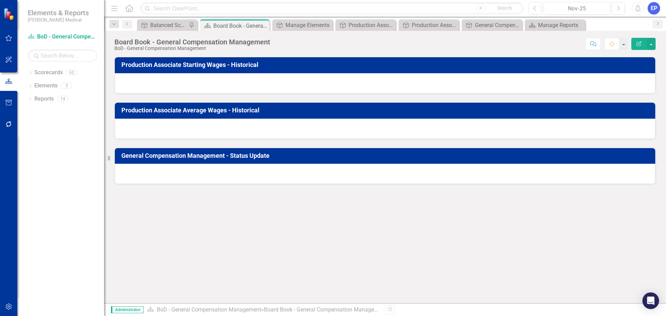
scroll to position [0, 0]
click at [575, 5] on div "Nov-25" at bounding box center [577, 9] width 62 height 8
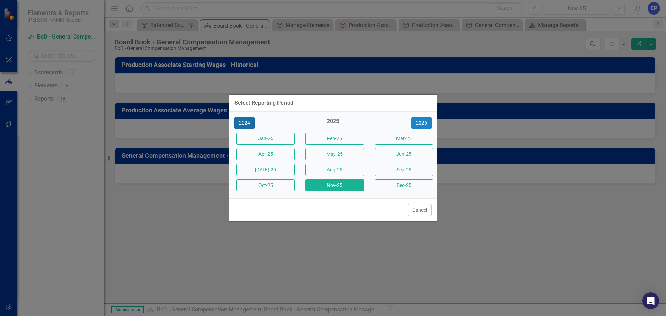
click at [246, 123] on button "2024" at bounding box center [245, 123] width 20 height 12
click at [325, 184] on button "Nov-24" at bounding box center [334, 185] width 59 height 12
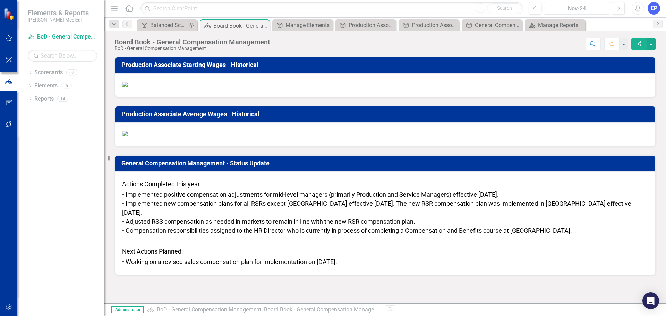
scroll to position [587, 0]
click at [337, 265] on span "• Working on a revised sales compensation plan for implementation on [DATE]." at bounding box center [229, 261] width 215 height 7
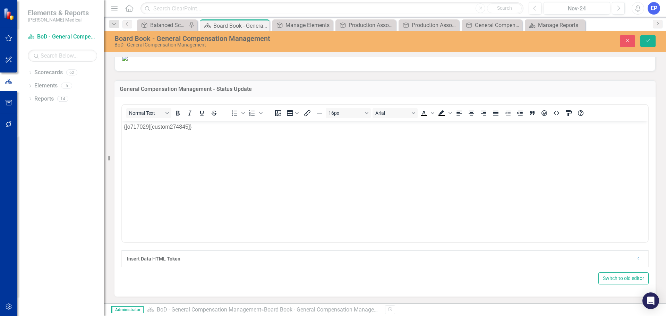
scroll to position [0, 0]
click at [622, 40] on button "Close" at bounding box center [627, 41] width 15 height 12
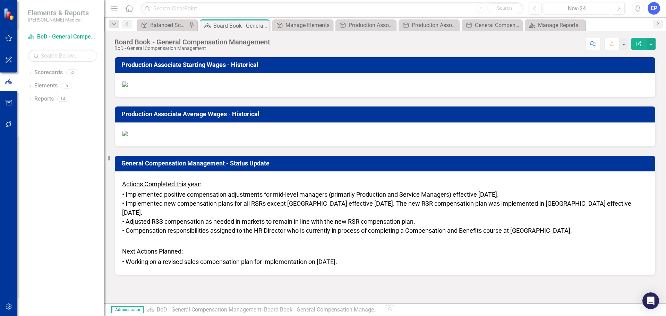
click at [561, 6] on div "Nov-24" at bounding box center [577, 9] width 62 height 8
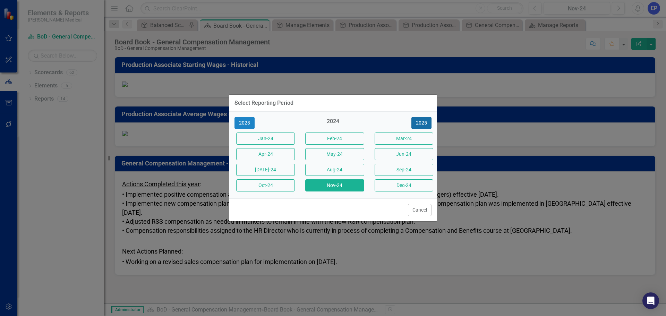
click at [423, 122] on button "2025" at bounding box center [421, 123] width 20 height 12
click at [354, 187] on button "Nov-25" at bounding box center [334, 185] width 59 height 12
